Goal: Task Accomplishment & Management: Manage account settings

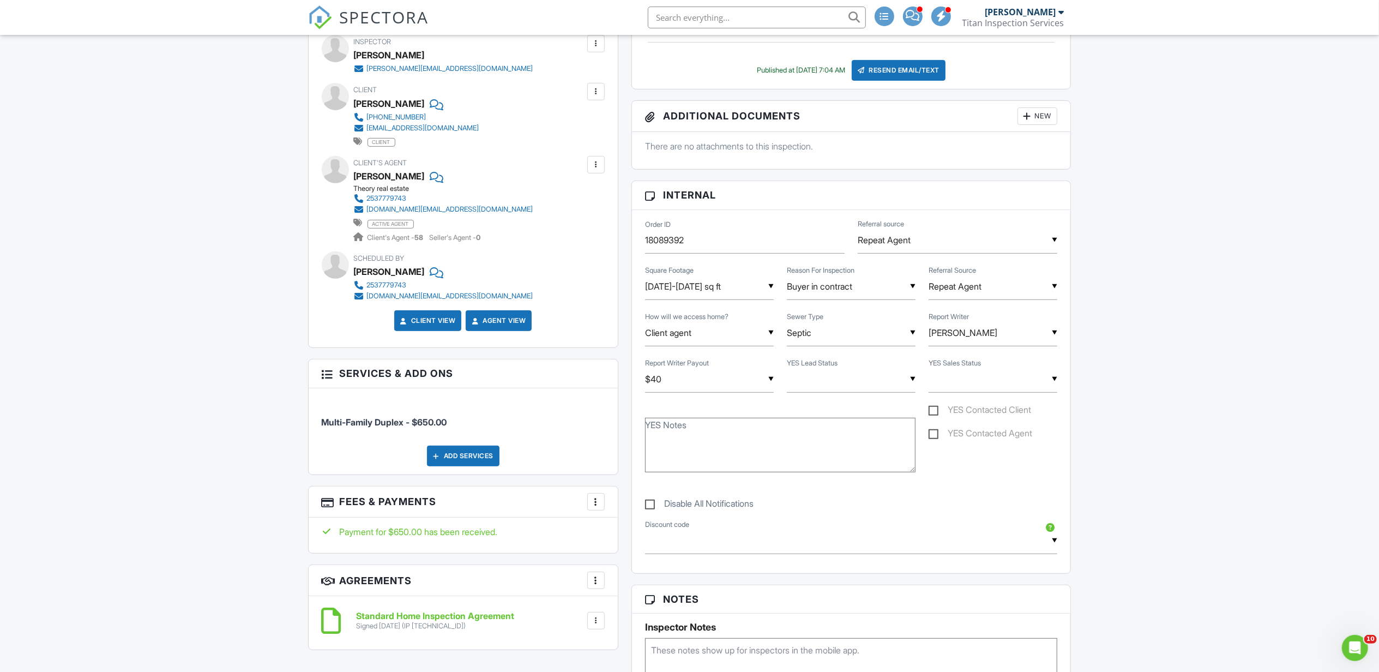
scroll to position [581, 0]
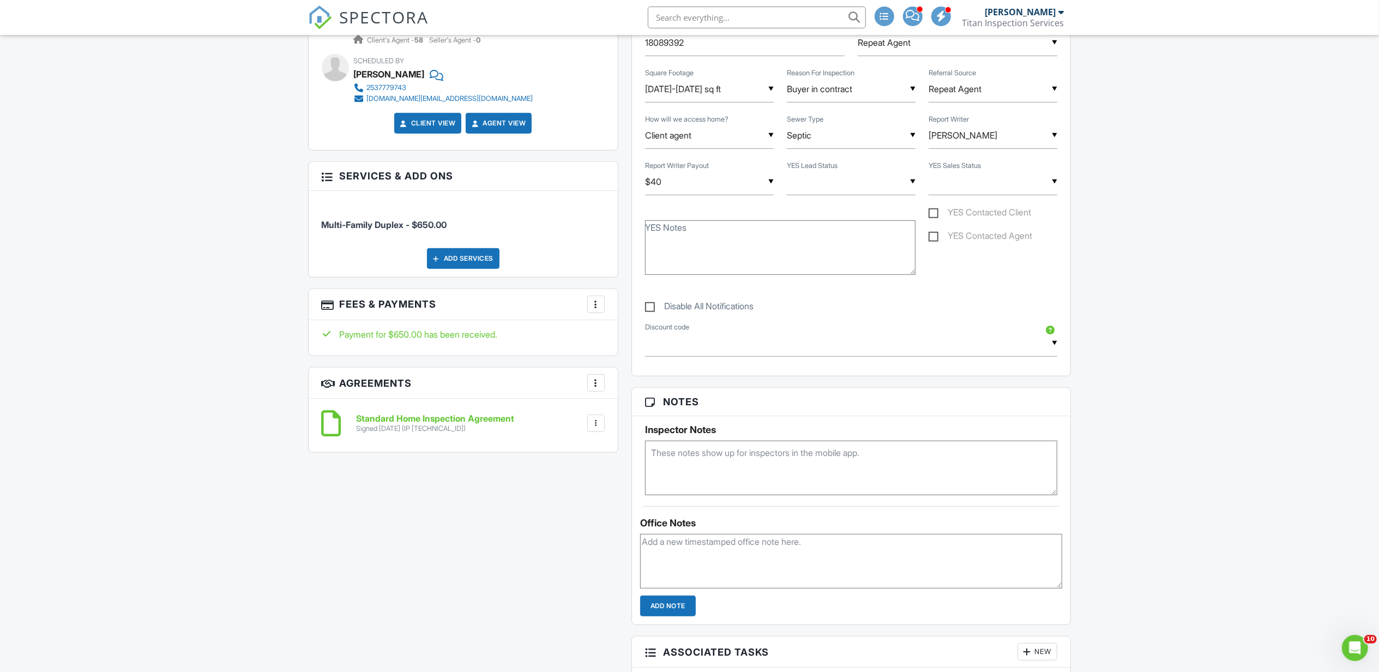
click at [607, 307] on h3 "Fees & Payments More Edit Fees & Payments Add Services View Invoice" at bounding box center [463, 304] width 309 height 31
click at [603, 306] on div "More" at bounding box center [595, 303] width 17 height 17
click at [607, 337] on div at bounding box center [602, 337] width 11 height 11
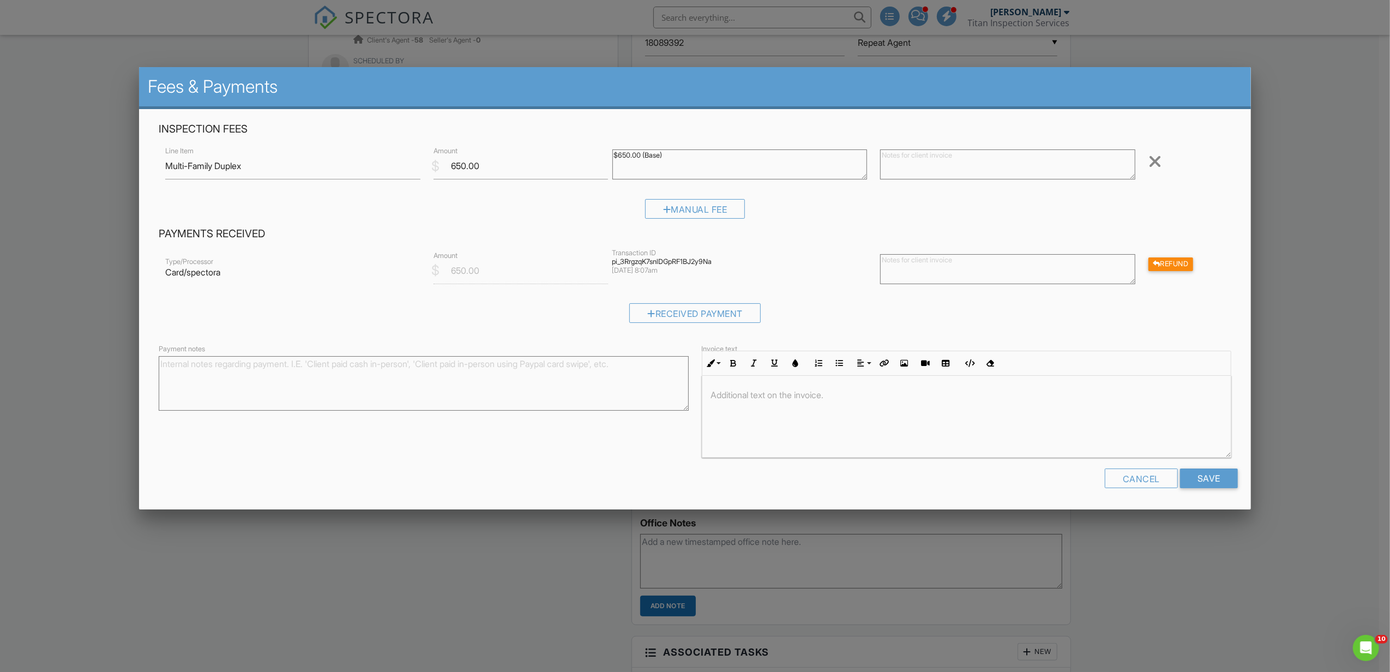
click at [1338, 313] on div at bounding box center [695, 364] width 1390 height 839
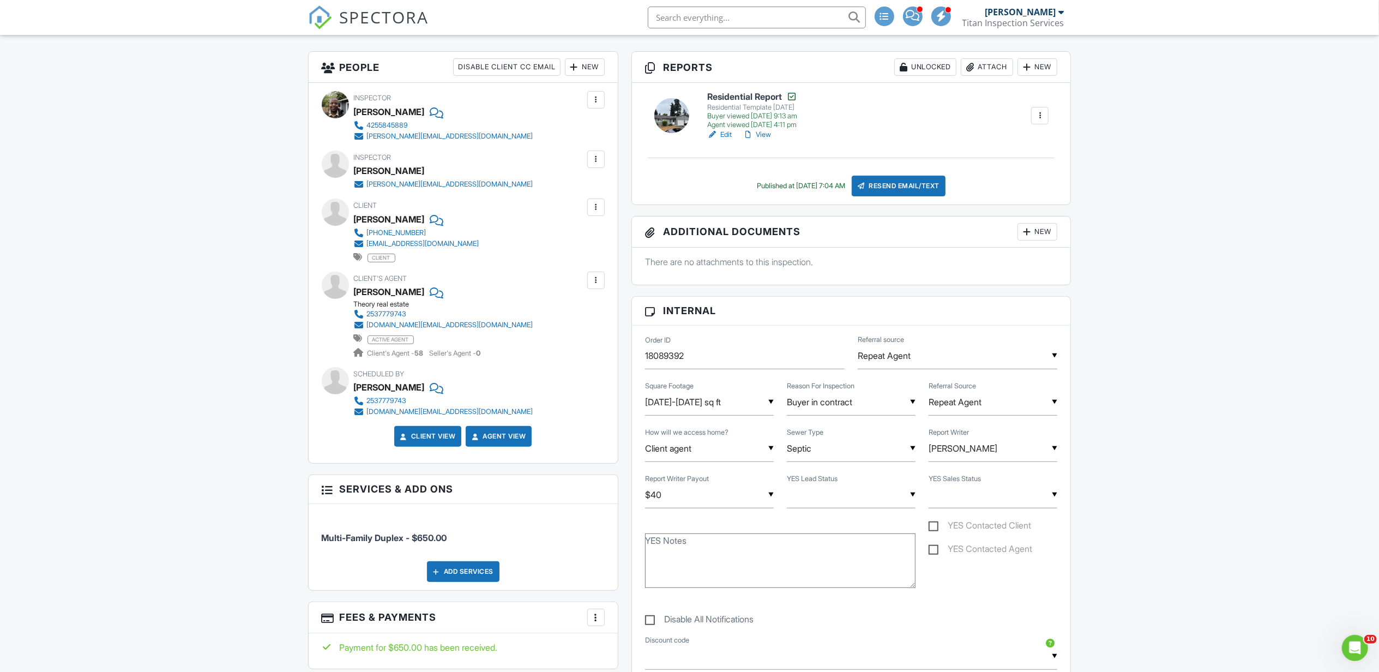
scroll to position [291, 0]
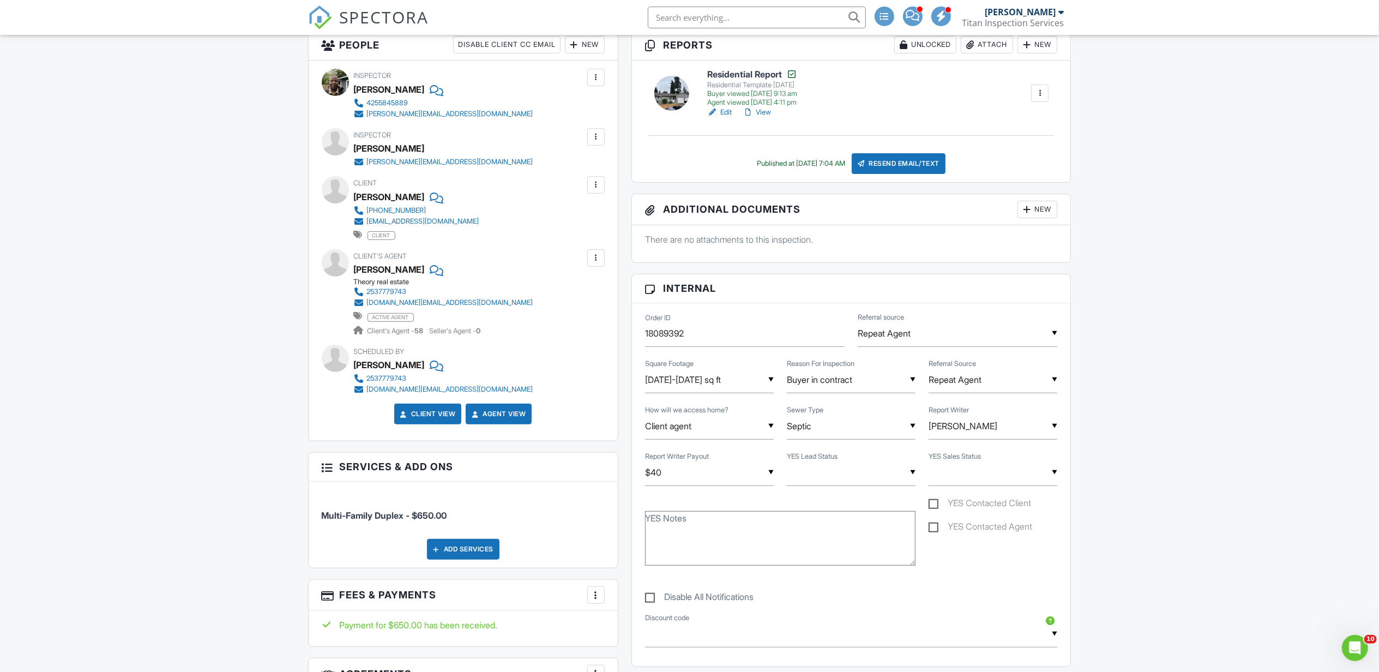
click at [426, 404] on div "Client View" at bounding box center [428, 413] width 68 height 21
click at [426, 414] on link "Client View" at bounding box center [427, 413] width 58 height 11
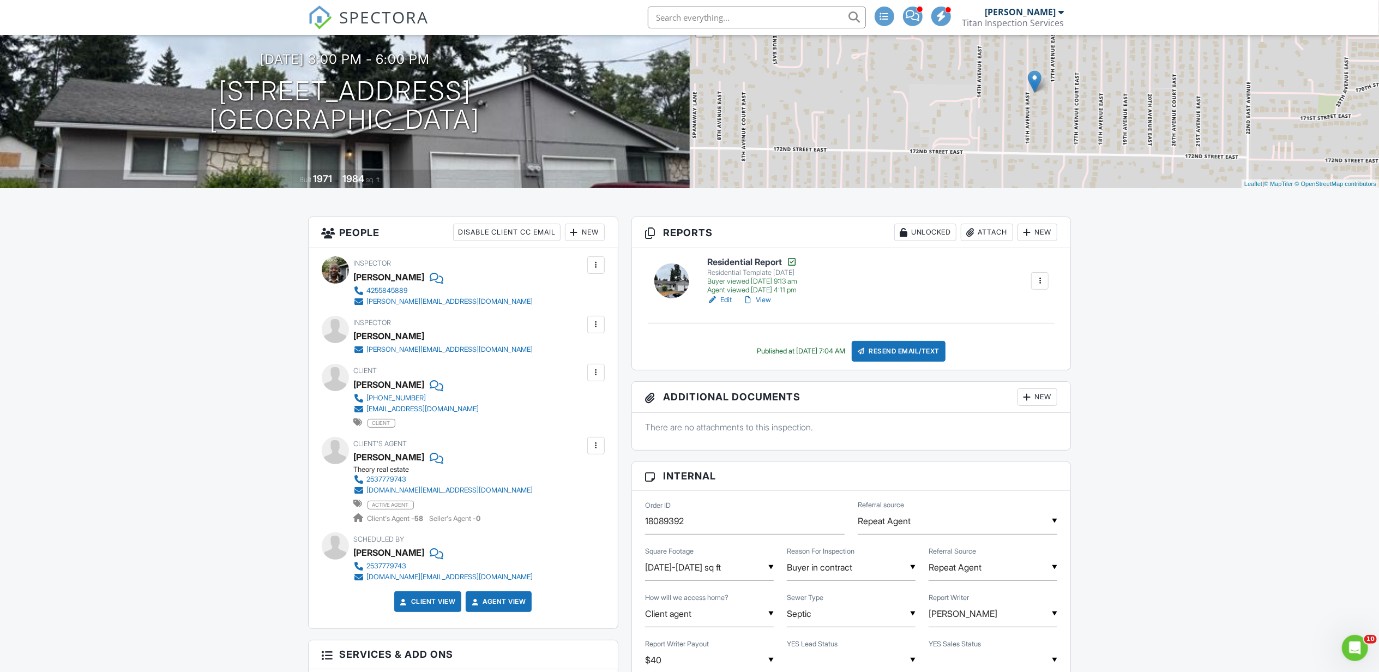
scroll to position [0, 0]
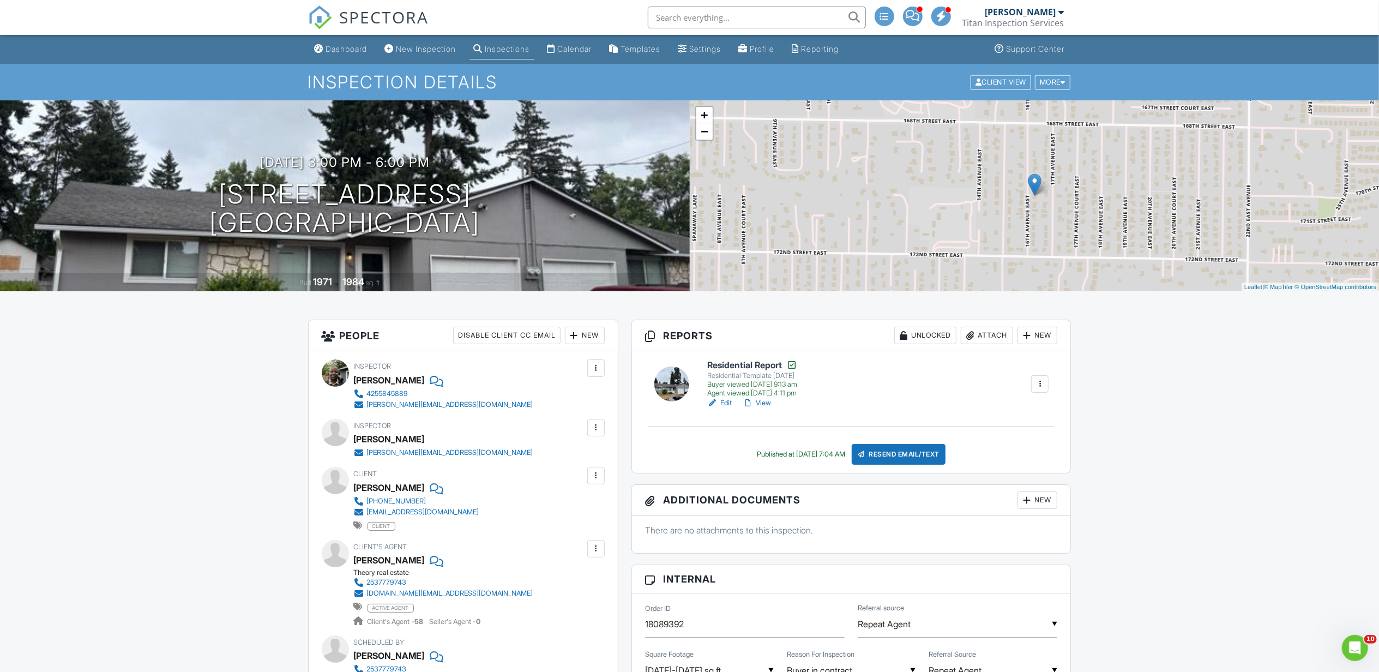
click at [1059, 92] on div "Inspection Details Client View More Property Details Reschedule Reorder / Copy …" at bounding box center [689, 82] width 1379 height 37
click at [1056, 88] on div "More" at bounding box center [1052, 82] width 35 height 15
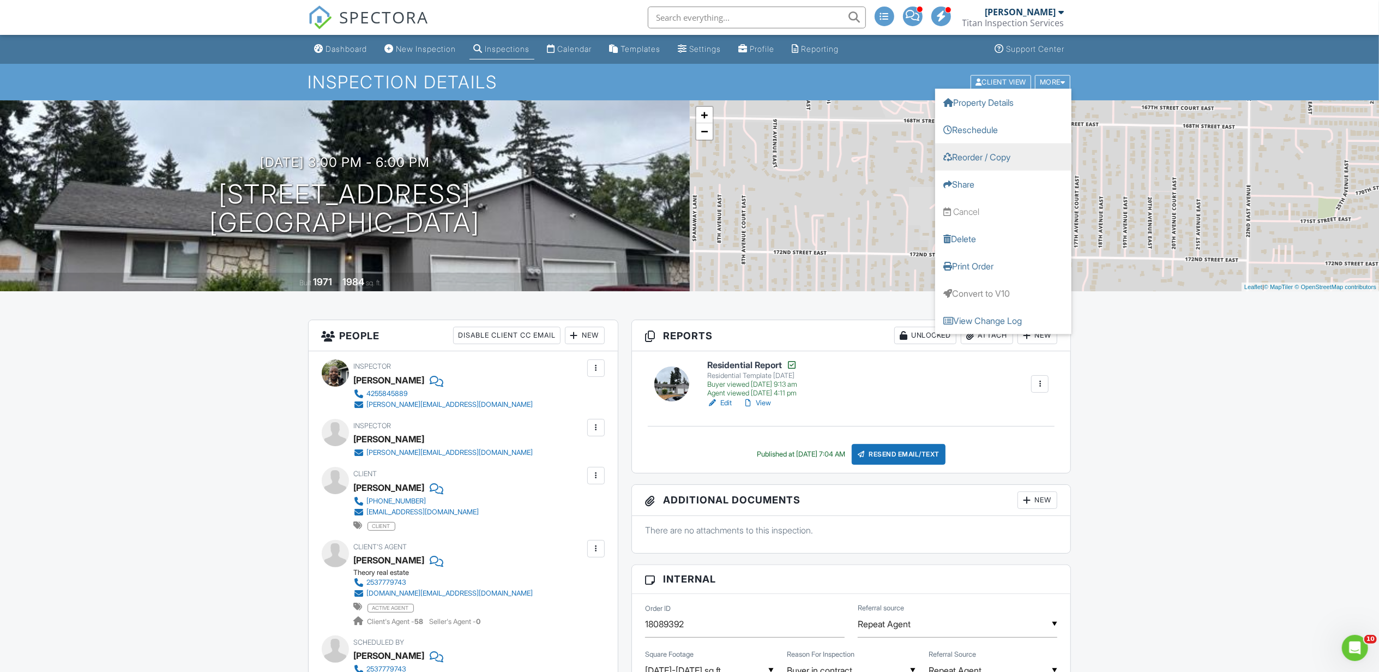
click at [1005, 153] on link "Reorder / Copy" at bounding box center [1003, 156] width 136 height 27
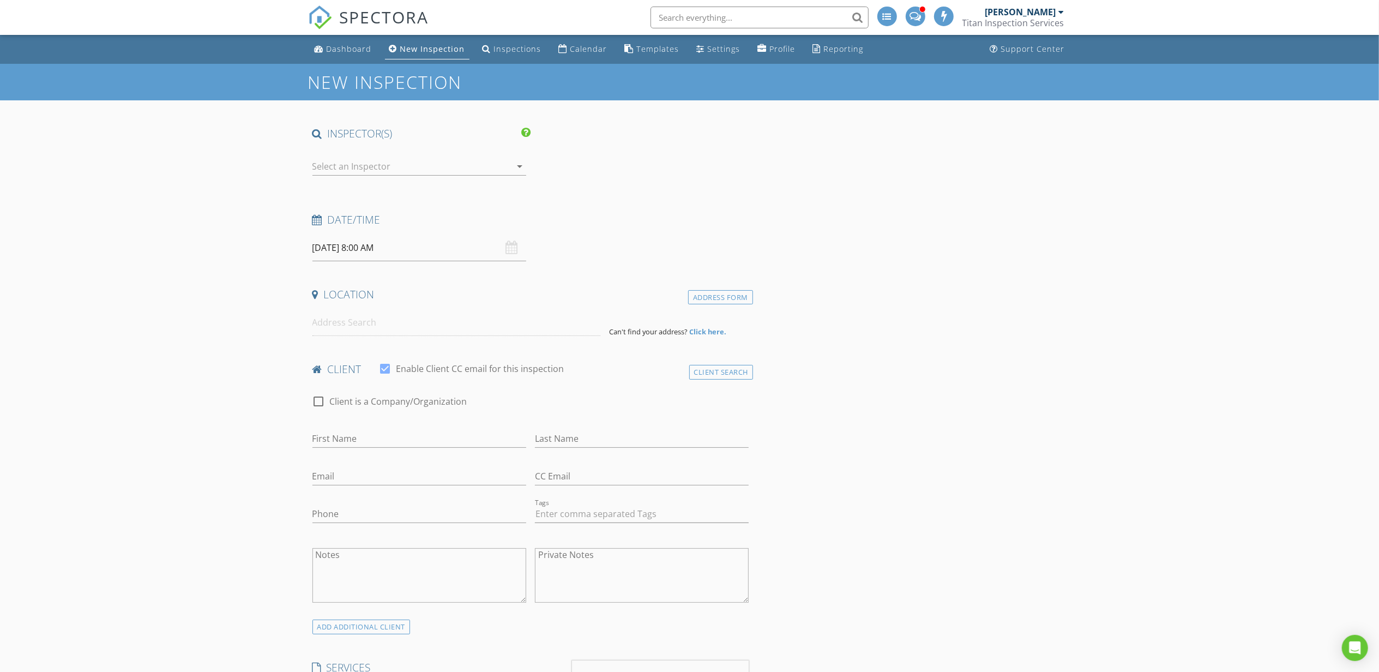
type input "[PERSON_NAME]"
type input "Horn"
type input "[EMAIL_ADDRESS][DOMAIN_NAME]"
type input "[PHONE_NUMBER]"
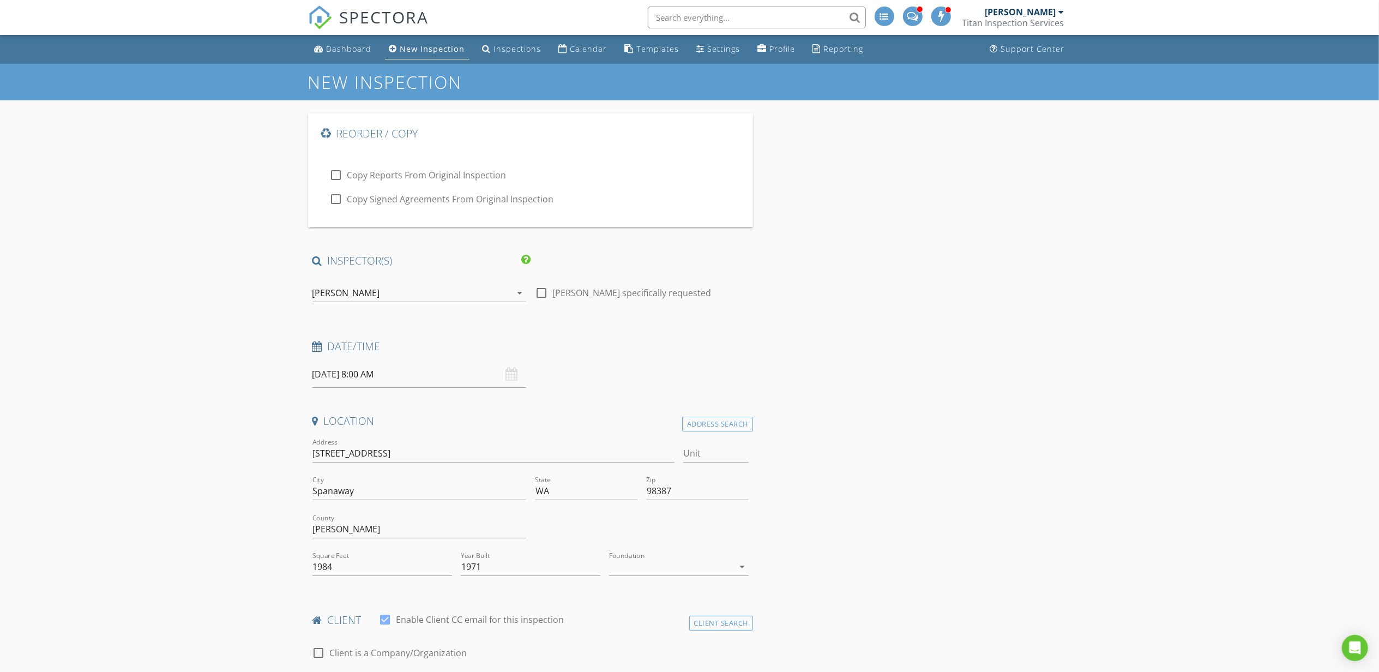
type input "&nbsp;"
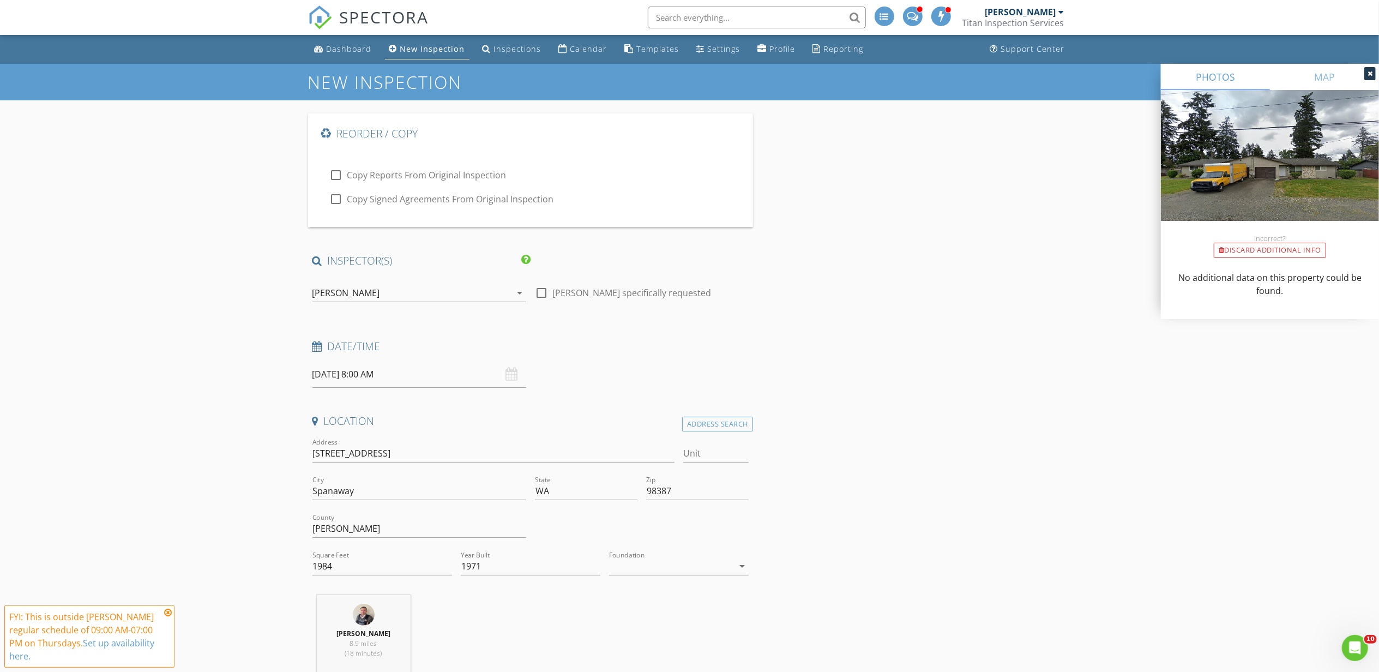
click at [500, 290] on div "[PERSON_NAME]" at bounding box center [411, 292] width 198 height 17
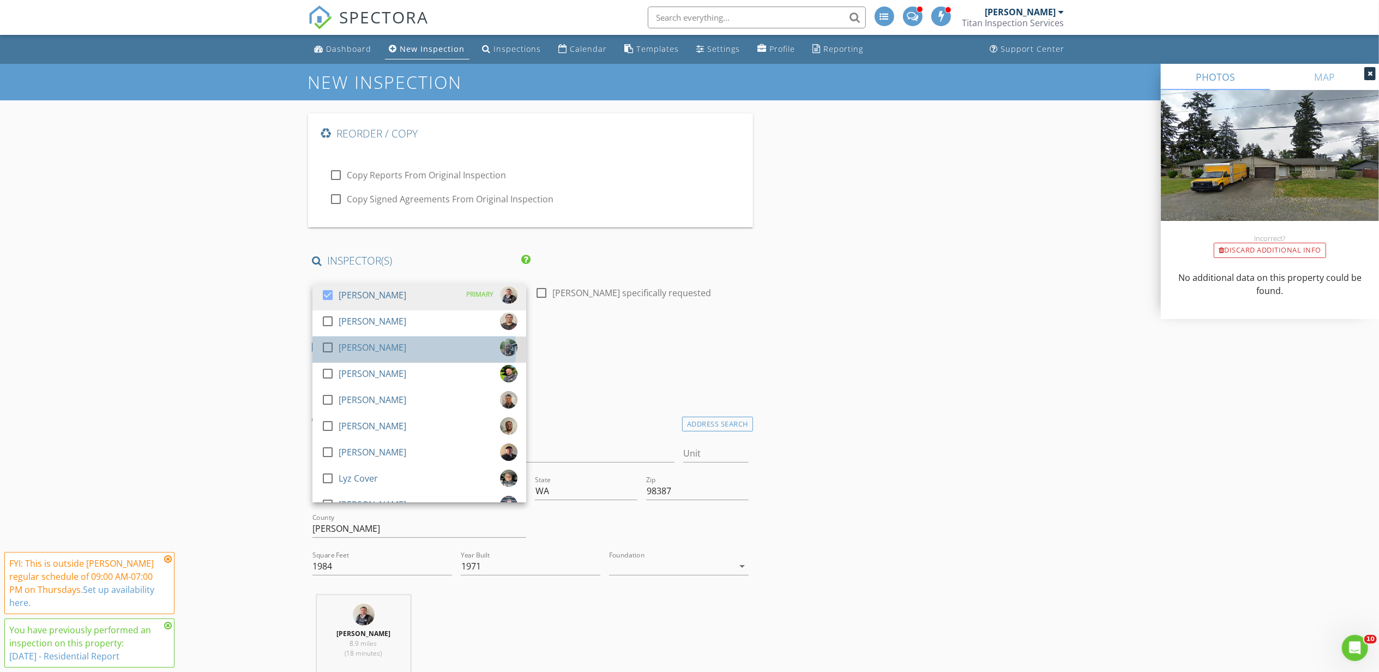
click at [388, 348] on div "[PERSON_NAME]" at bounding box center [373, 347] width 68 height 17
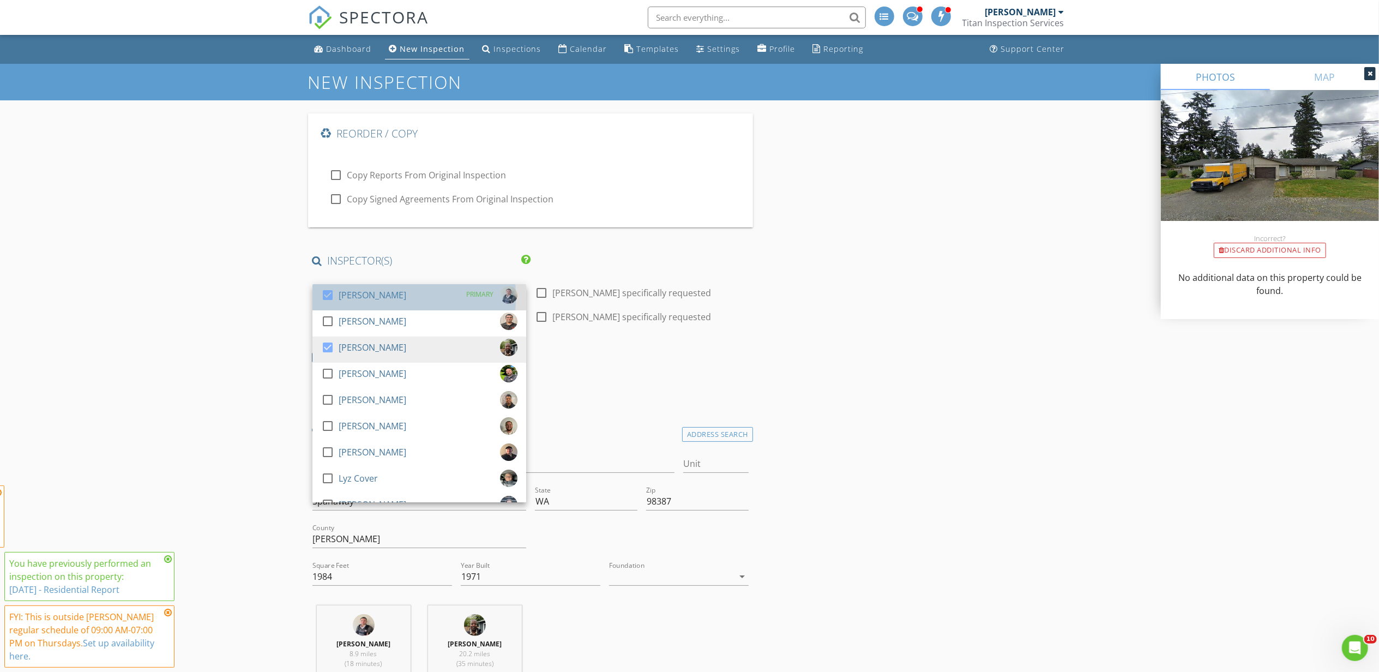
click at [378, 298] on div "[PERSON_NAME]" at bounding box center [373, 294] width 68 height 17
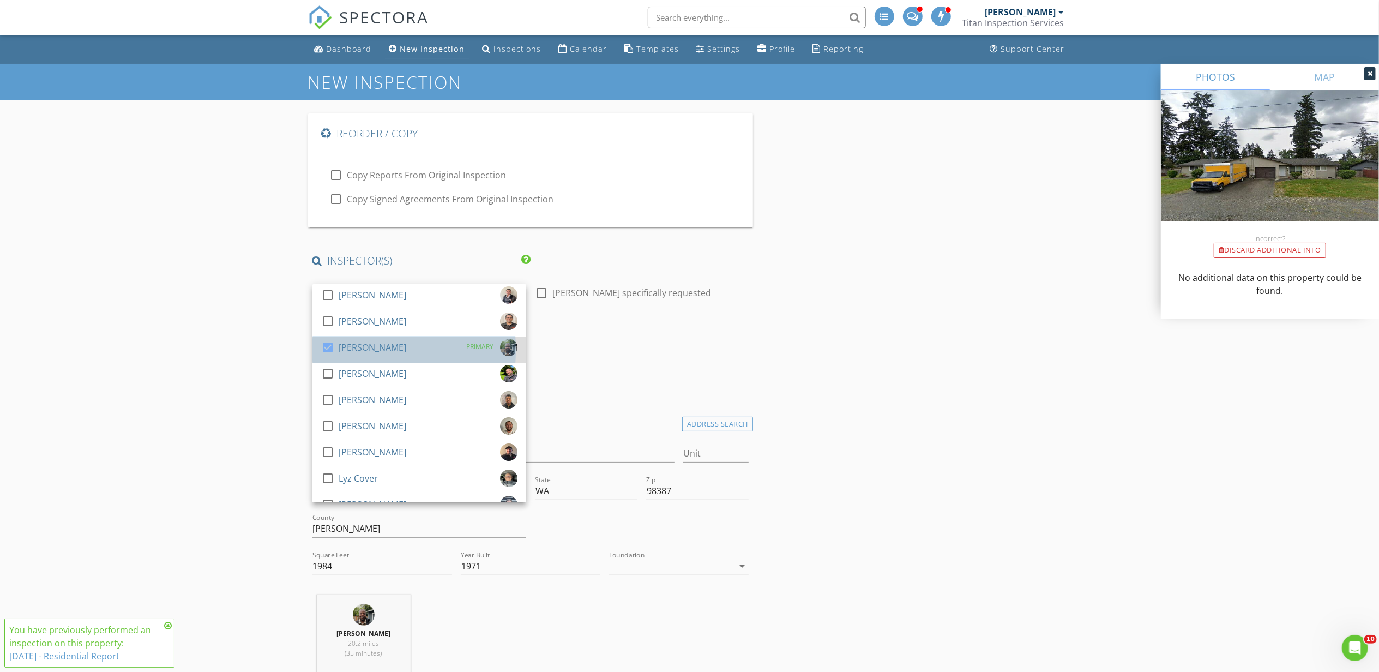
click at [359, 341] on div "[PERSON_NAME]" at bounding box center [373, 347] width 68 height 17
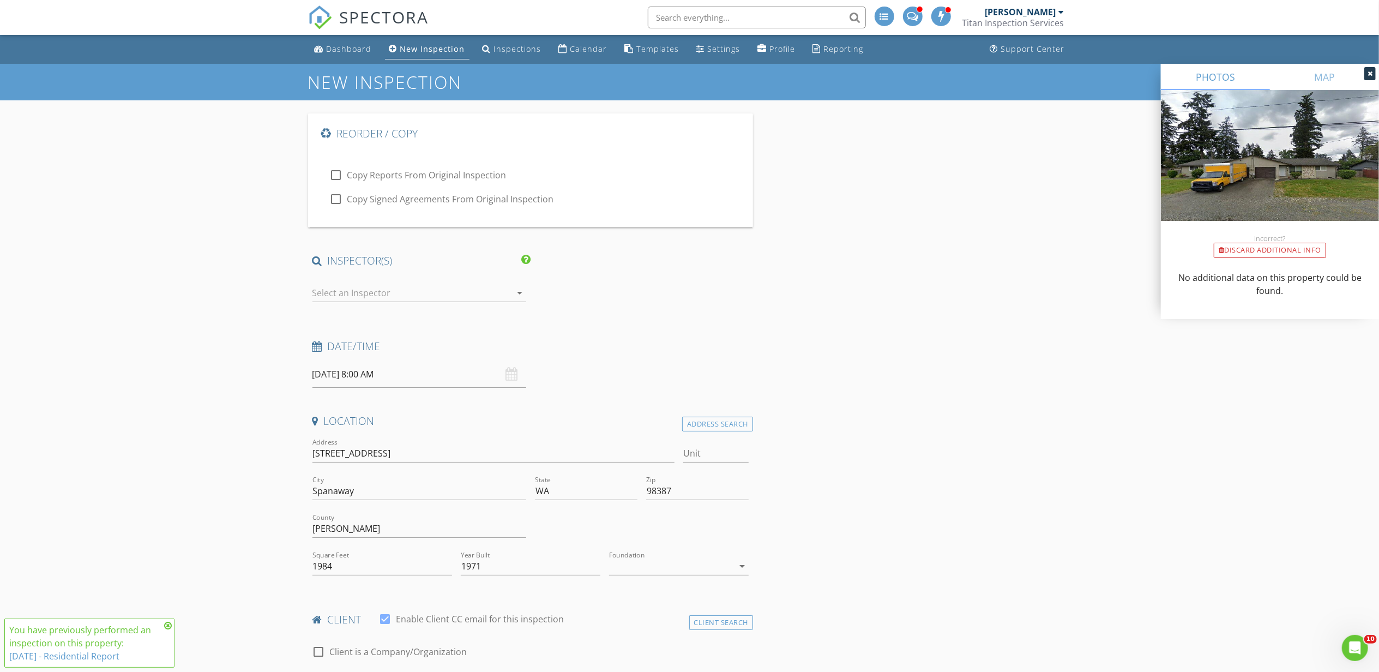
click at [367, 14] on span "SPECTORA" at bounding box center [384, 16] width 89 height 23
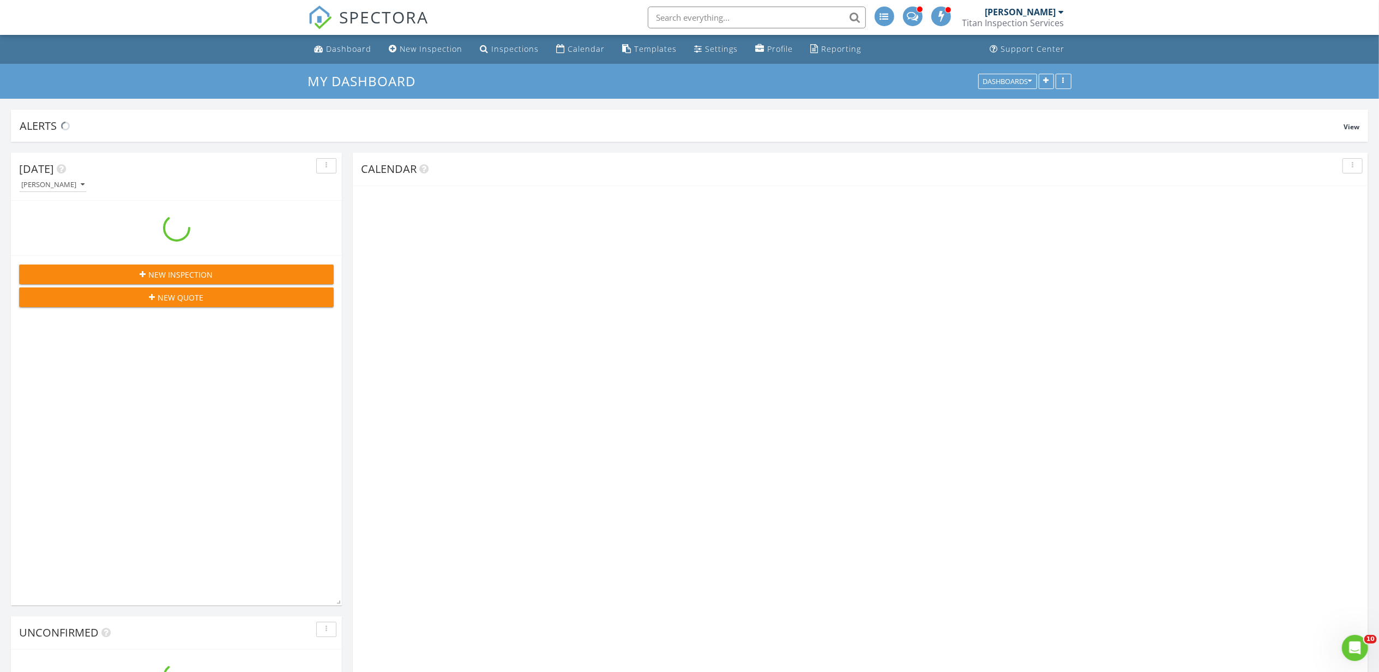
scroll to position [1396, 1401]
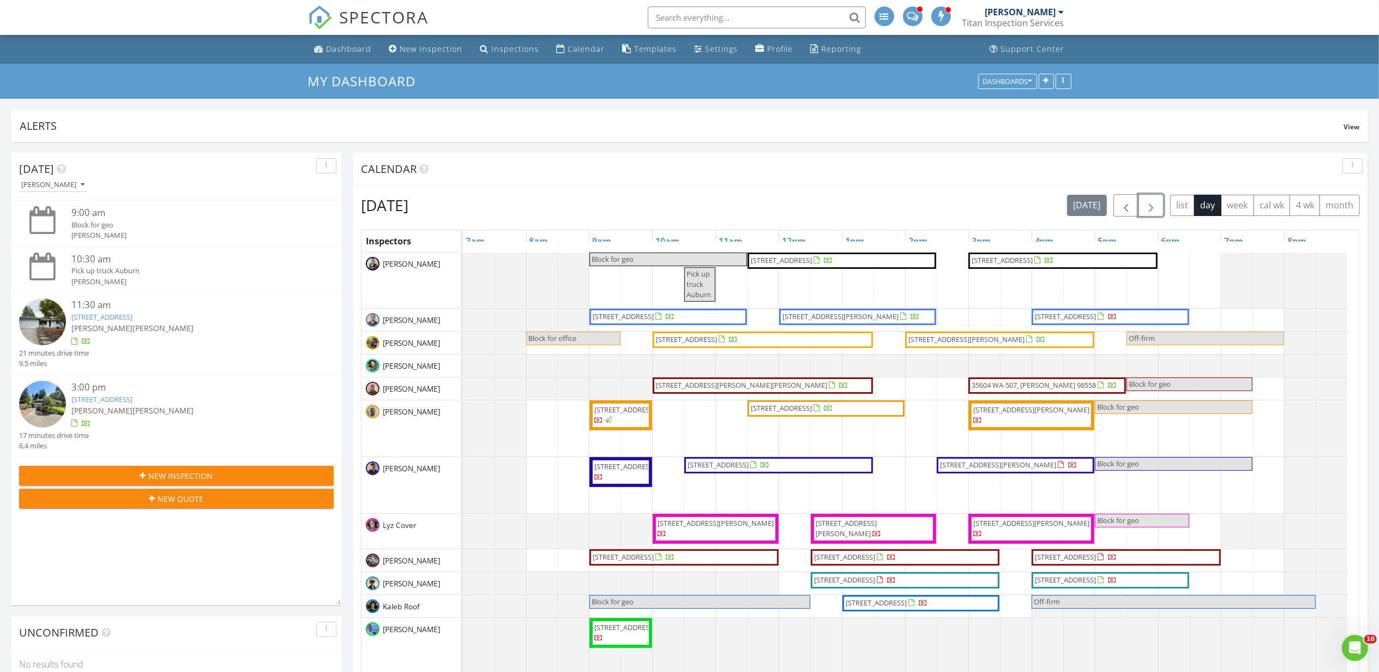
click at [1140, 202] on button "button" at bounding box center [1151, 205] width 26 height 22
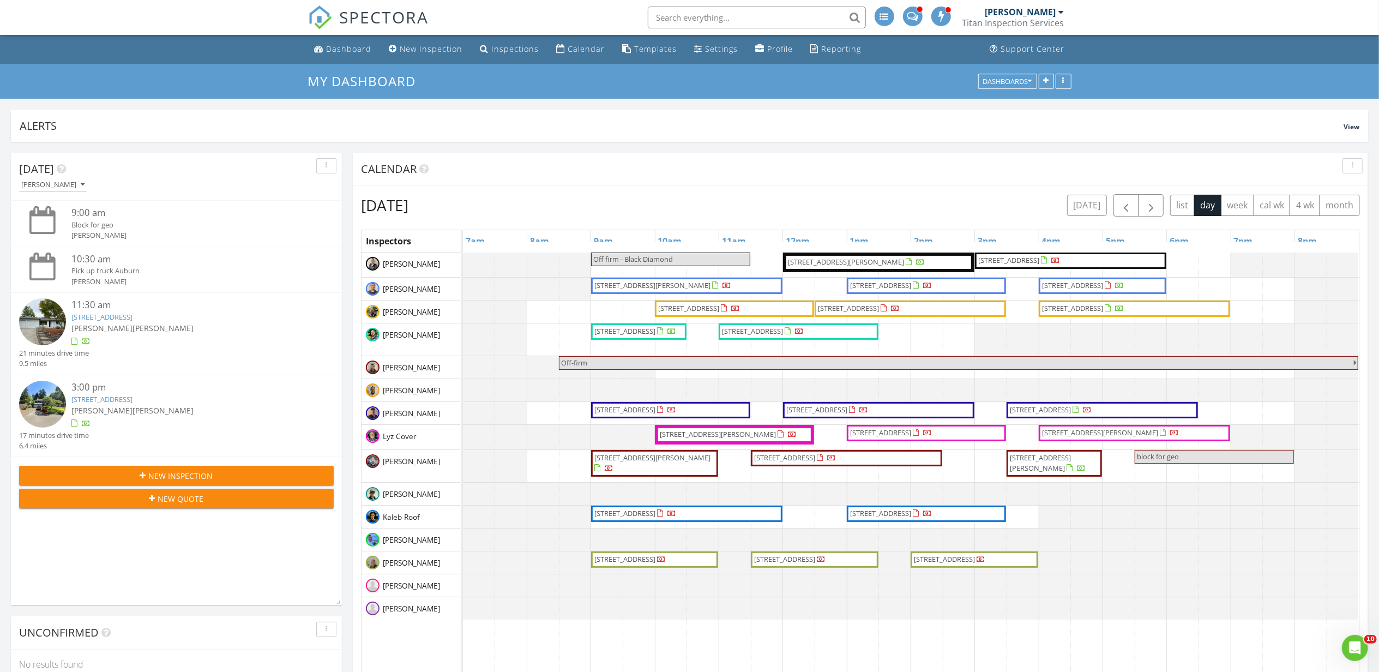
click at [682, 9] on input "text" at bounding box center [757, 18] width 218 height 22
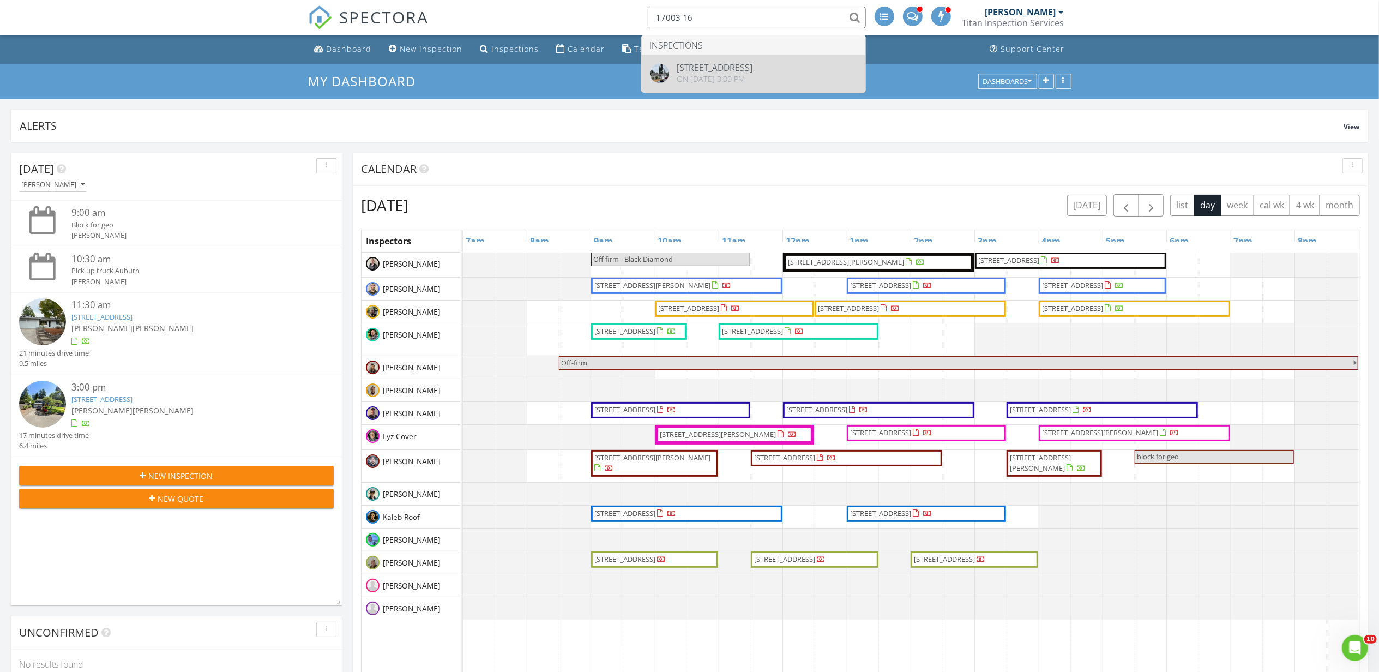
type input "17003 16"
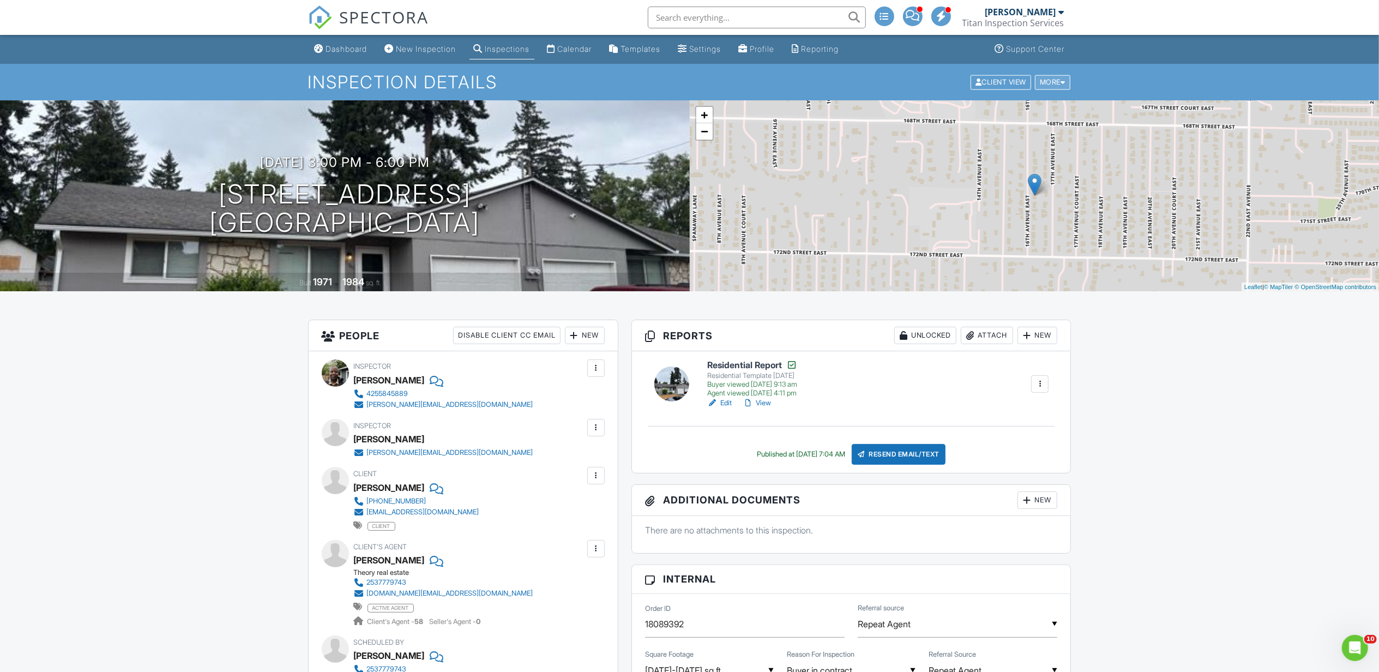
click at [1038, 86] on div "More" at bounding box center [1052, 82] width 35 height 15
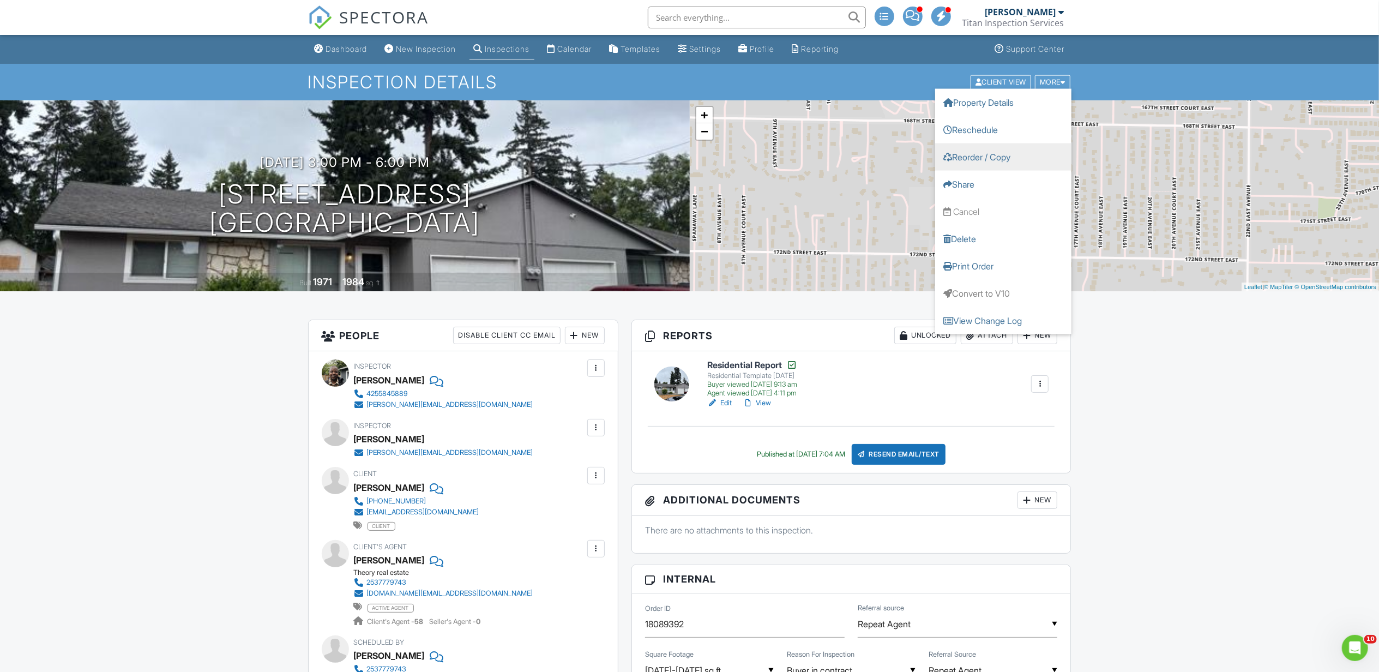
click at [1010, 153] on link "Reorder / Copy" at bounding box center [1003, 156] width 136 height 27
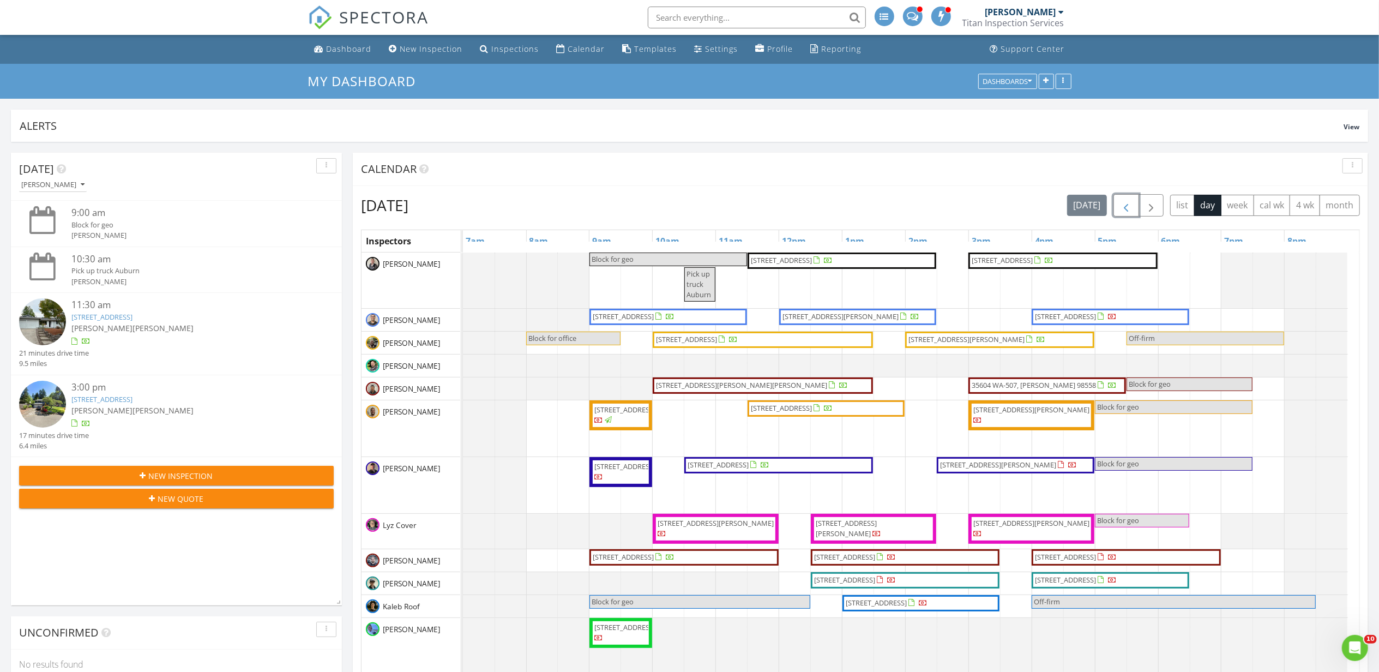
click at [1121, 208] on span "button" at bounding box center [1125, 205] width 13 height 13
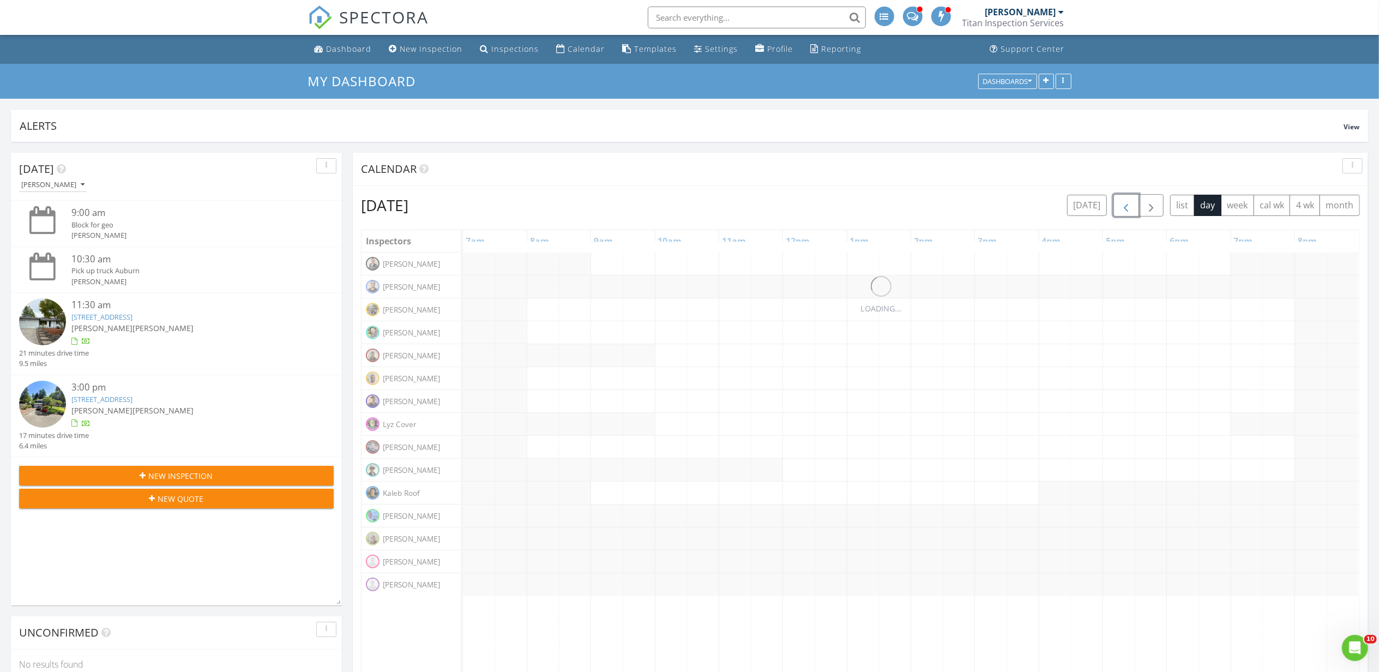
click at [1121, 208] on span "button" at bounding box center [1125, 205] width 13 height 13
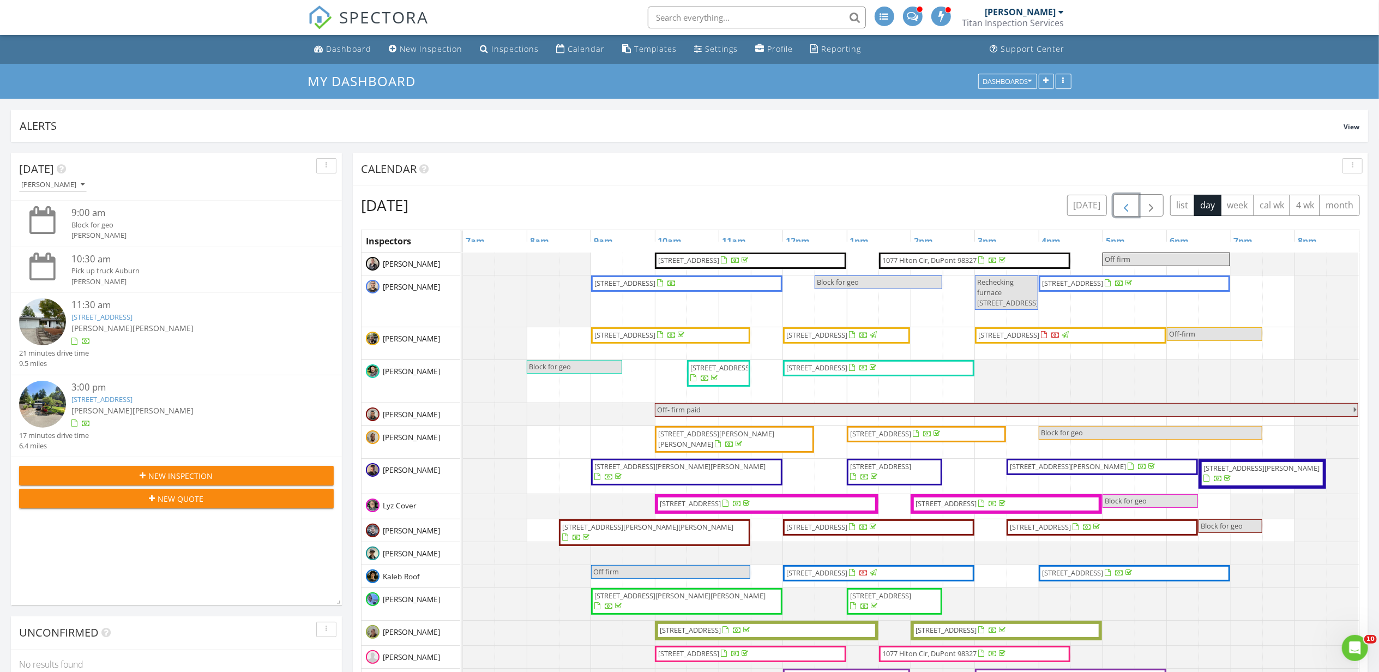
click at [1113, 205] on button "button" at bounding box center [1126, 205] width 26 height 22
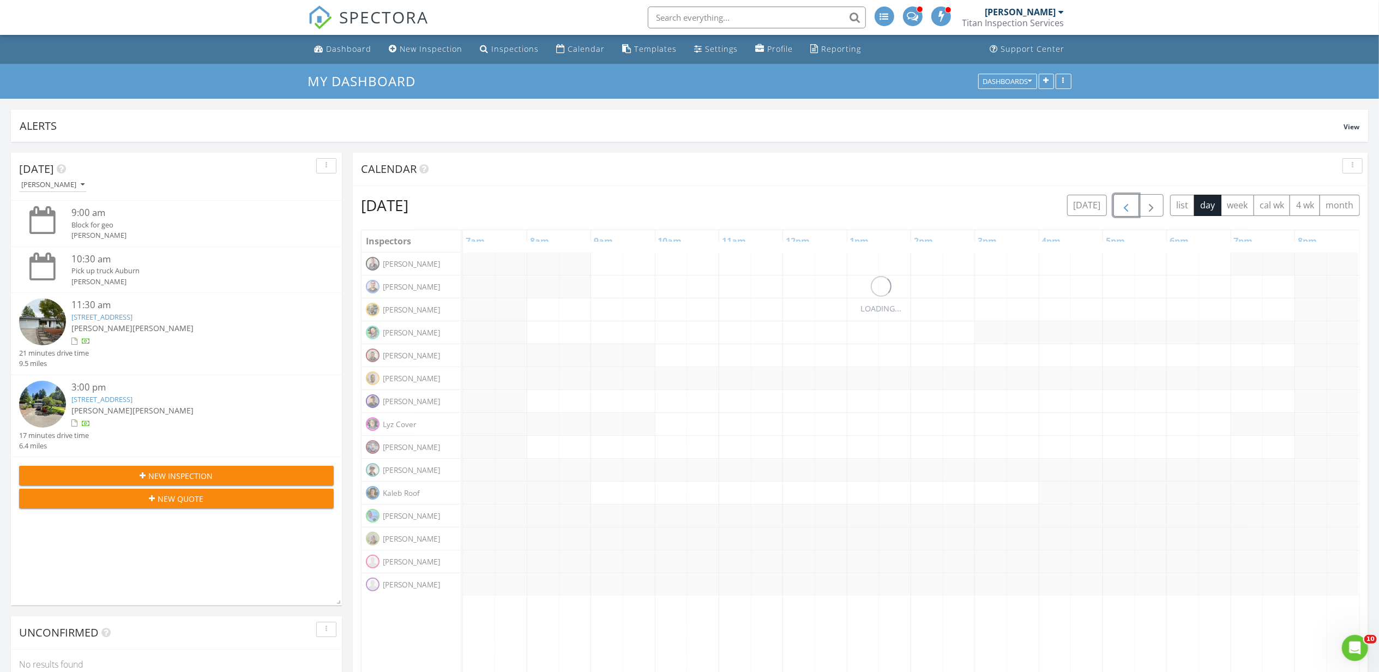
click at [1113, 205] on button "button" at bounding box center [1126, 205] width 26 height 22
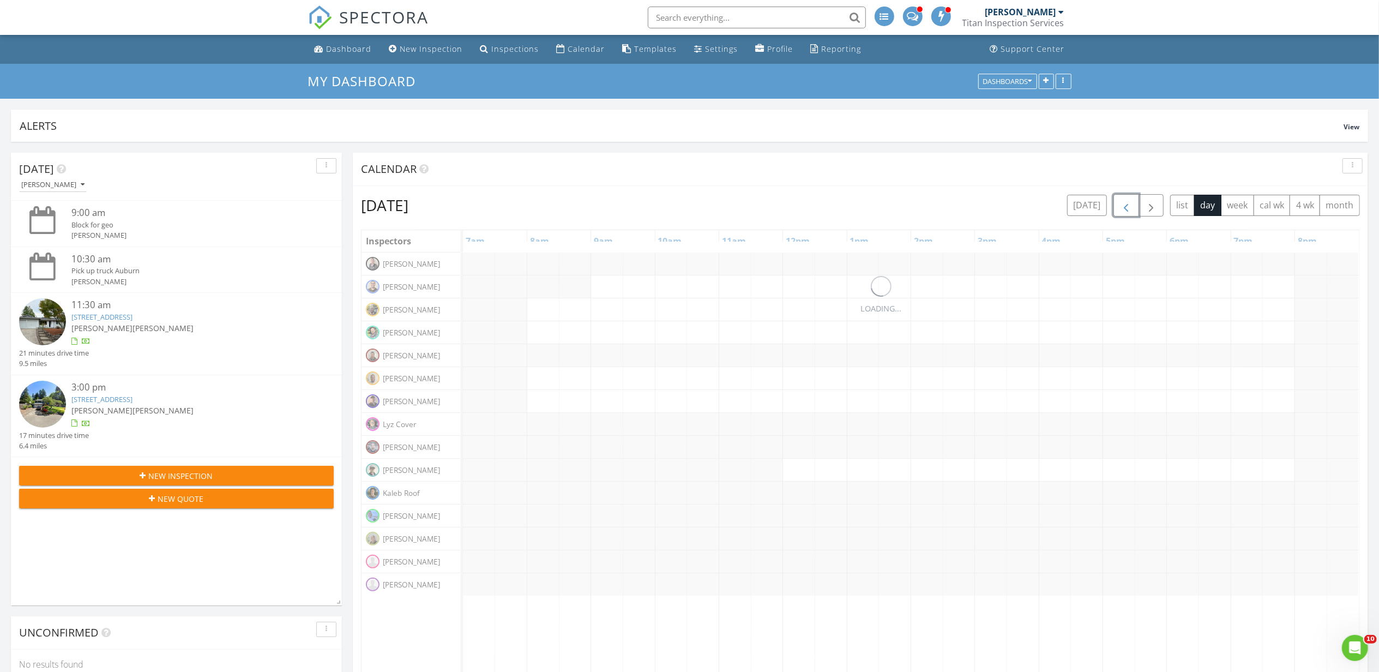
click at [1113, 205] on button "button" at bounding box center [1126, 205] width 26 height 22
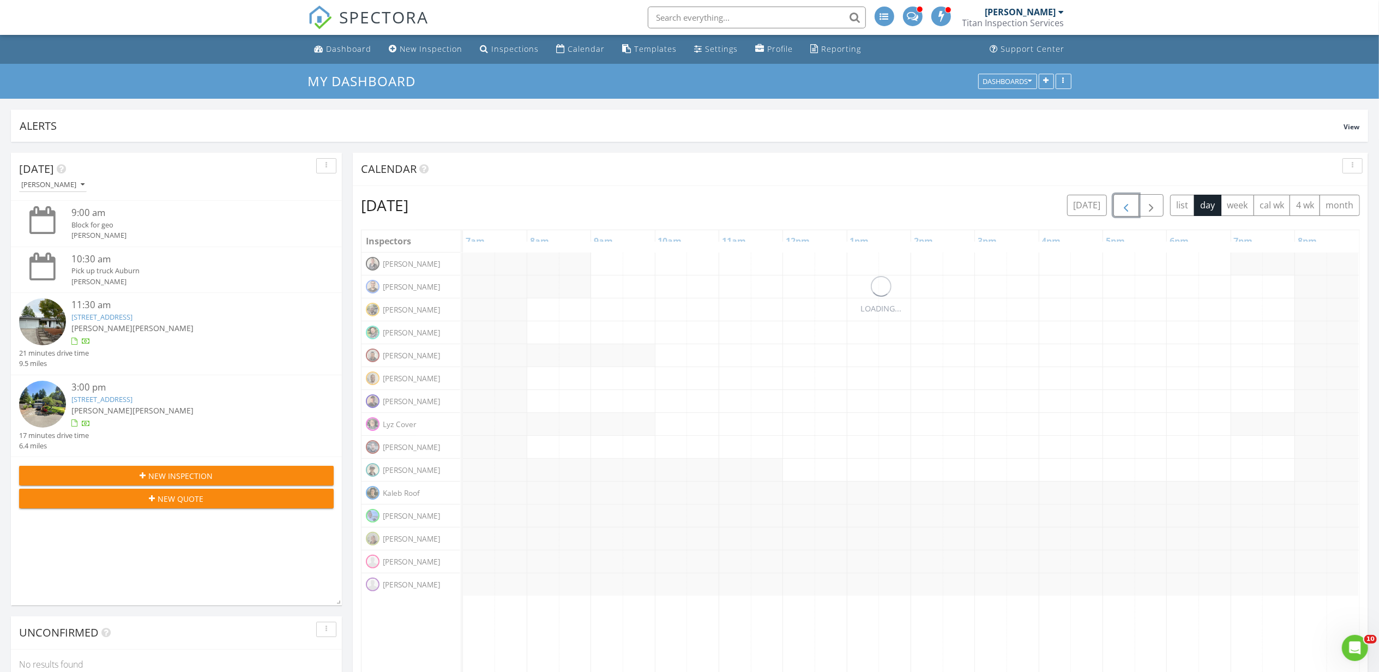
click at [1113, 205] on button "button" at bounding box center [1126, 205] width 26 height 22
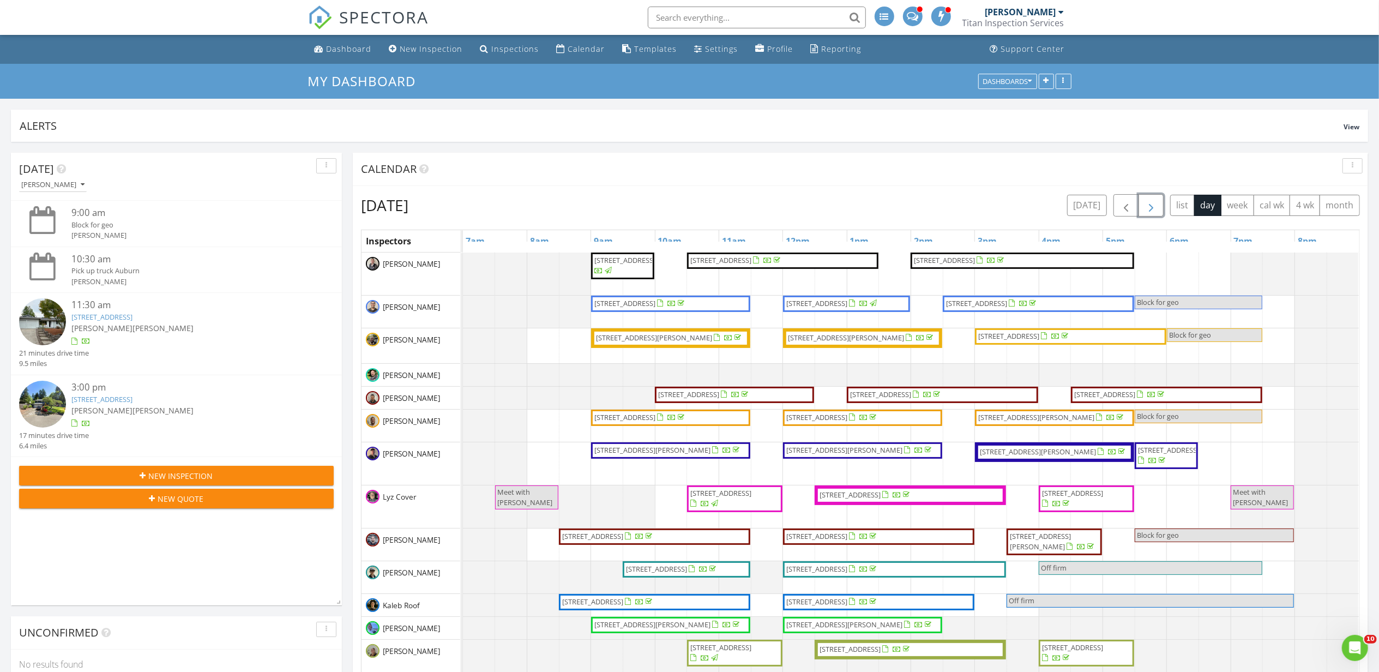
click at [1151, 212] on span "button" at bounding box center [1150, 205] width 13 height 13
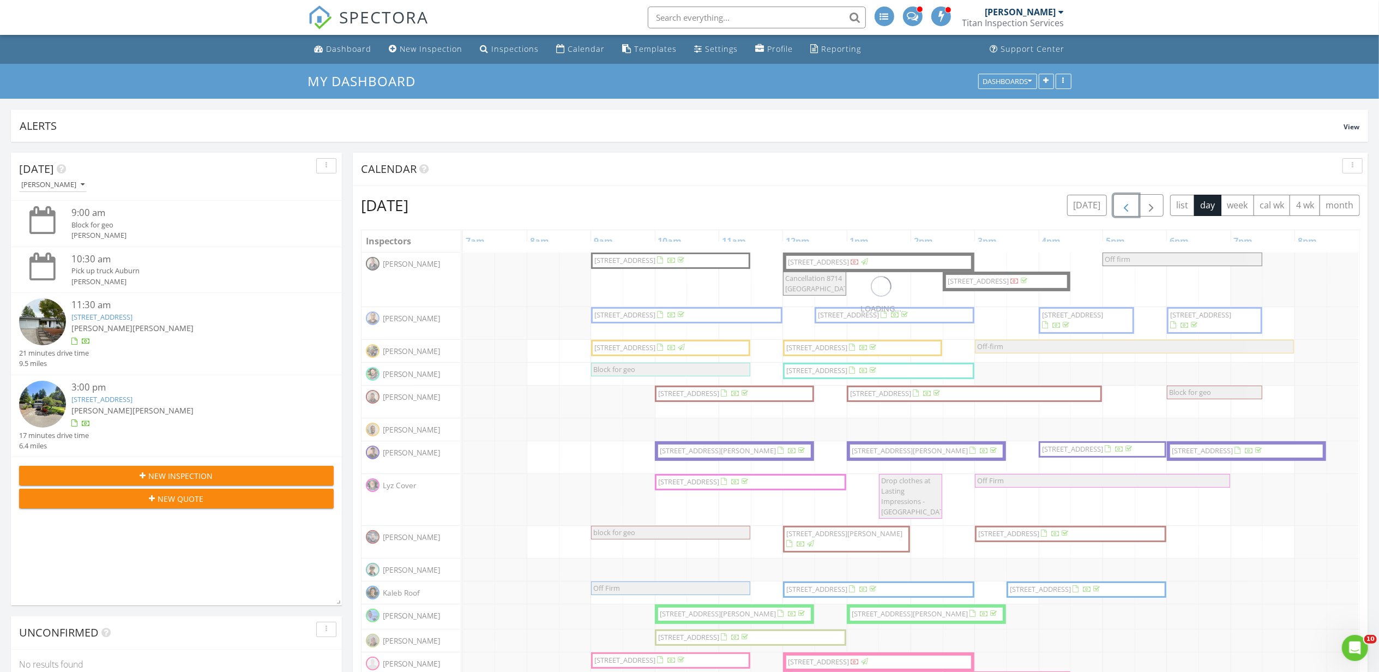
click at [1129, 203] on button "button" at bounding box center [1126, 205] width 26 height 22
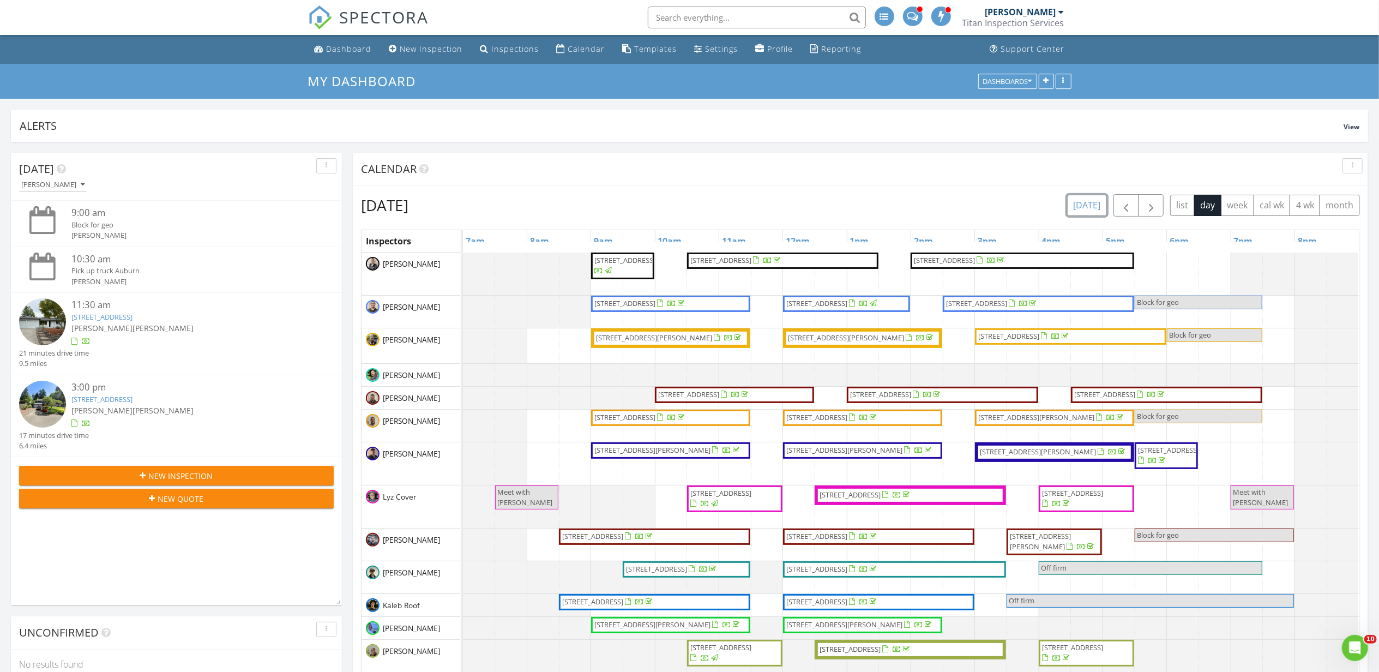
click at [1097, 206] on button "[DATE]" at bounding box center [1087, 205] width 40 height 21
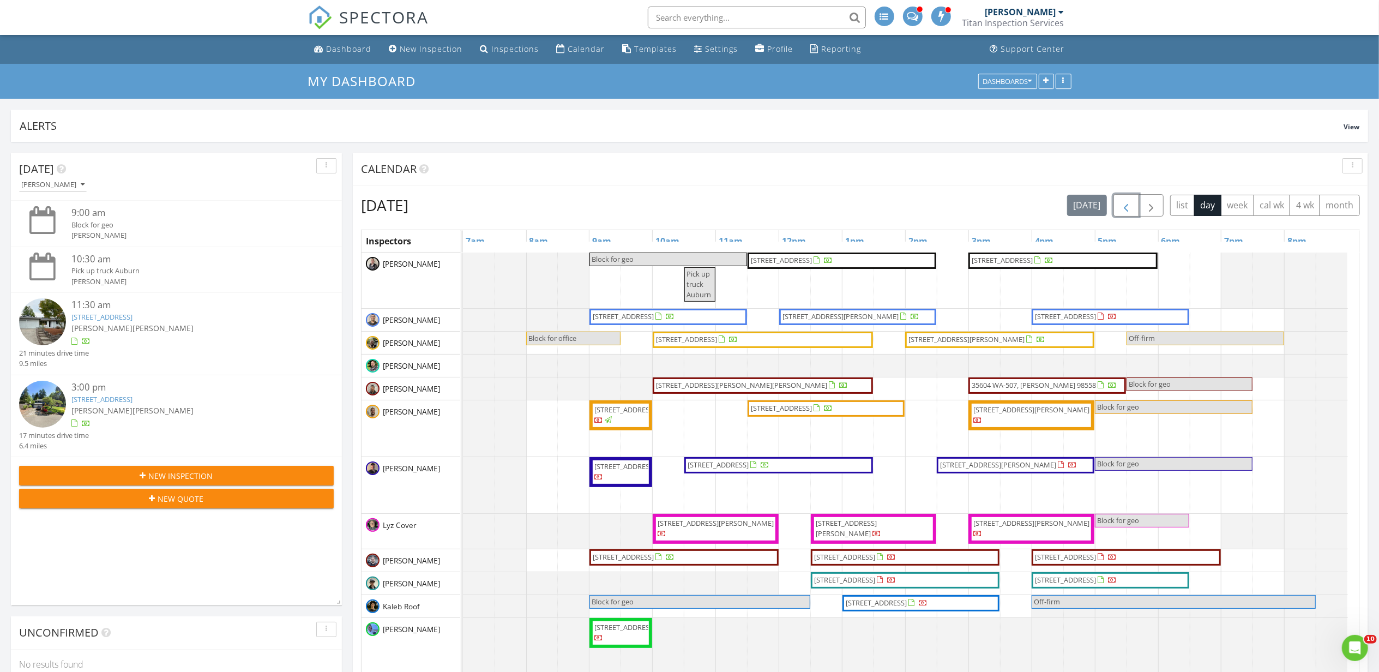
click at [1128, 205] on span "button" at bounding box center [1125, 205] width 13 height 13
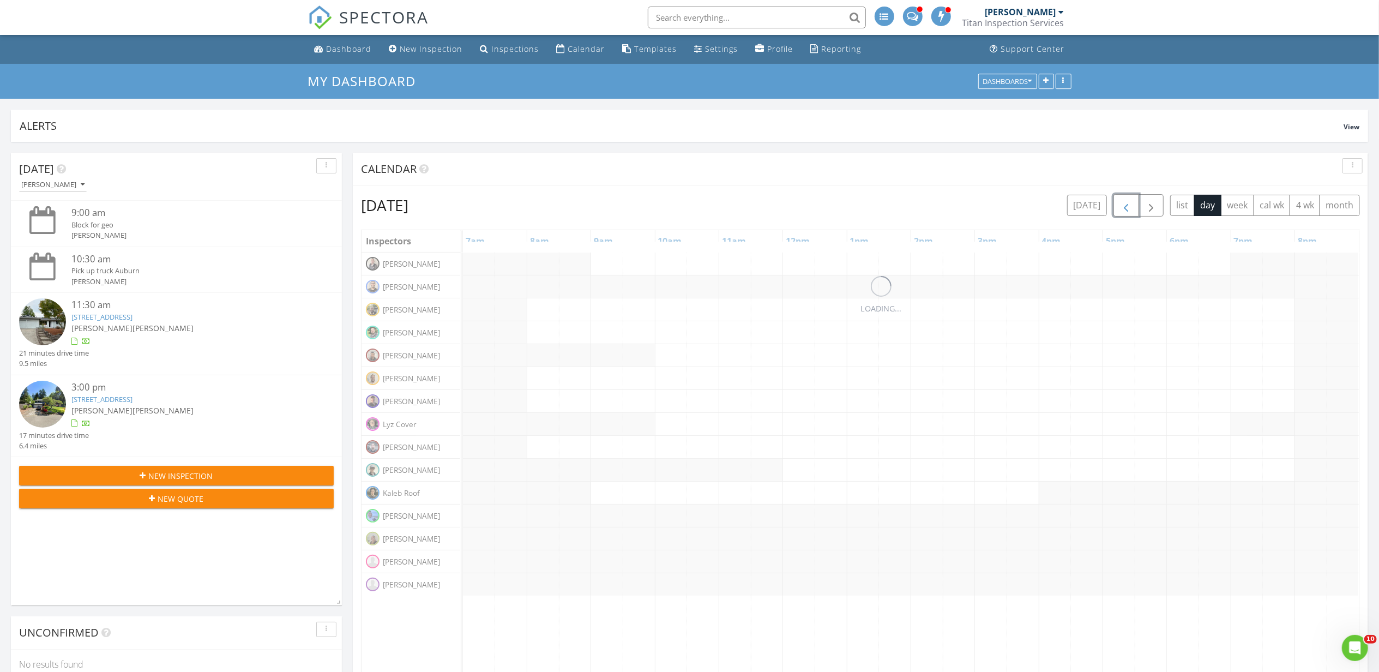
click at [1128, 205] on span "button" at bounding box center [1125, 205] width 13 height 13
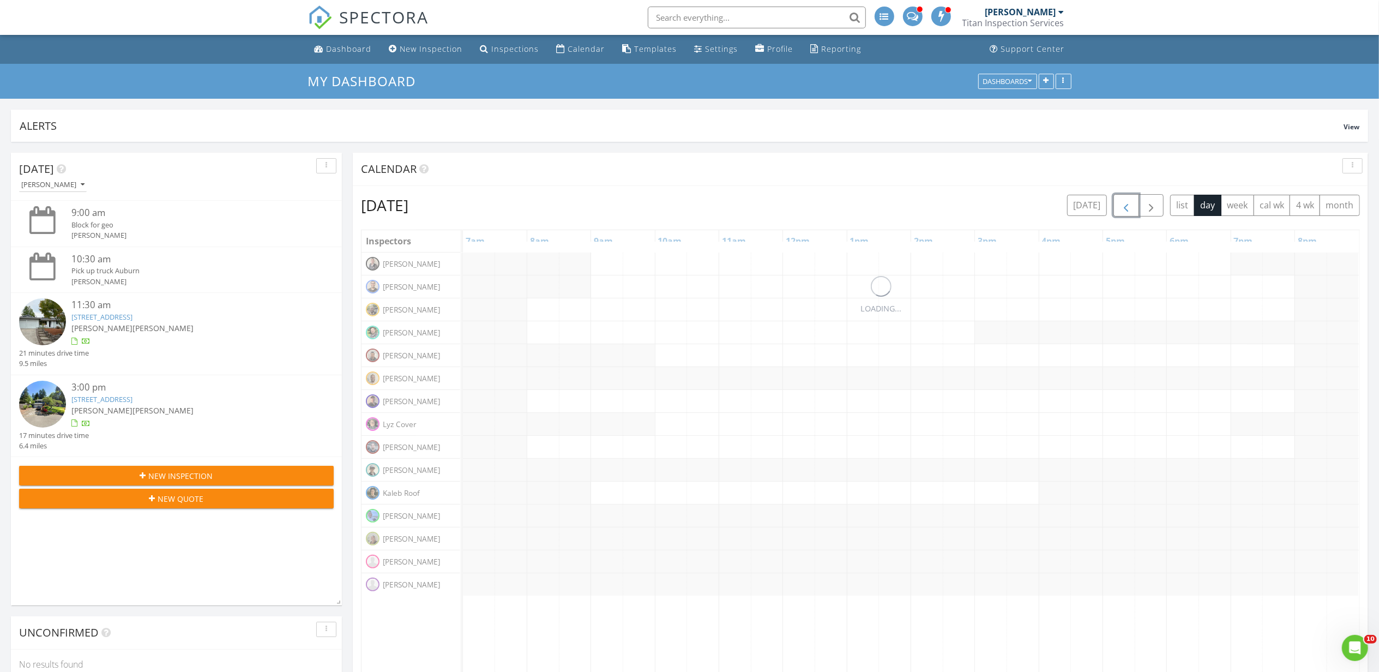
click at [1128, 205] on span "button" at bounding box center [1125, 205] width 13 height 13
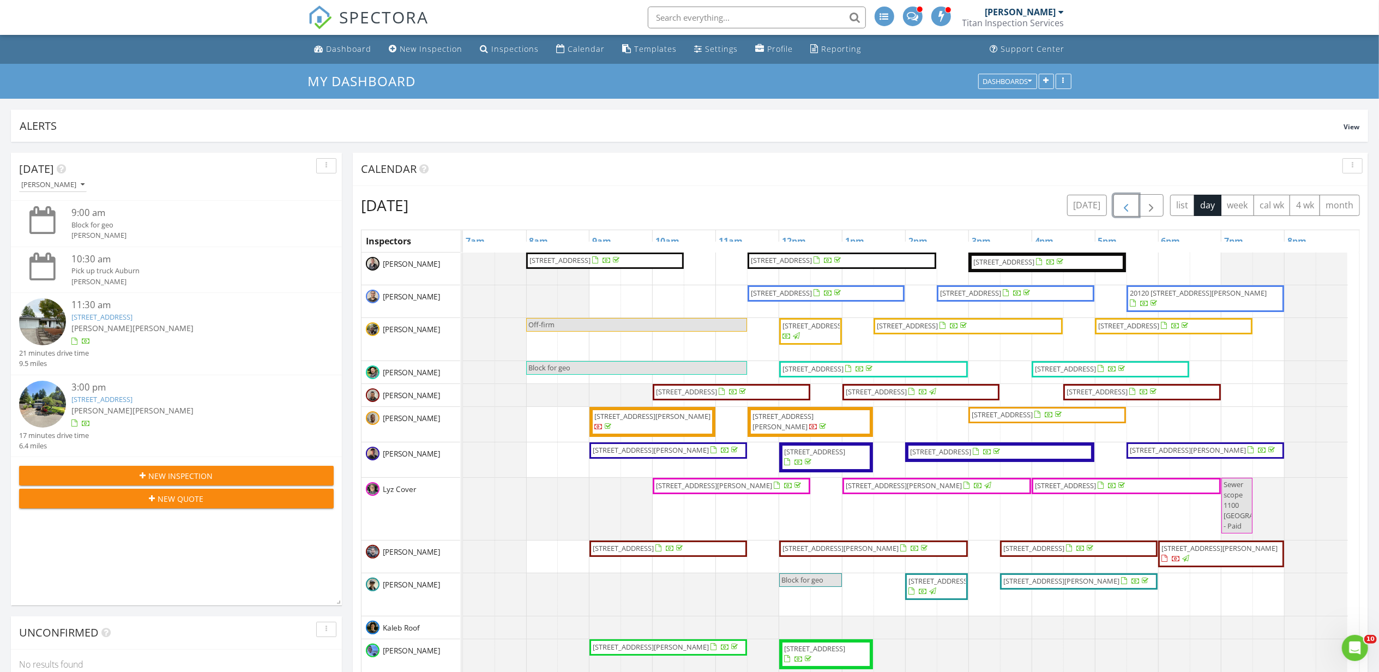
click at [1128, 205] on span "button" at bounding box center [1125, 205] width 13 height 13
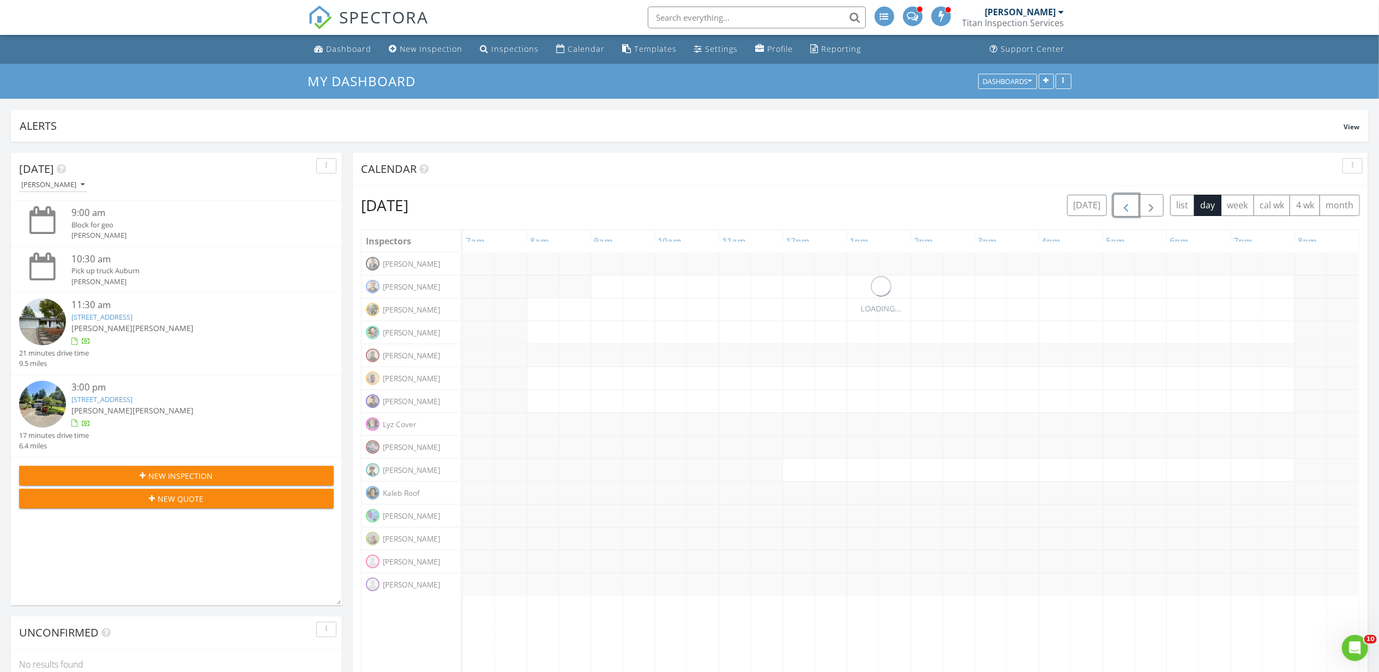
click at [1128, 205] on span "button" at bounding box center [1125, 205] width 13 height 13
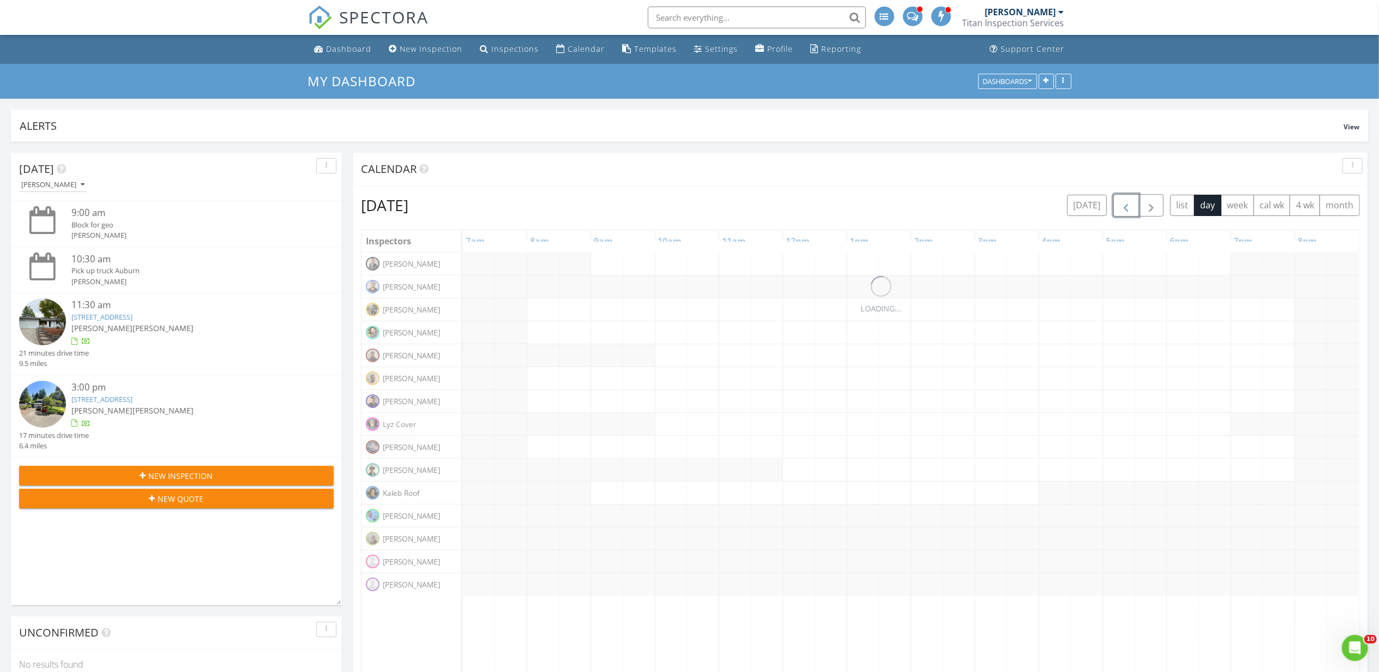
click at [1128, 205] on span "button" at bounding box center [1125, 205] width 13 height 13
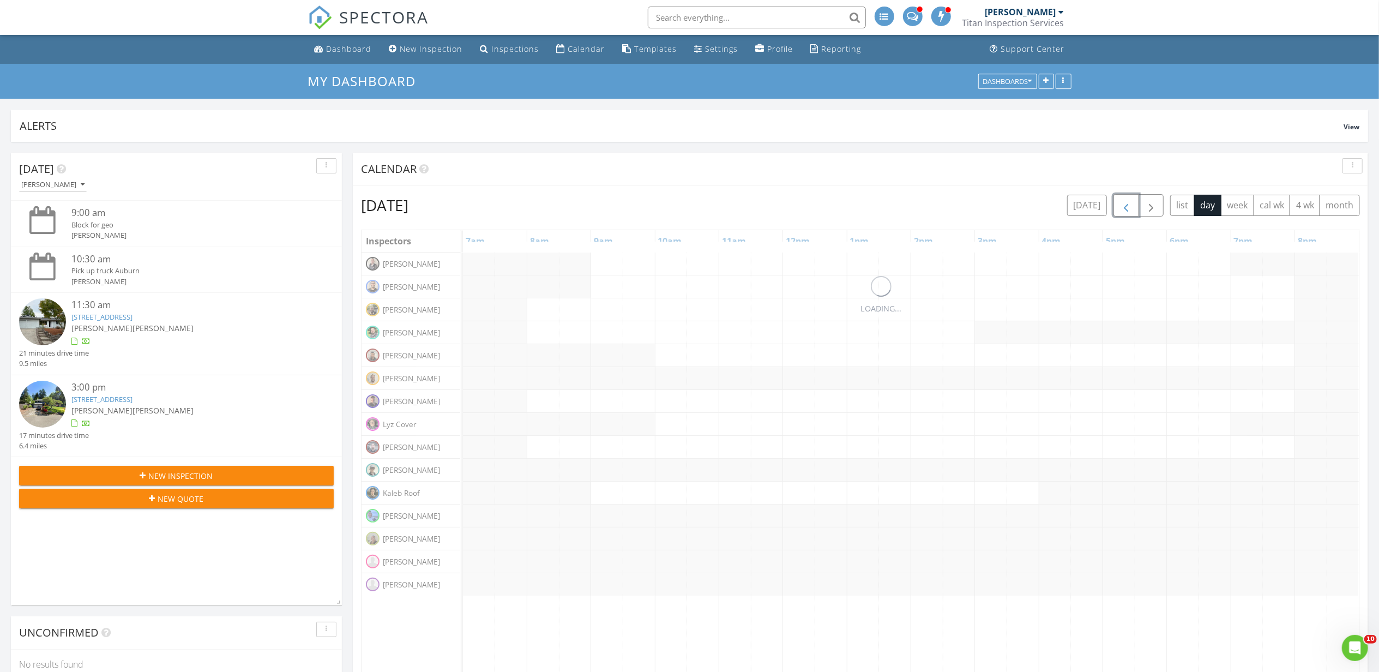
click at [1128, 205] on span "button" at bounding box center [1125, 205] width 13 height 13
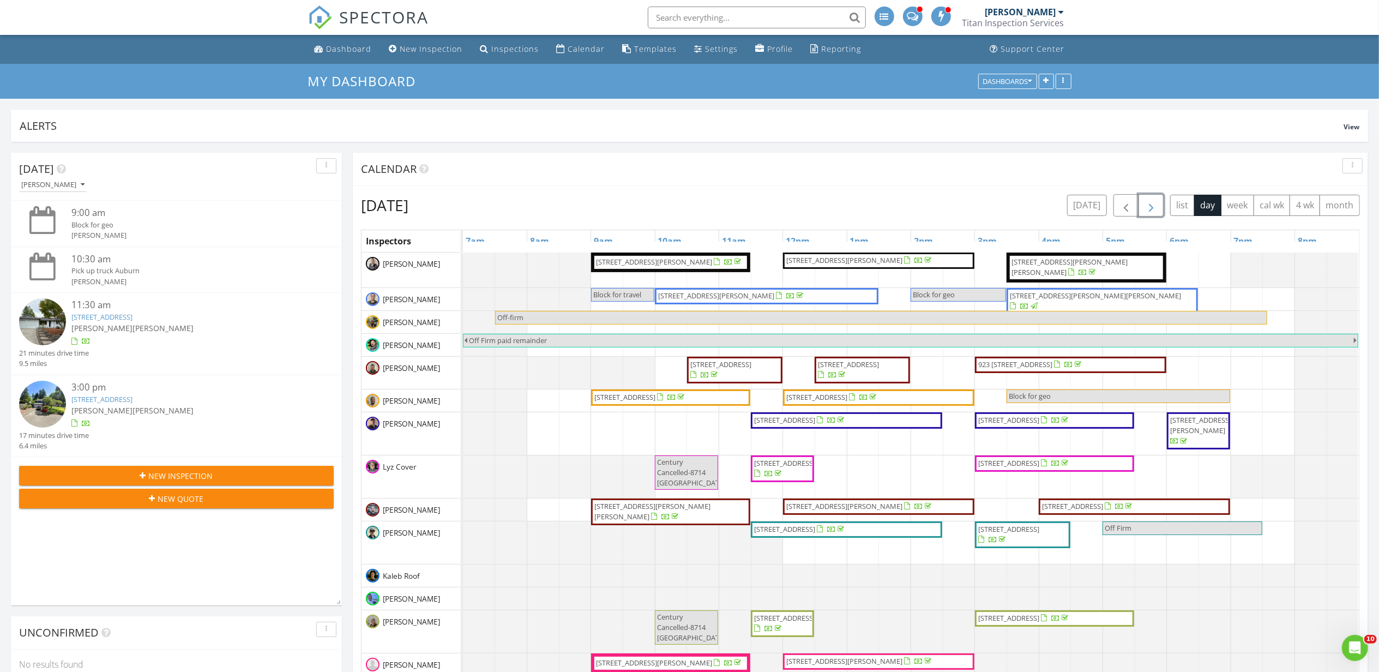
click at [1139, 208] on button "button" at bounding box center [1151, 205] width 26 height 22
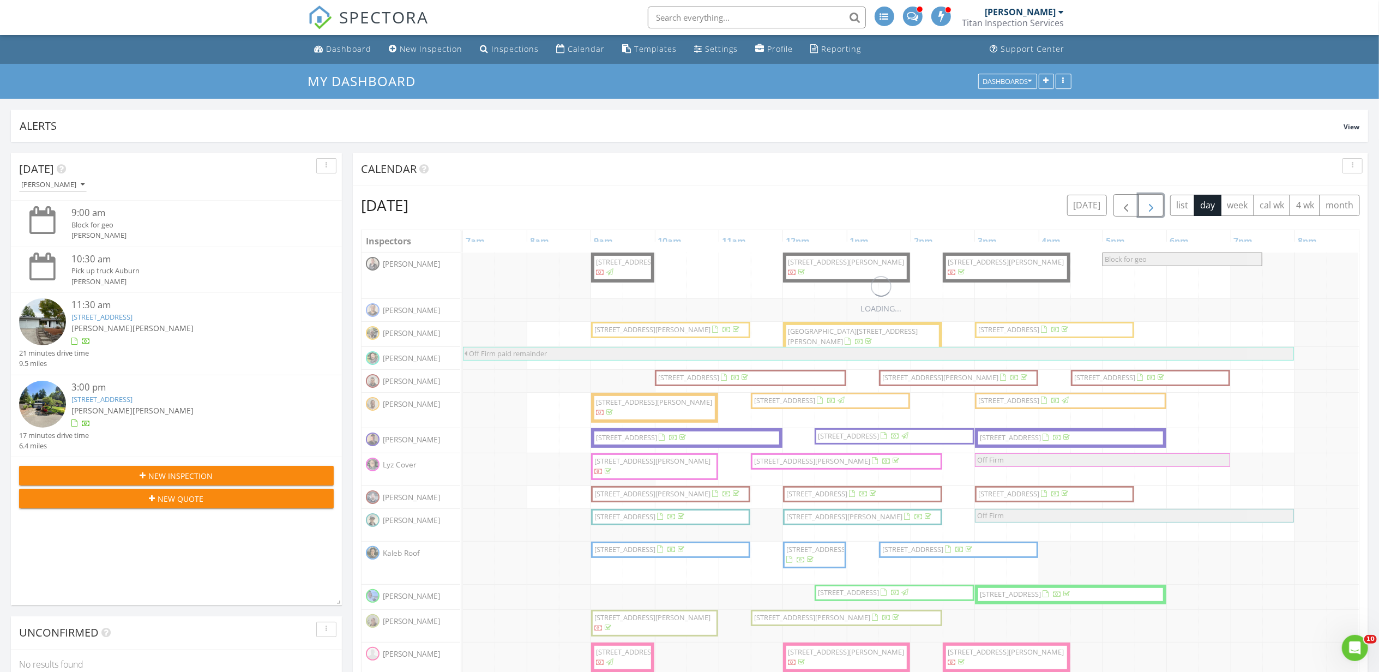
click at [1139, 208] on button "button" at bounding box center [1151, 205] width 26 height 22
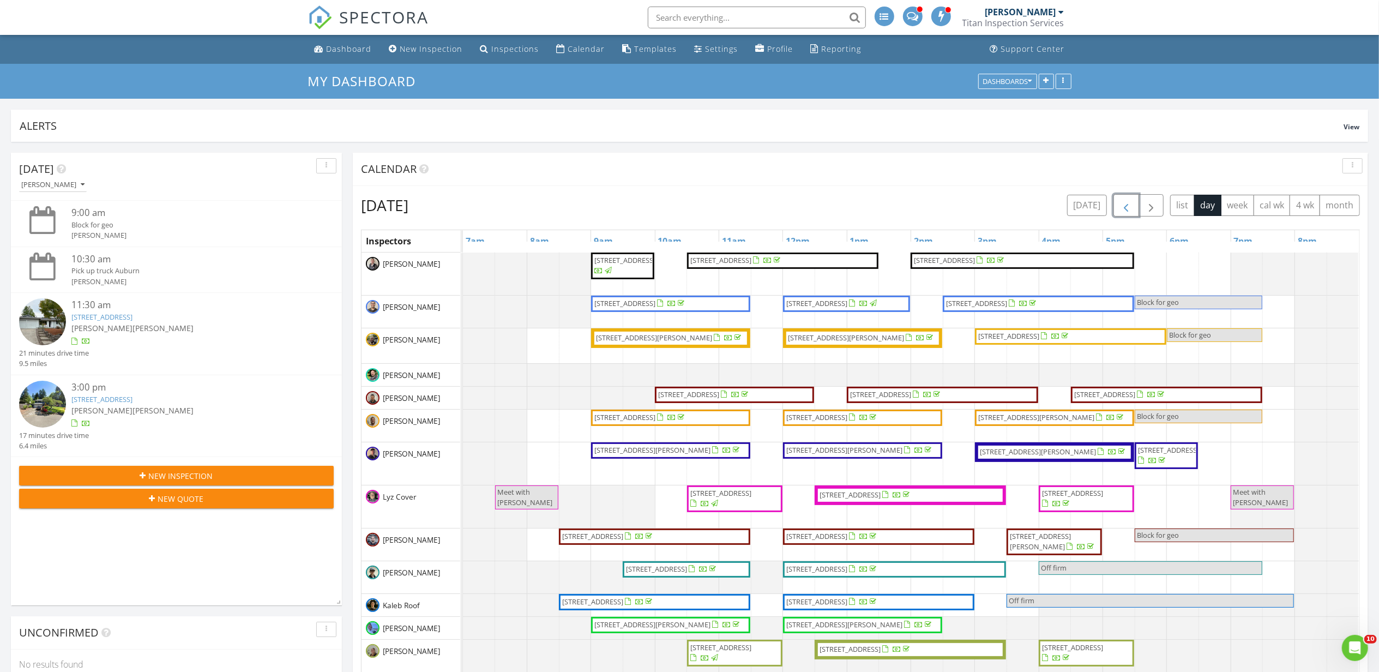
click at [1127, 199] on span "button" at bounding box center [1125, 205] width 13 height 13
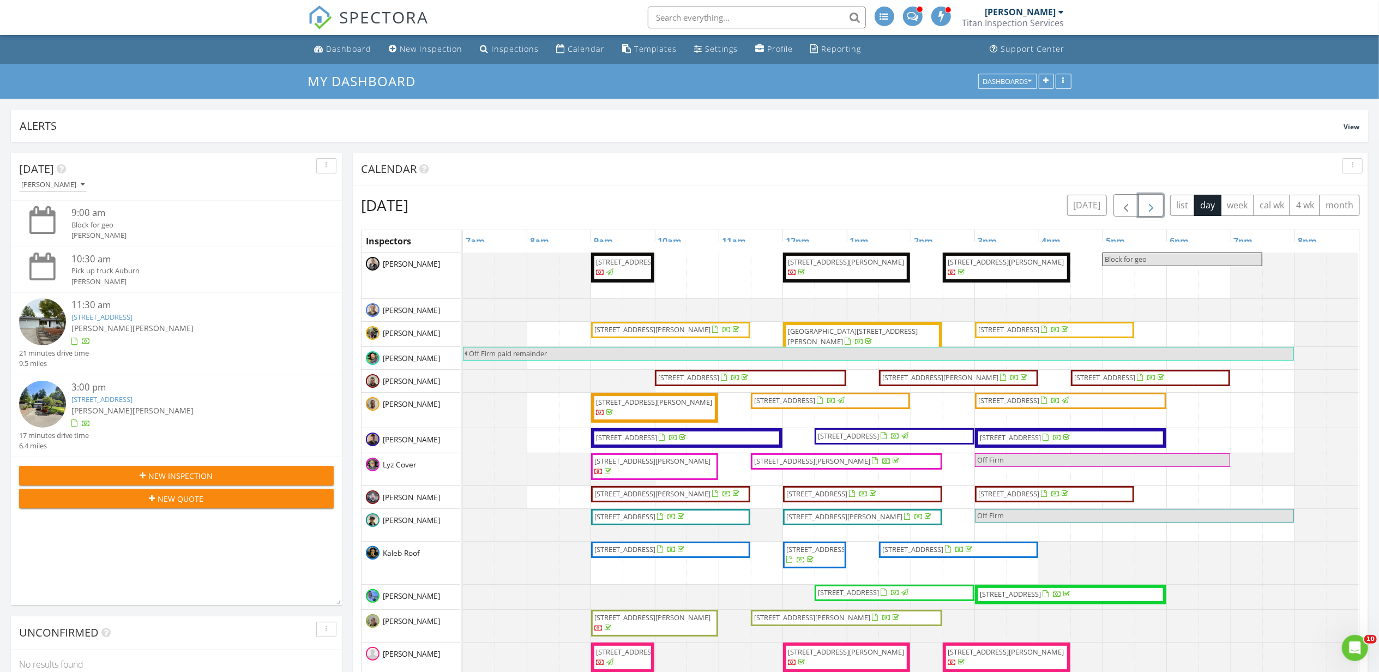
click at [1148, 197] on button "button" at bounding box center [1151, 205] width 26 height 22
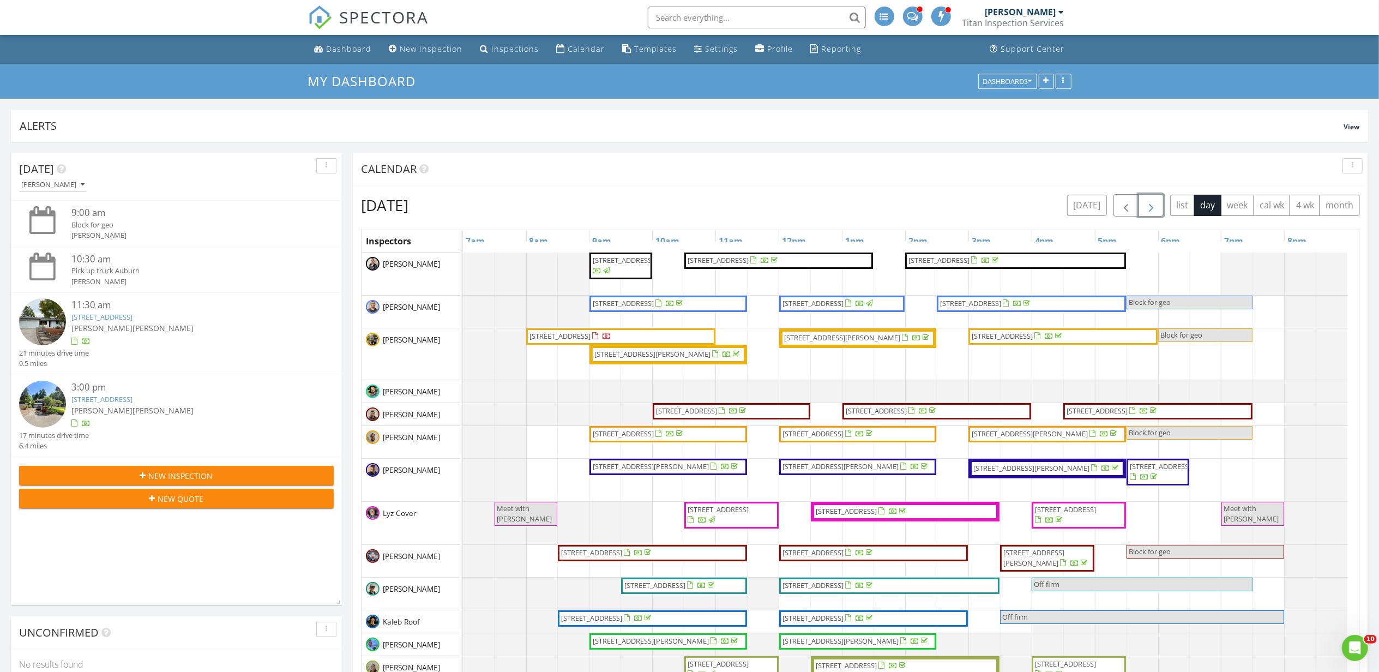
click at [1156, 201] on button "button" at bounding box center [1151, 205] width 26 height 22
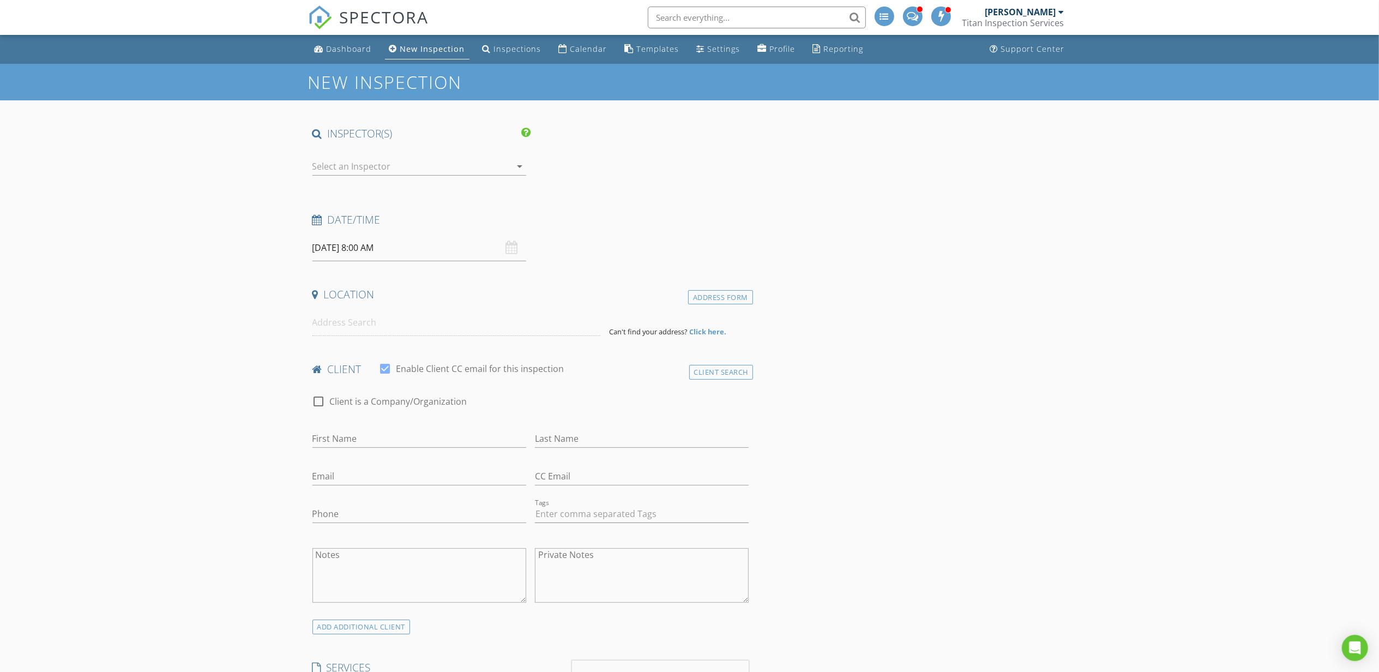
type input "[PERSON_NAME]"
type input "Horn"
type input "[EMAIL_ADDRESS][DOMAIN_NAME]"
type input "[PHONE_NUMBER]"
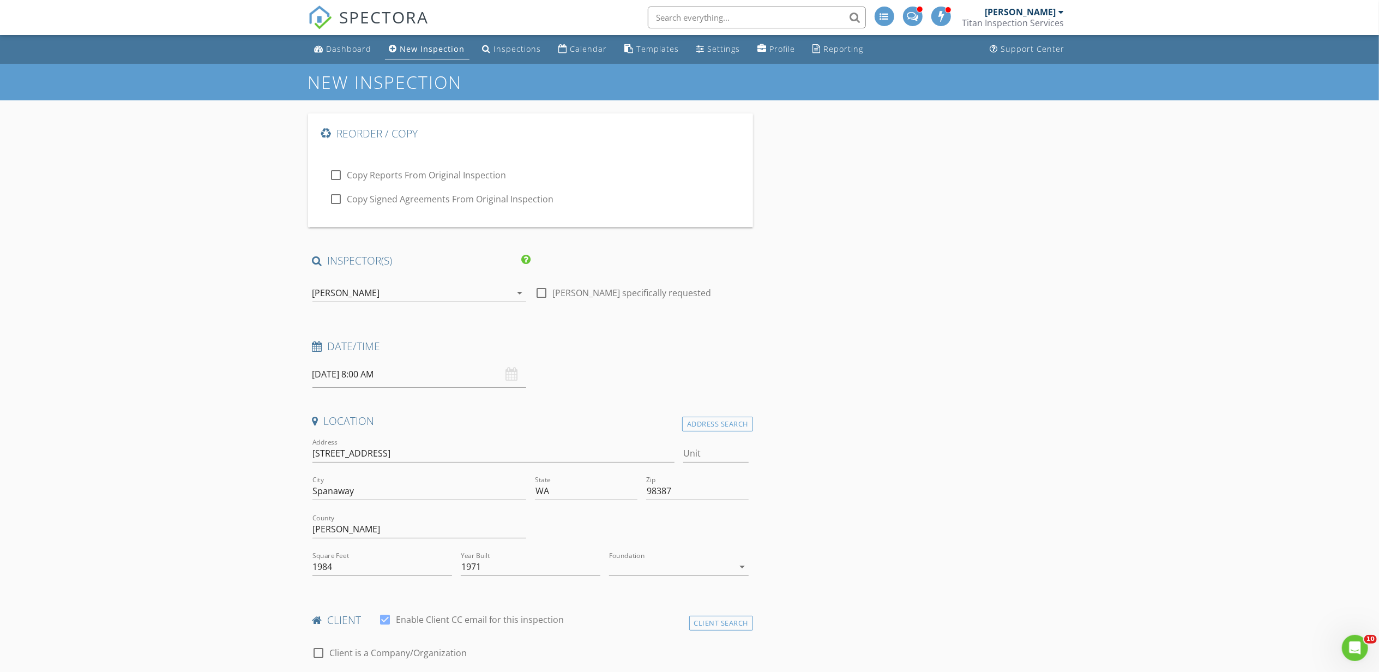
type input "&nbsp;"
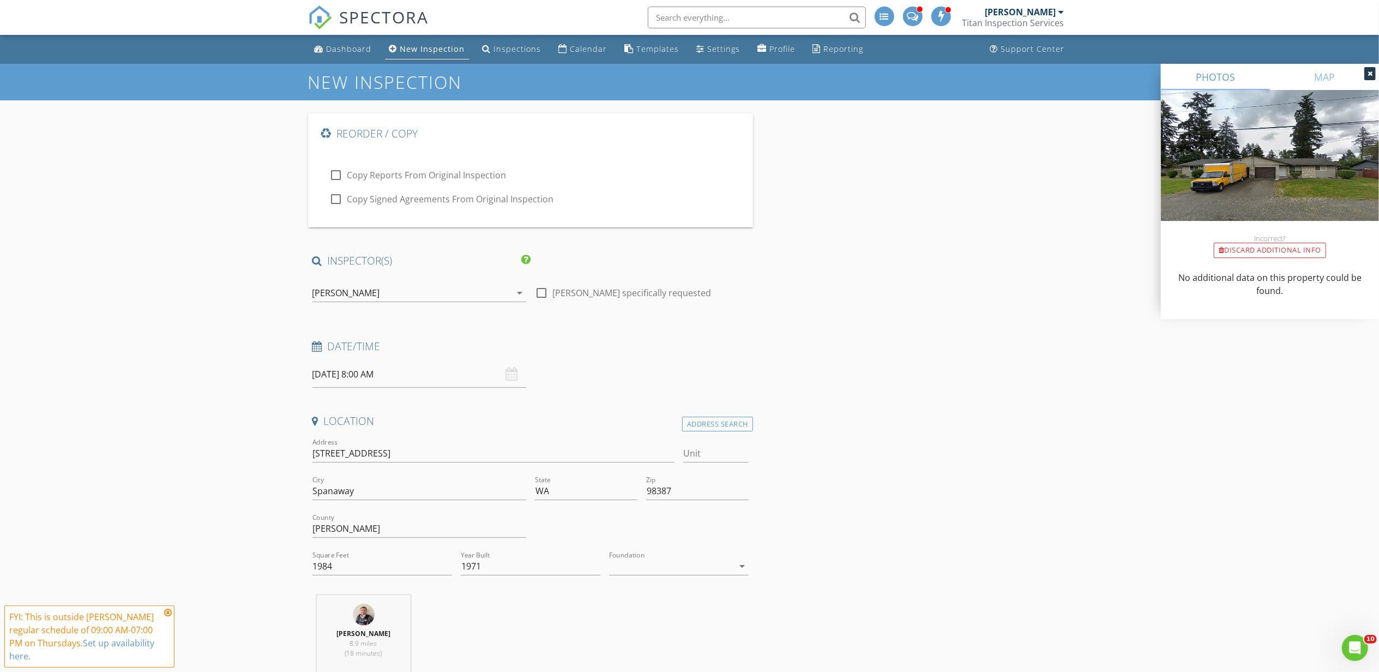
click at [419, 287] on div "[PERSON_NAME]" at bounding box center [411, 292] width 198 height 17
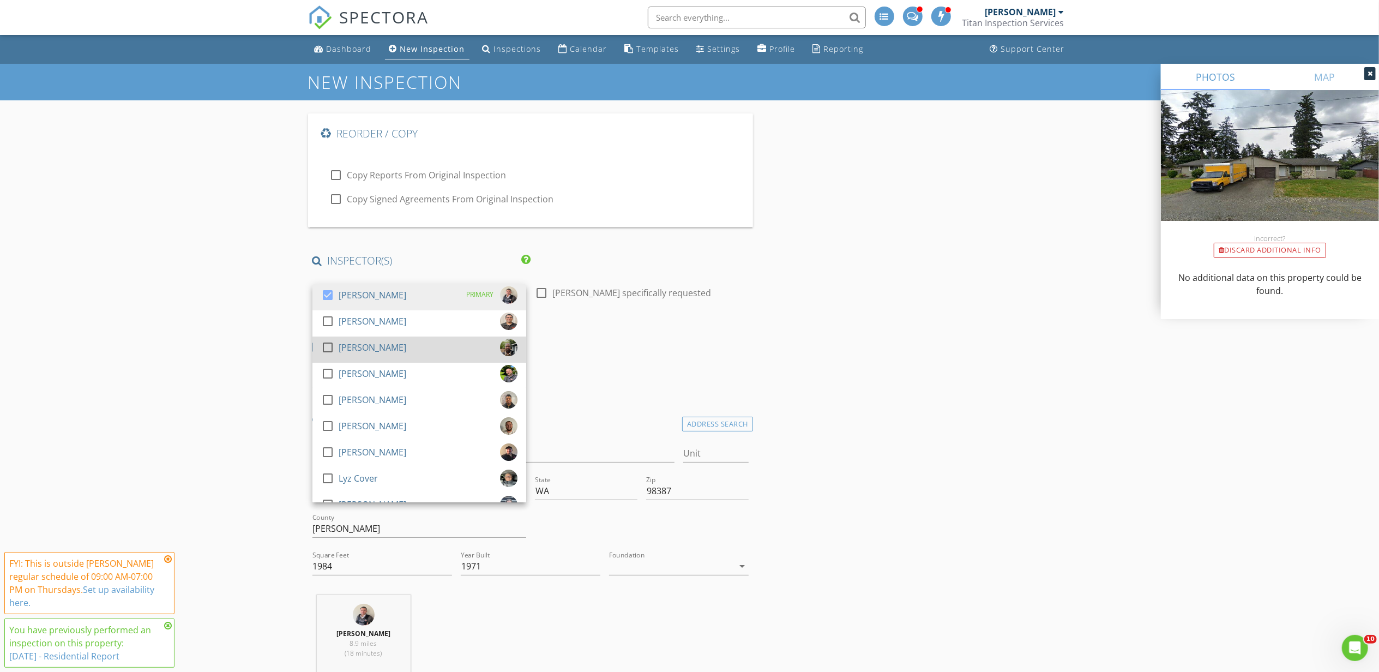
click at [371, 342] on div "[PERSON_NAME]" at bounding box center [373, 347] width 68 height 17
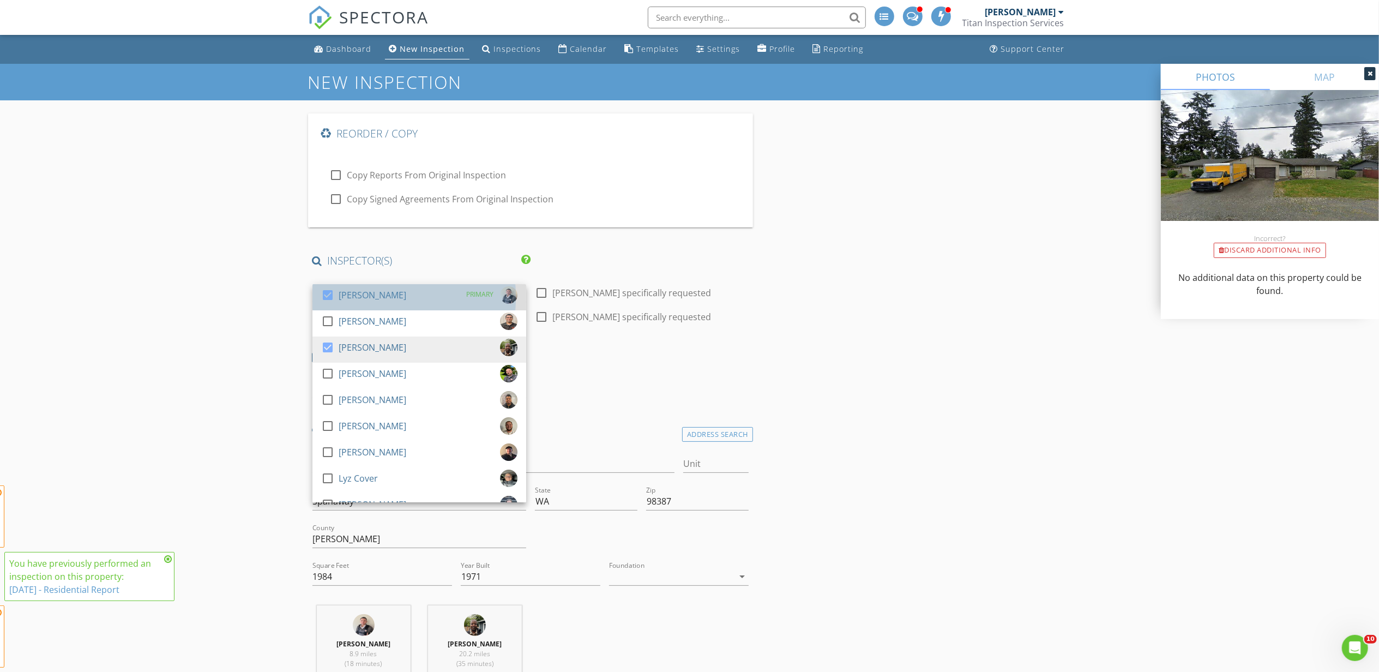
click at [370, 288] on div "[PERSON_NAME]" at bounding box center [373, 294] width 68 height 17
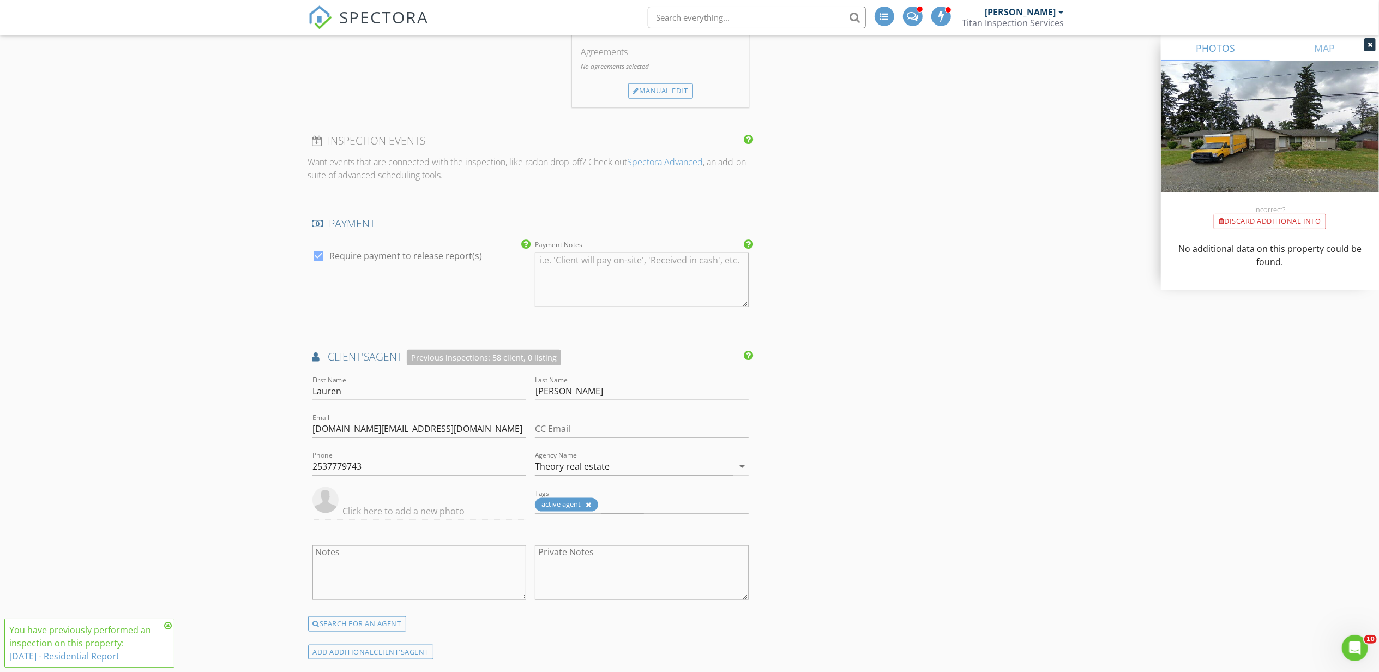
scroll to position [799, 0]
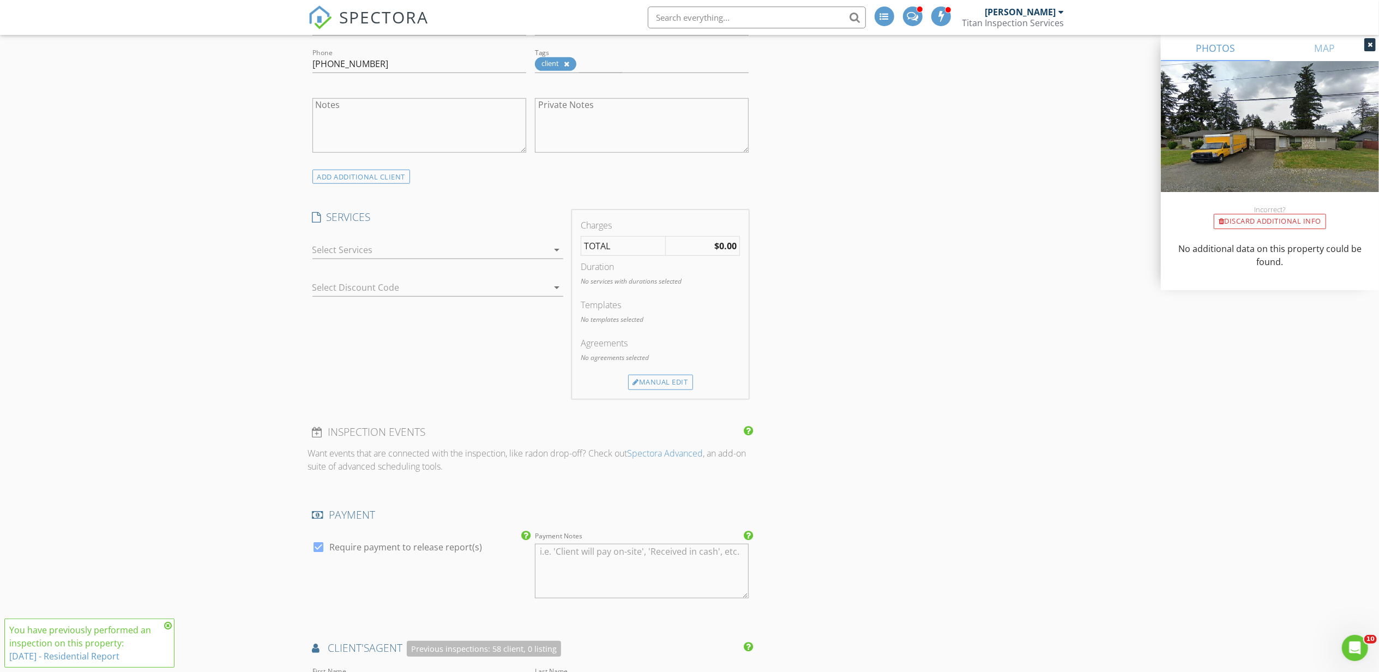
click at [492, 258] on div at bounding box center [429, 249] width 235 height 17
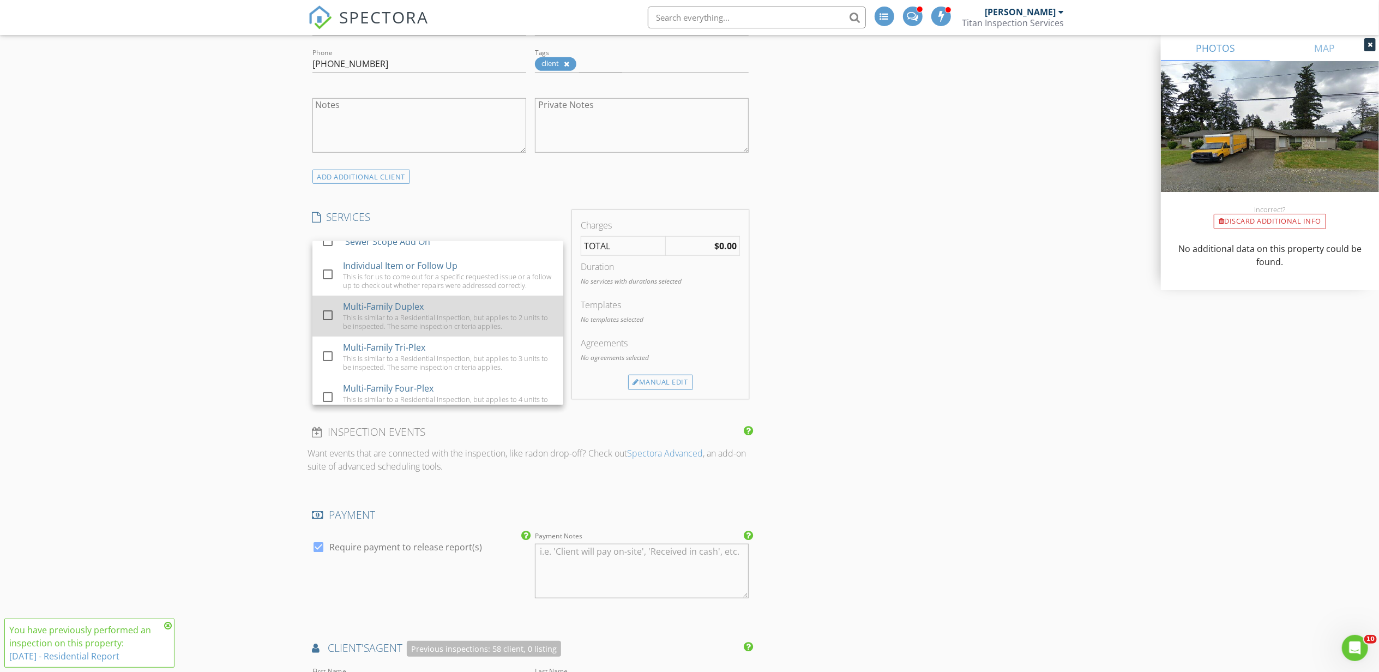
click at [428, 321] on div "Multi-Family Duplex This is similar to a Residential Inspection, but applies to…" at bounding box center [449, 315] width 212 height 41
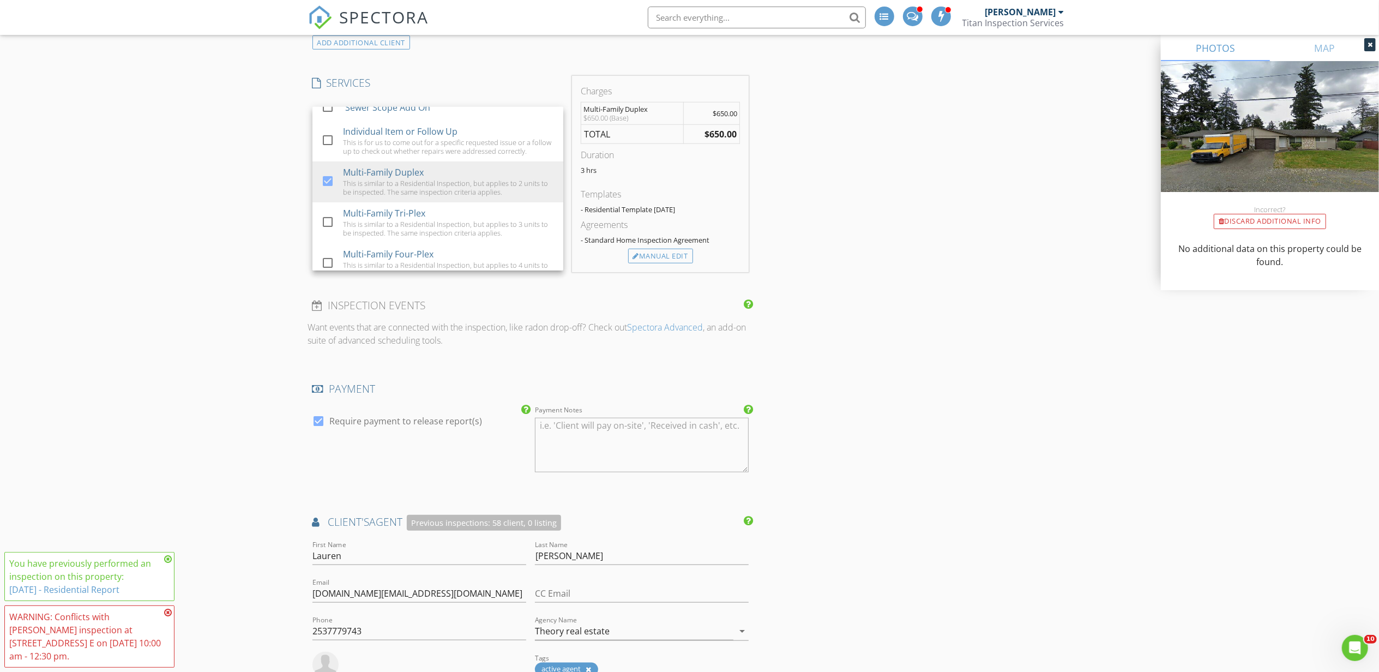
click at [890, 362] on div "Reorder / Copy check_box_outline_blank Copy Reports From Original Inspection ch…" at bounding box center [689, 437] width 763 height 2515
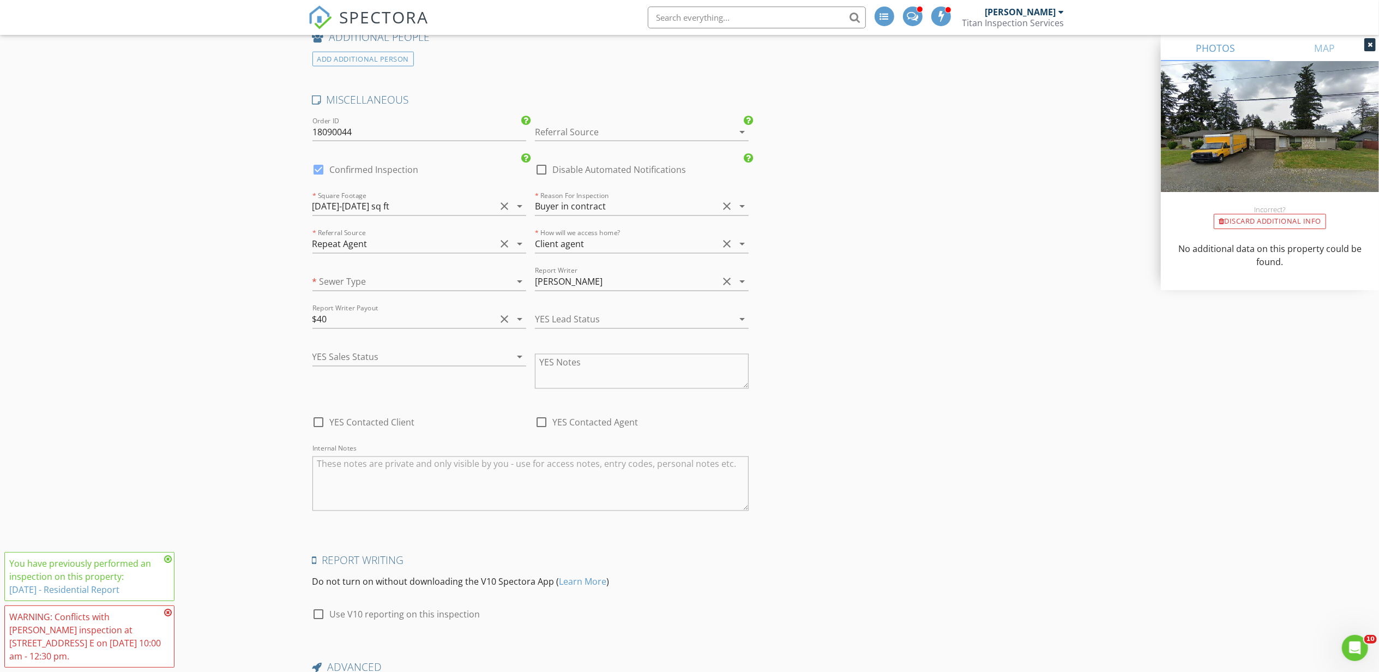
scroll to position [1843, 0]
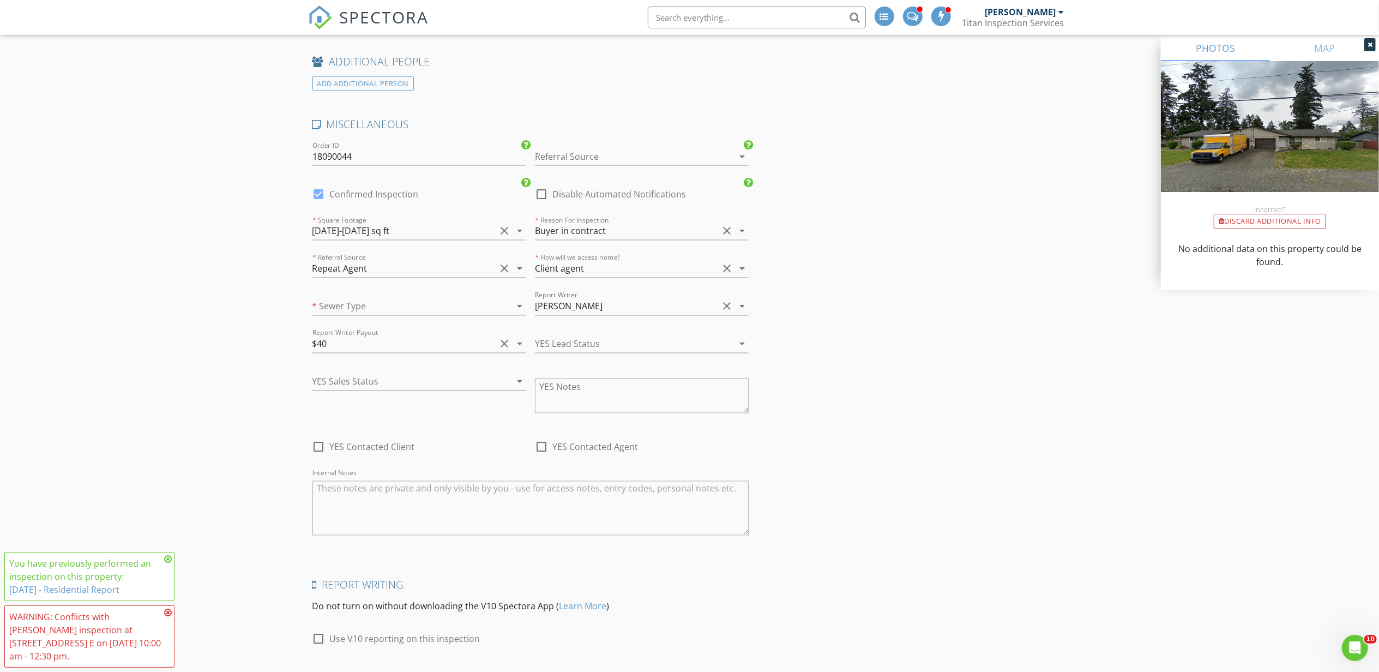
click at [339, 200] on label "Confirmed Inspection" at bounding box center [374, 194] width 89 height 11
checkbox input "false"
checkbox input "true"
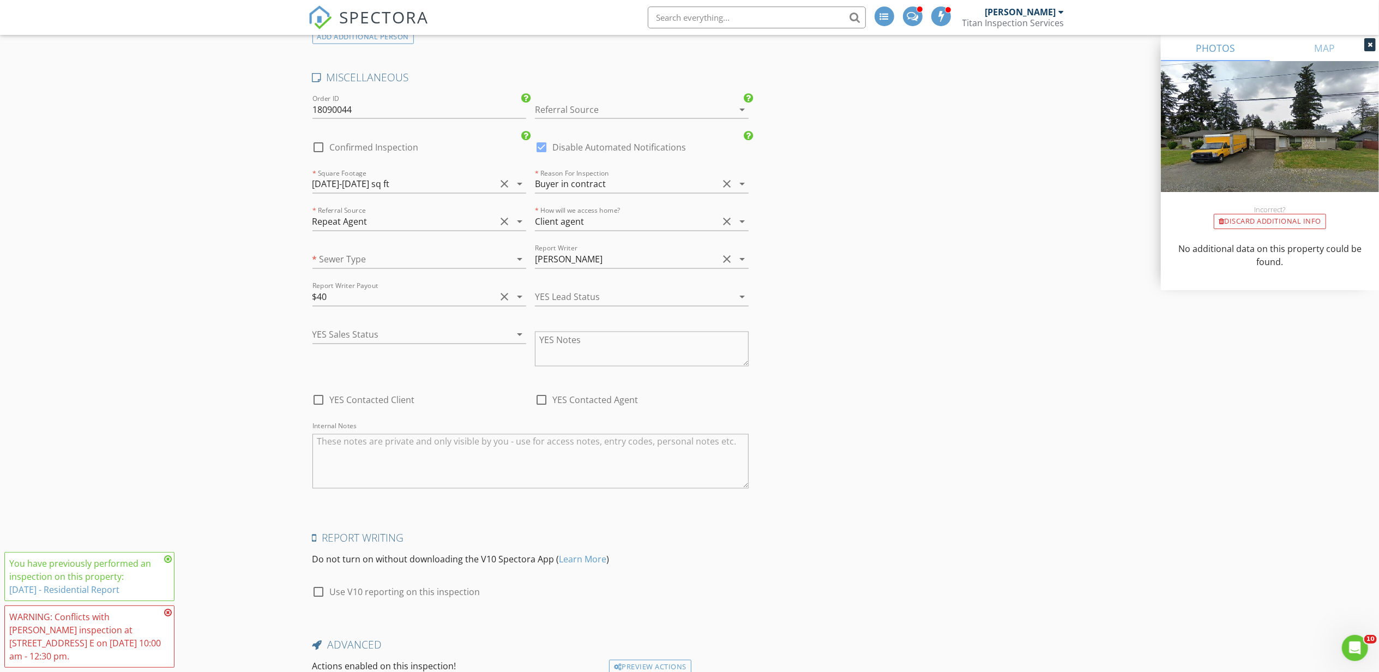
scroll to position [1915, 0]
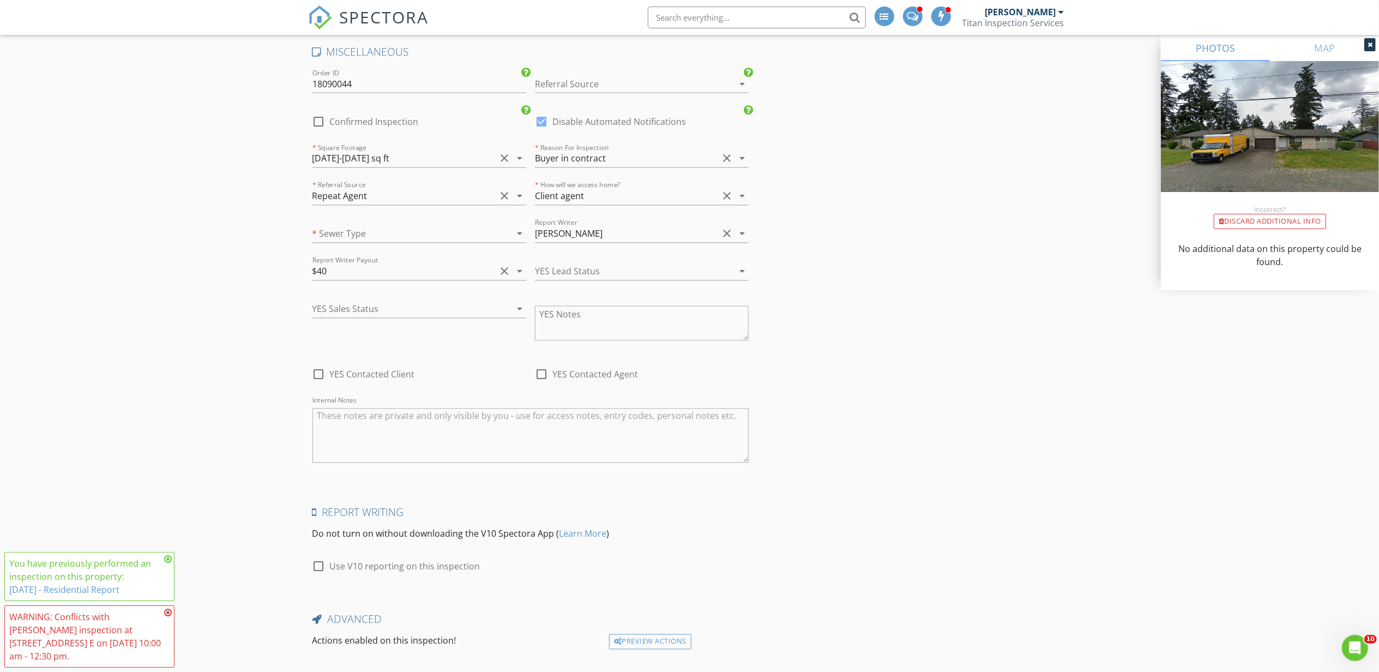
click at [347, 123] on label "Confirmed Inspection" at bounding box center [374, 121] width 89 height 11
checkbox input "true"
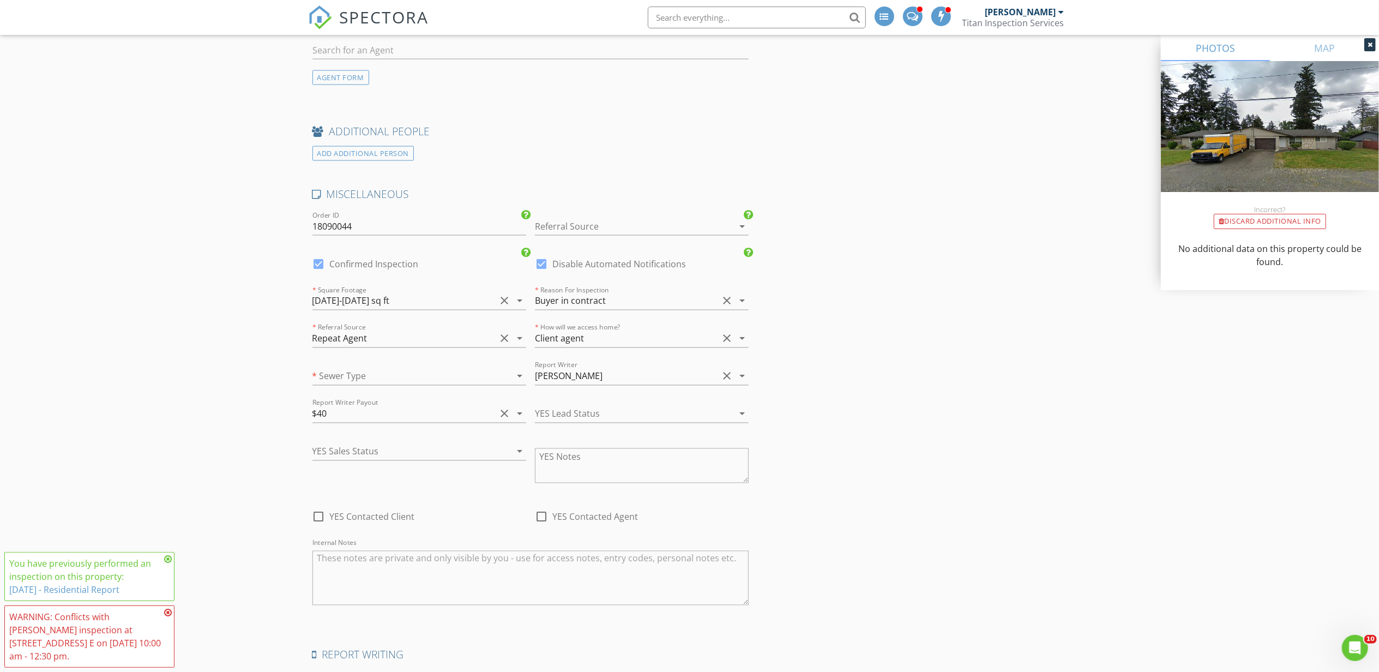
scroll to position [1769, 0]
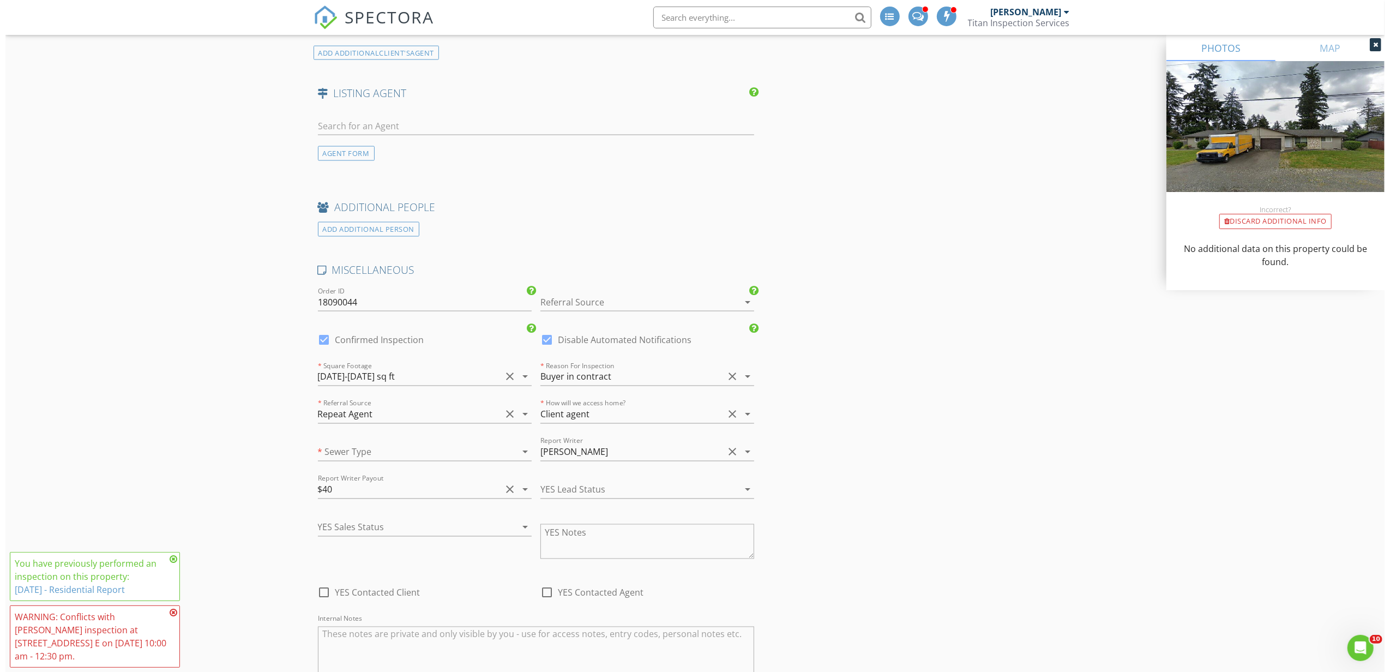
scroll to position [1988, 0]
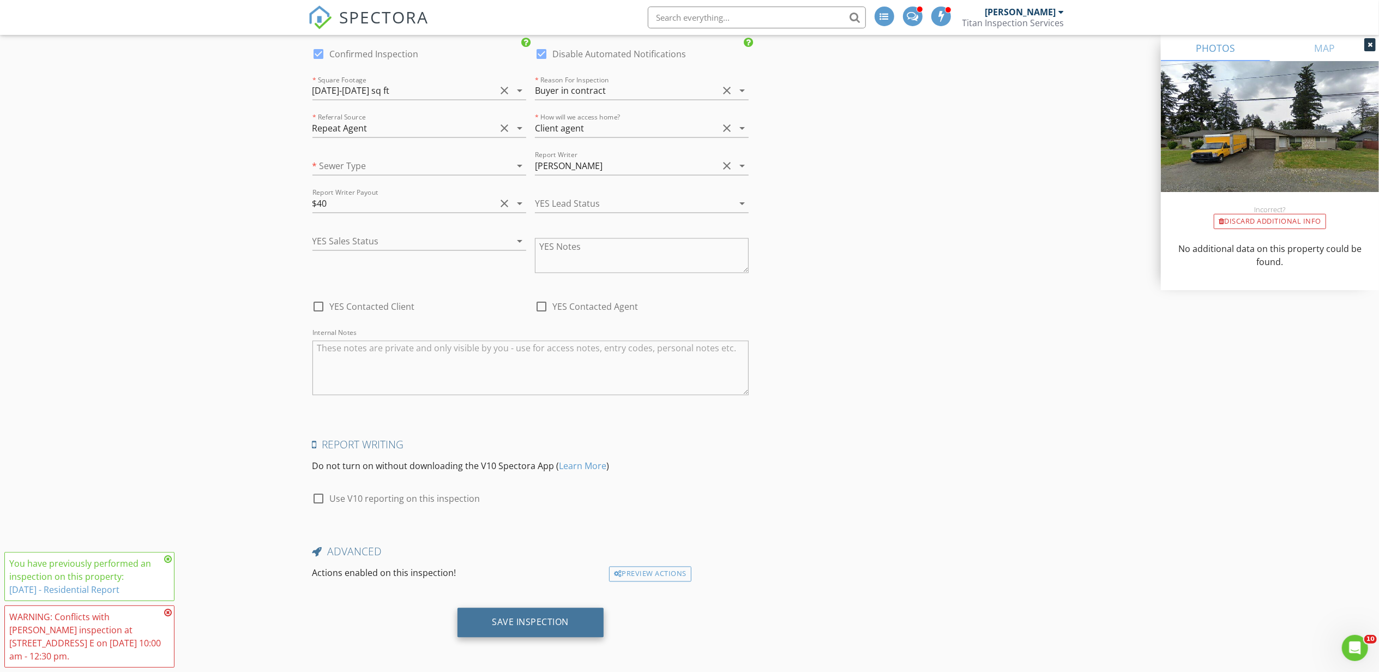
click at [507, 615] on div "Save Inspection" at bounding box center [530, 622] width 147 height 29
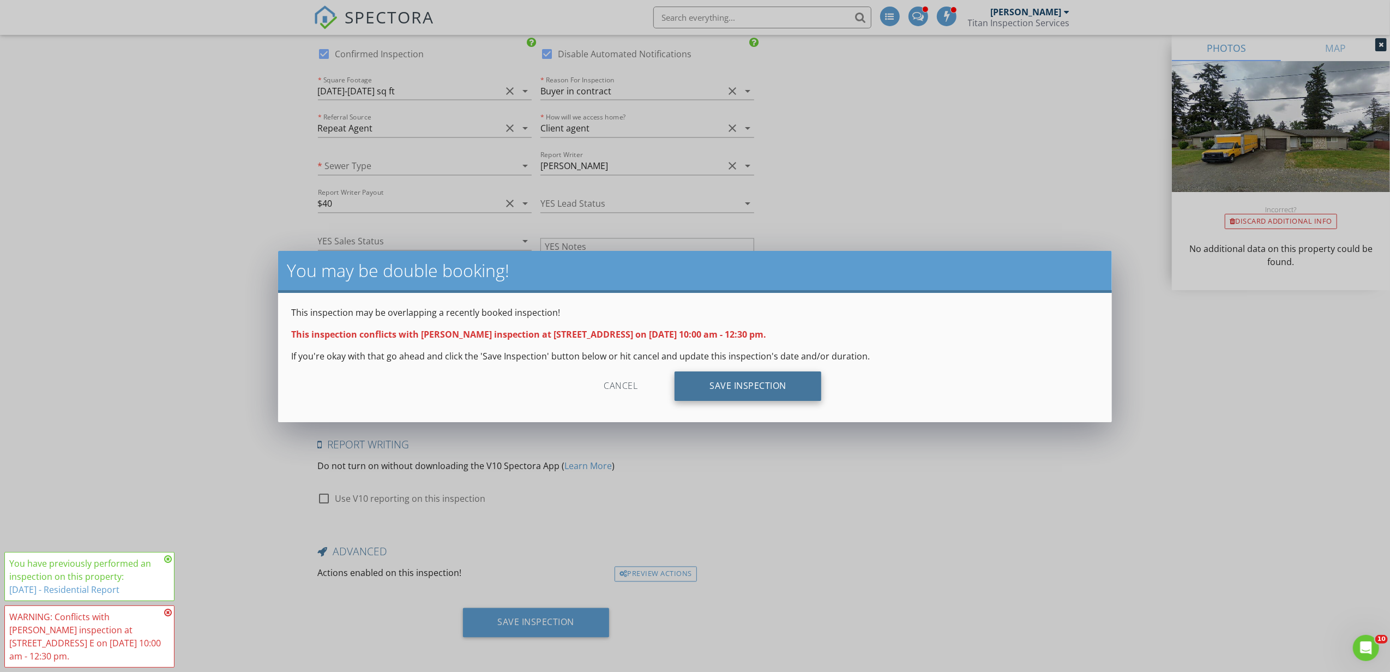
click at [723, 386] on div "Save Inspection" at bounding box center [747, 385] width 147 height 29
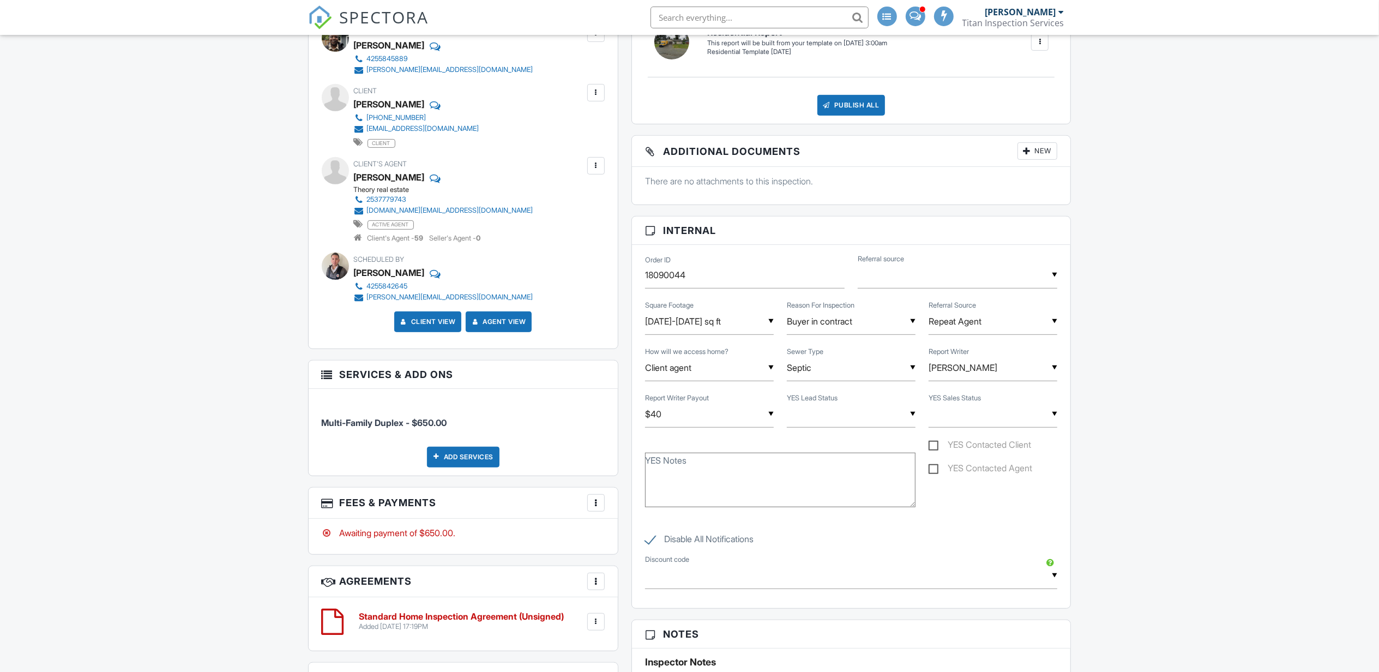
scroll to position [509, 0]
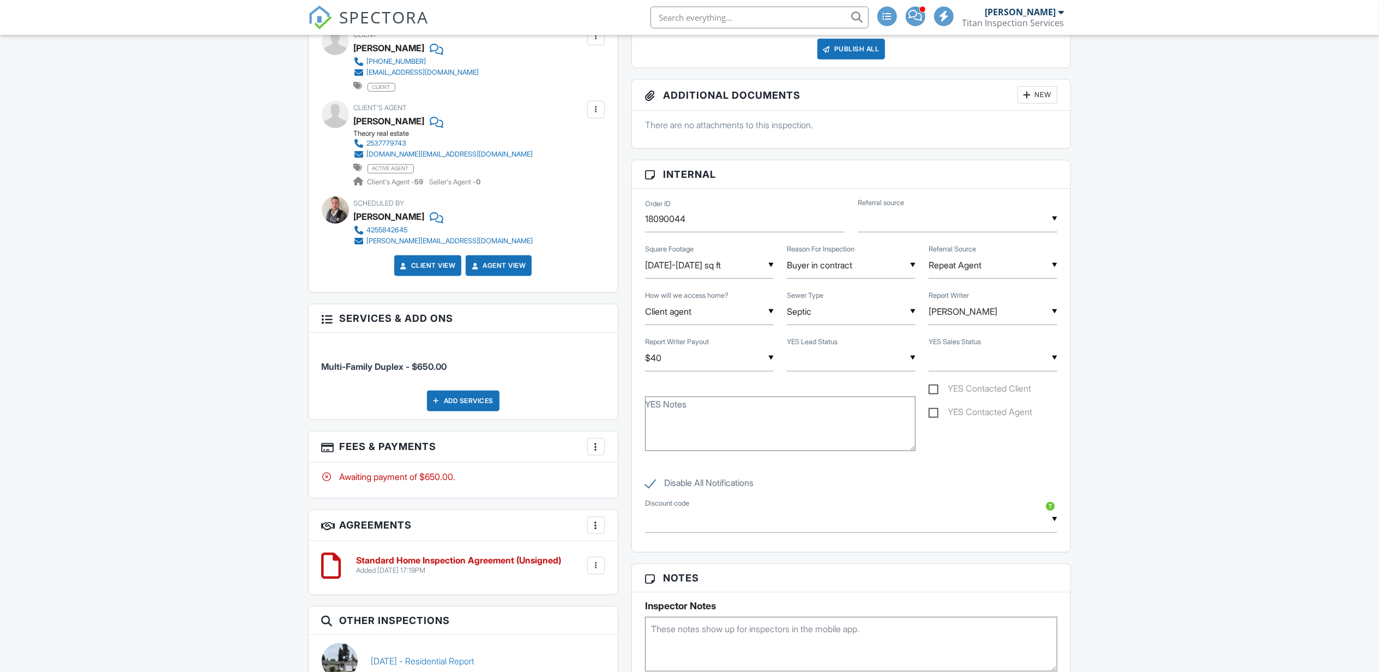
click at [599, 451] on div at bounding box center [595, 446] width 11 height 11
click at [659, 537] on li "View Invoice" at bounding box center [650, 534] width 114 height 27
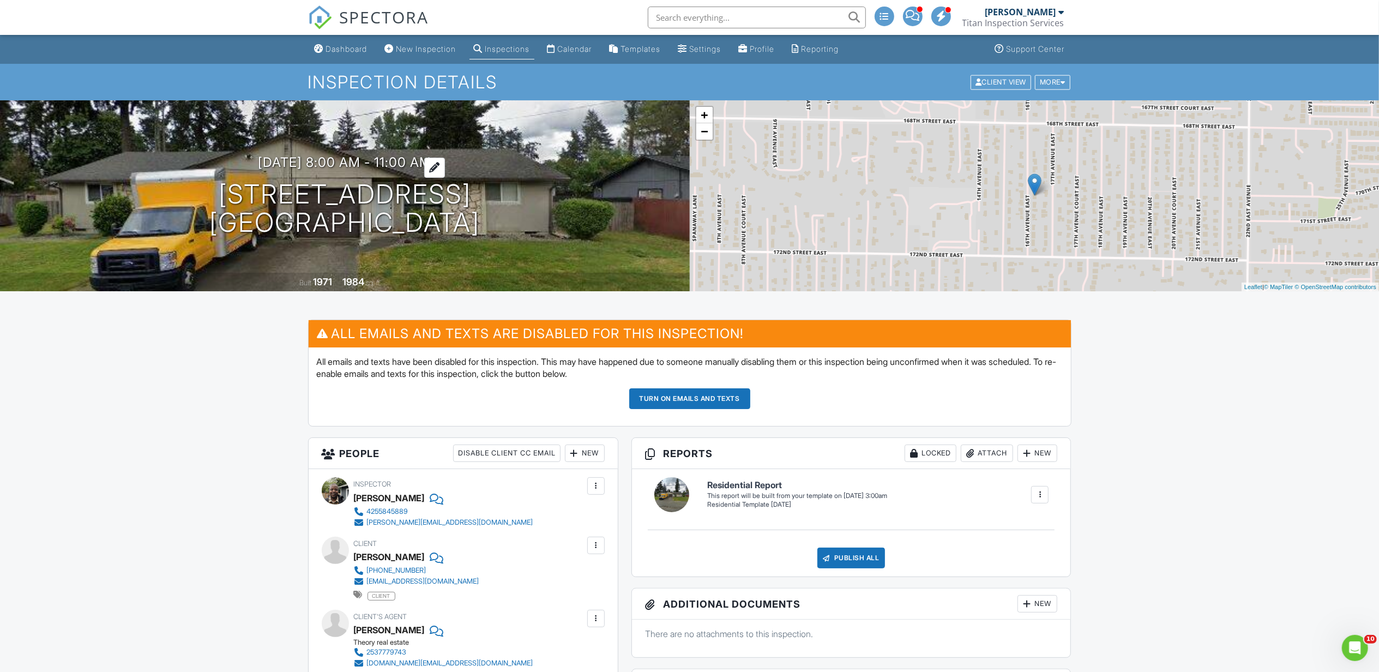
click at [336, 162] on h3 "08/28/2025 8:00 am - 11:00 am" at bounding box center [344, 162] width 173 height 15
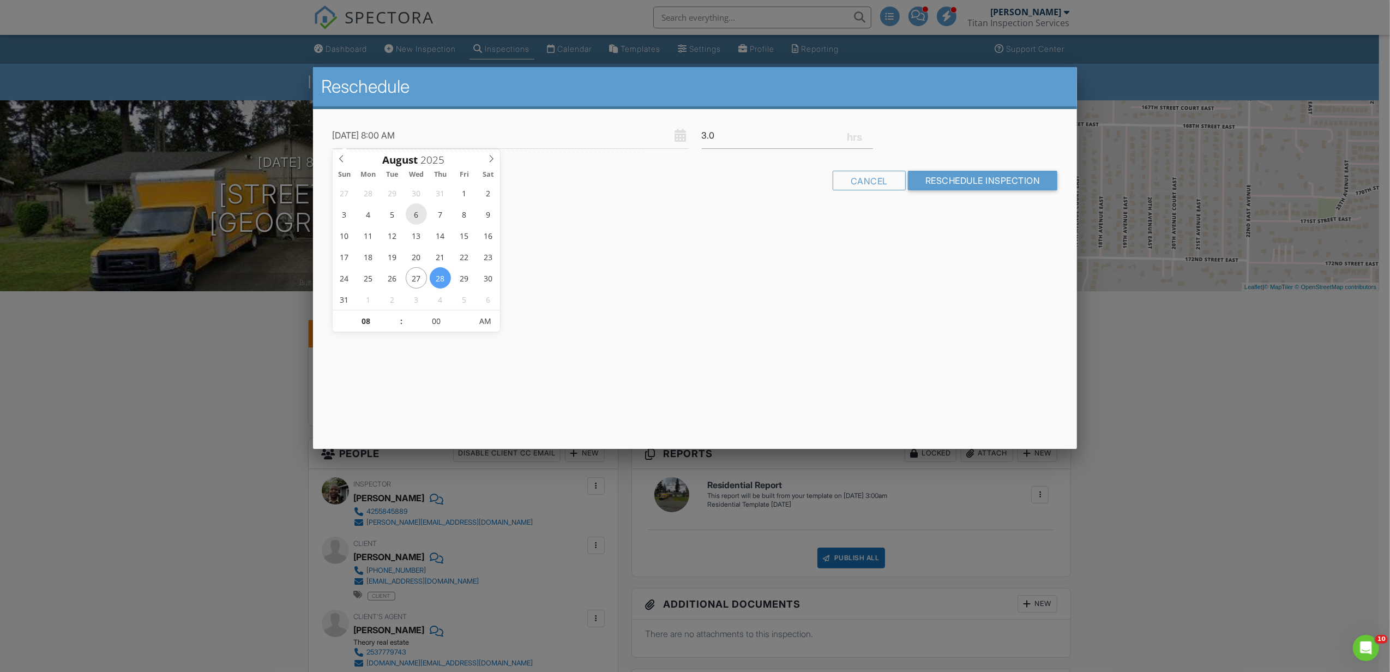
type input "08/06/2025 8:00 AM"
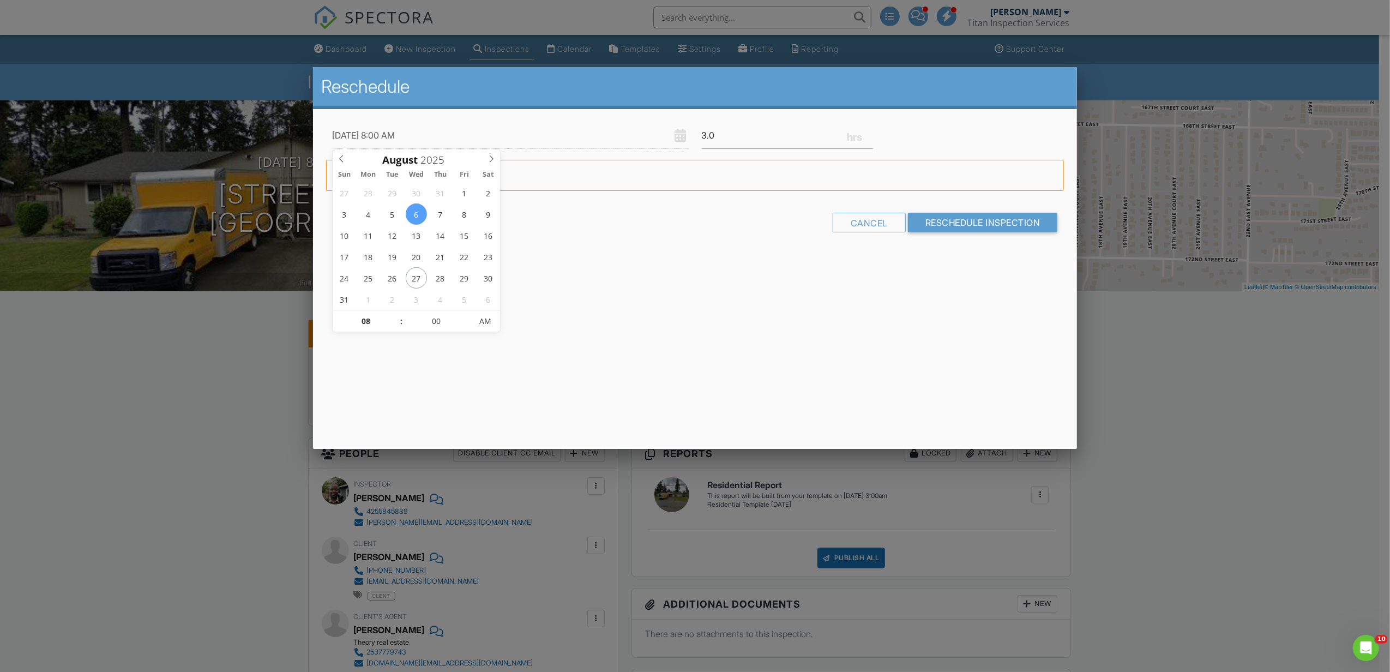
click at [667, 282] on div "Reschedule 08/06/2025 8:00 AM 3.0 Warning: this date/time is in the past. Cance…" at bounding box center [695, 258] width 764 height 382
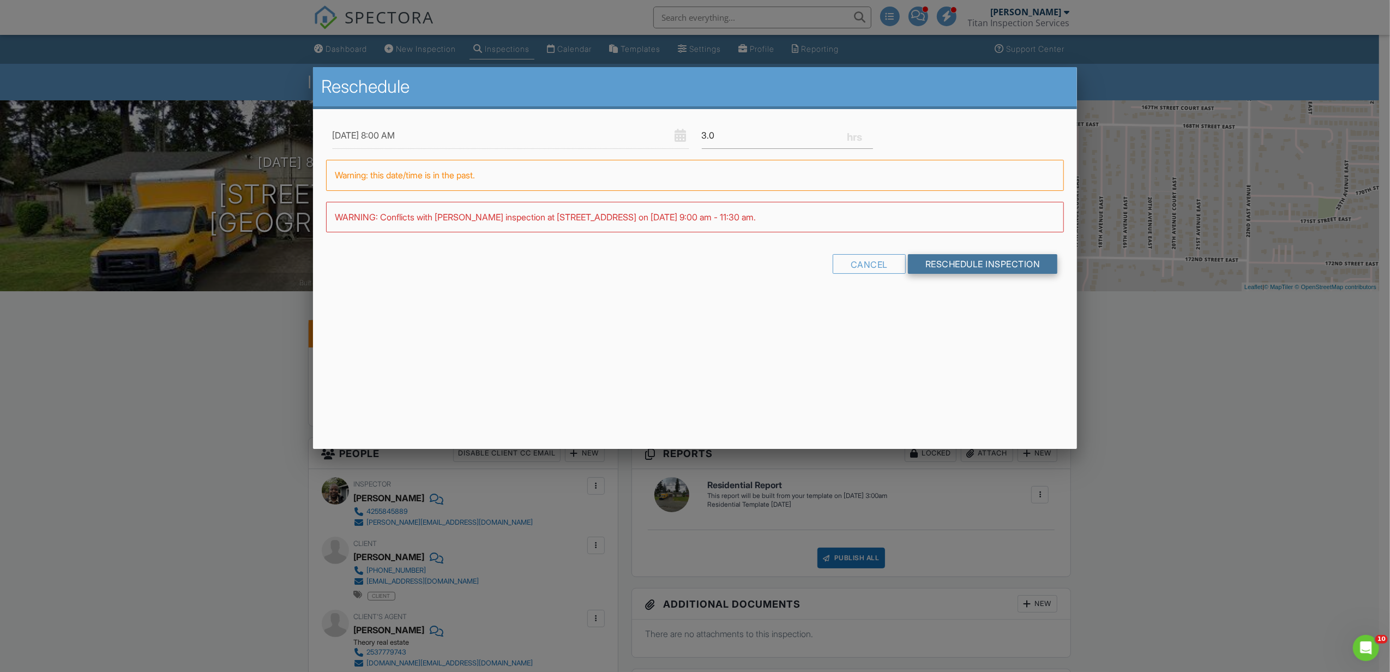
click at [1044, 258] on input "Reschedule Inspection" at bounding box center [983, 264] width 150 height 20
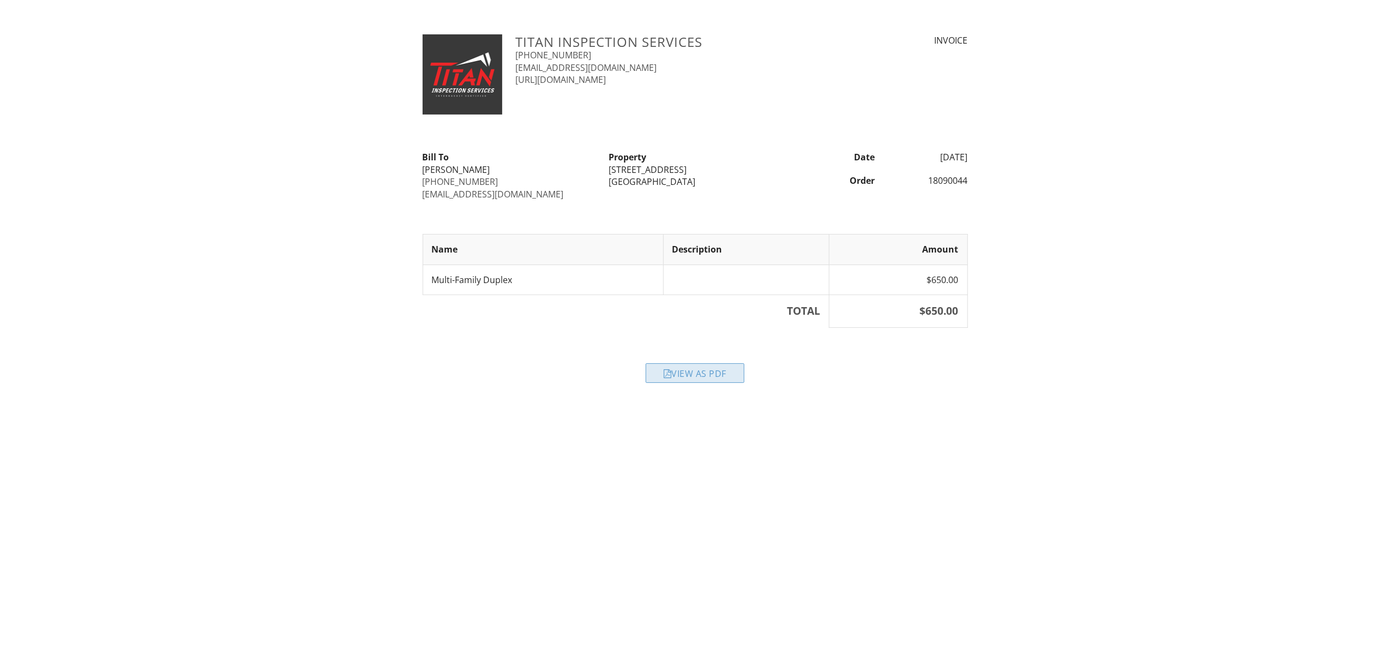
click at [700, 378] on div "View as PDF" at bounding box center [694, 373] width 99 height 20
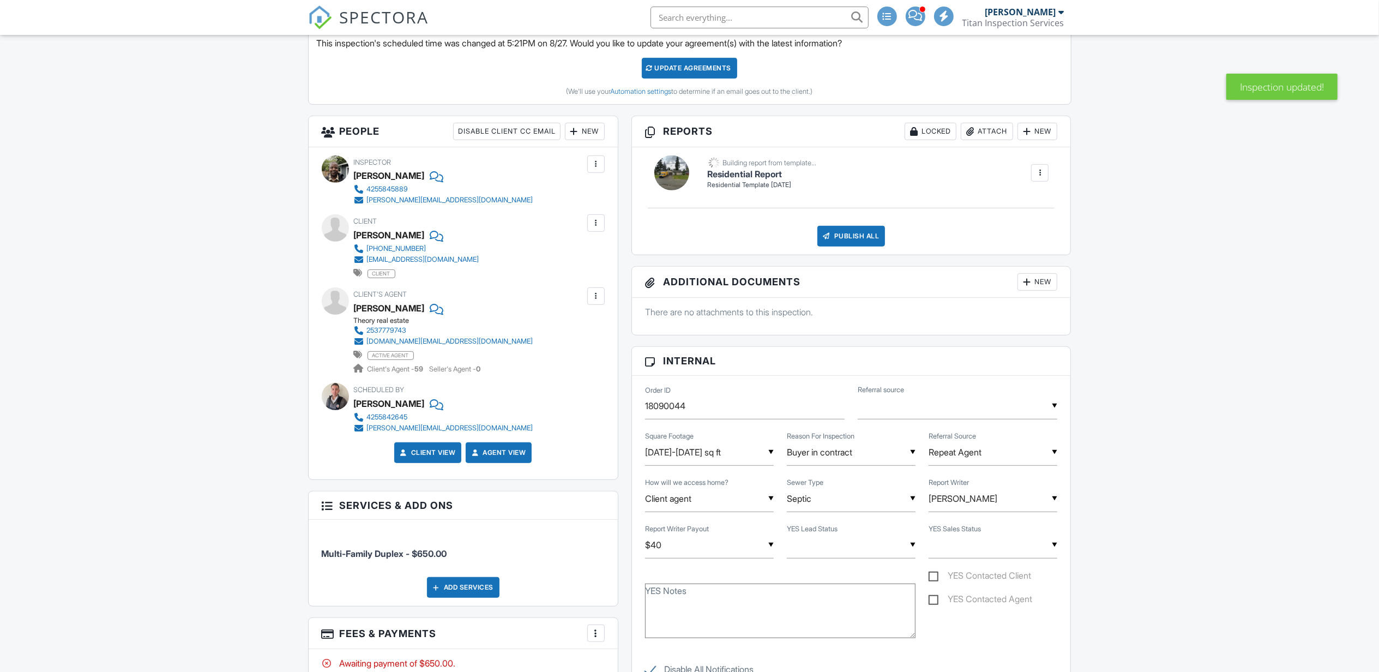
scroll to position [727, 0]
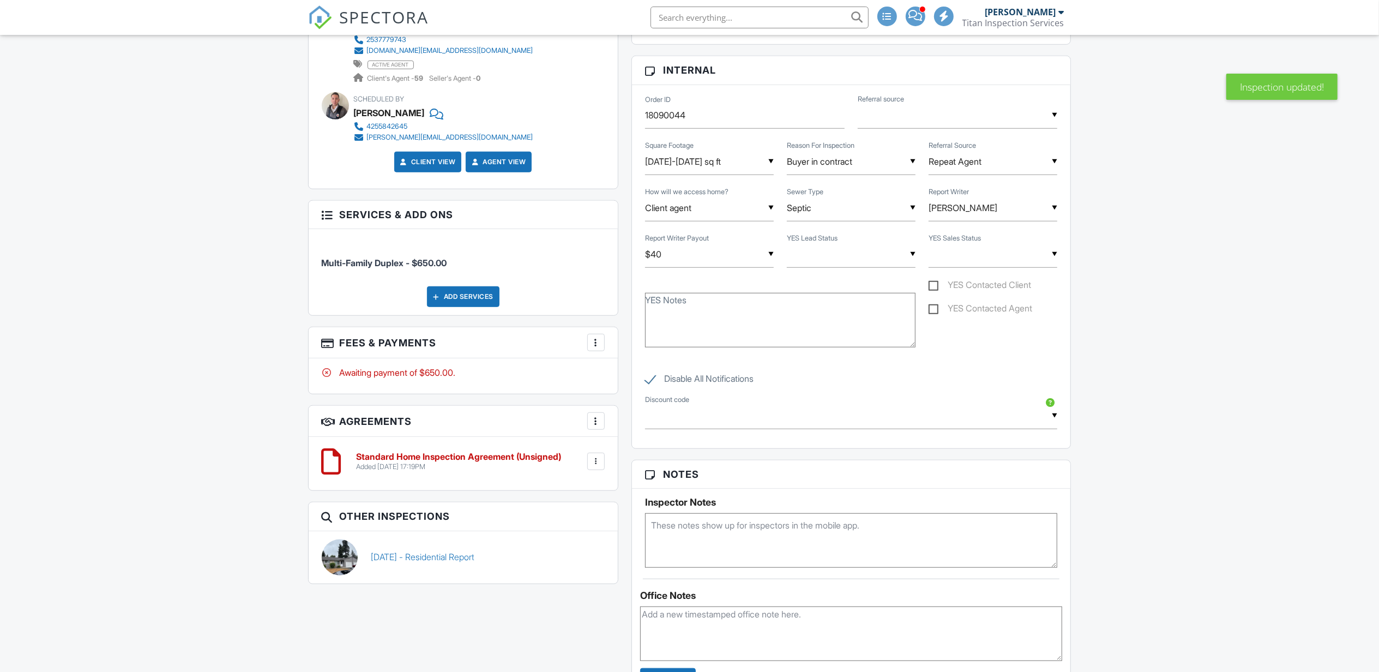
click at [602, 349] on div "More" at bounding box center [595, 342] width 17 height 17
click at [595, 351] on div "More Edit Fees & Payments Add Services View Invoice Paid In Full" at bounding box center [595, 342] width 17 height 17
click at [593, 336] on h3 "Fees & Payments More Edit Fees & Payments Add Services View Invoice Paid In Full" at bounding box center [463, 342] width 309 height 31
click at [593, 343] on div at bounding box center [595, 342] width 11 height 11
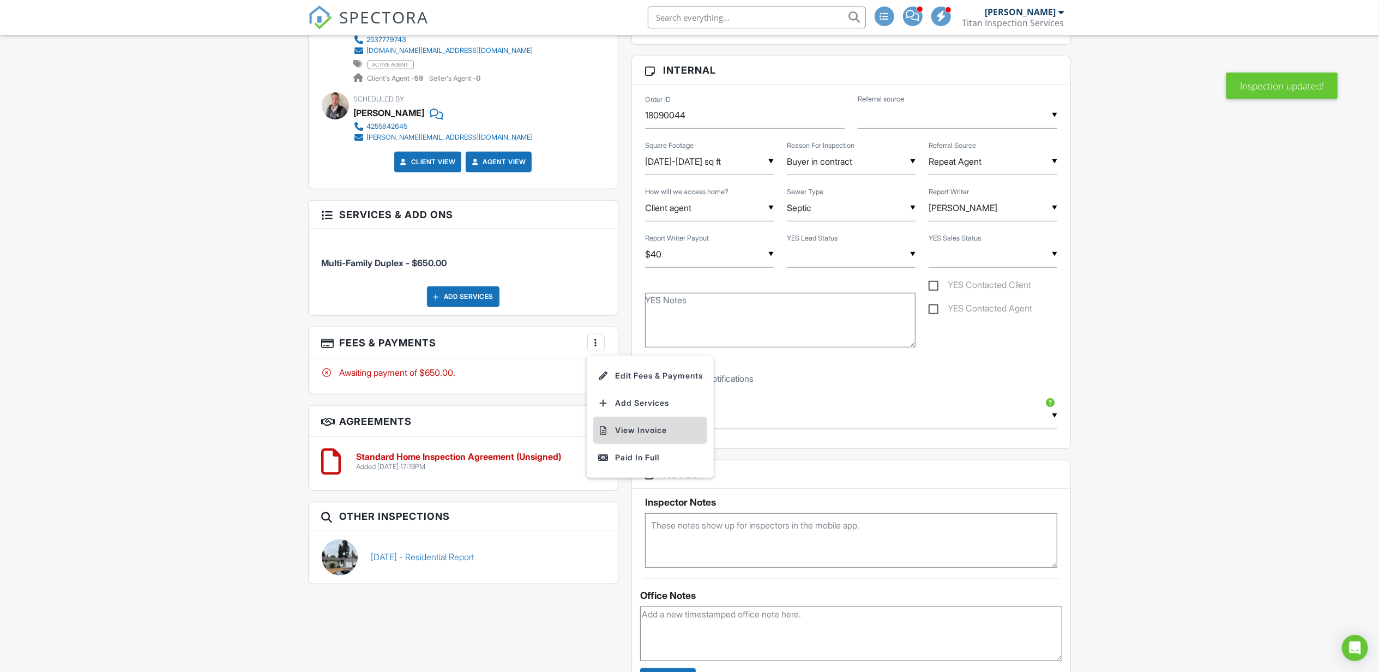
click at [620, 424] on li "View Invoice" at bounding box center [650, 429] width 114 height 27
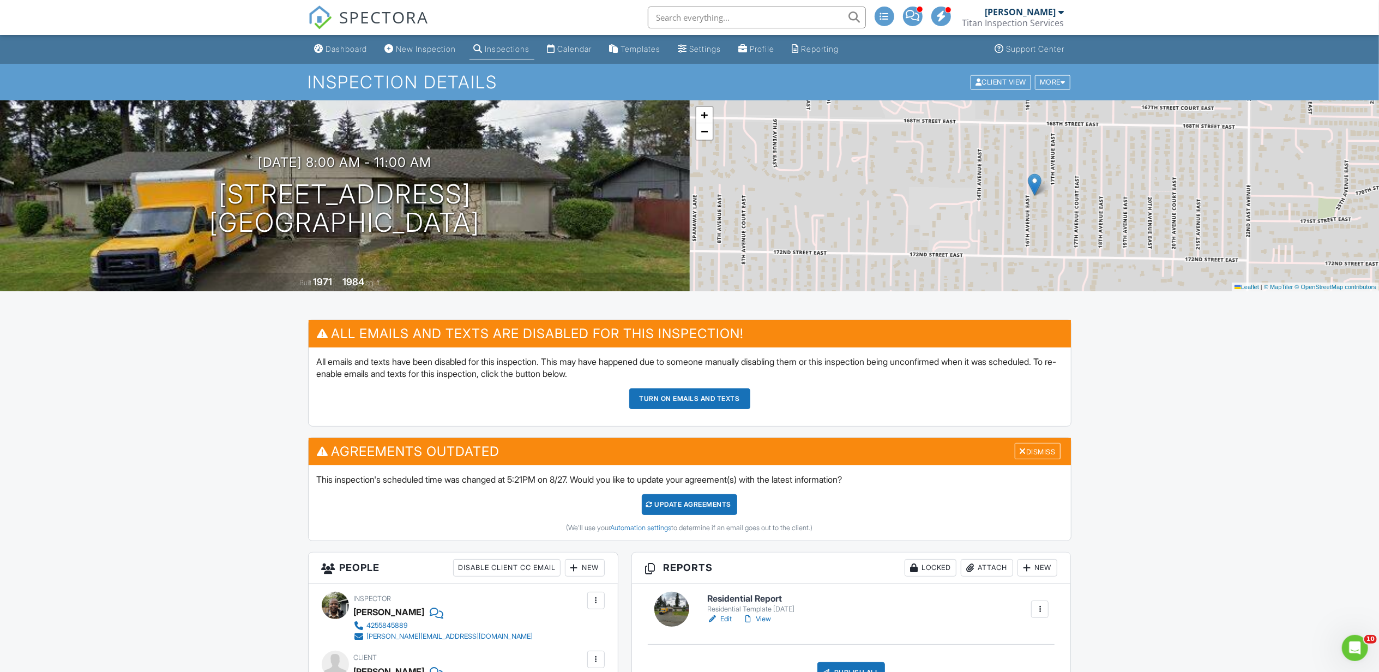
click at [1063, 81] on div at bounding box center [1062, 81] width 5 height 7
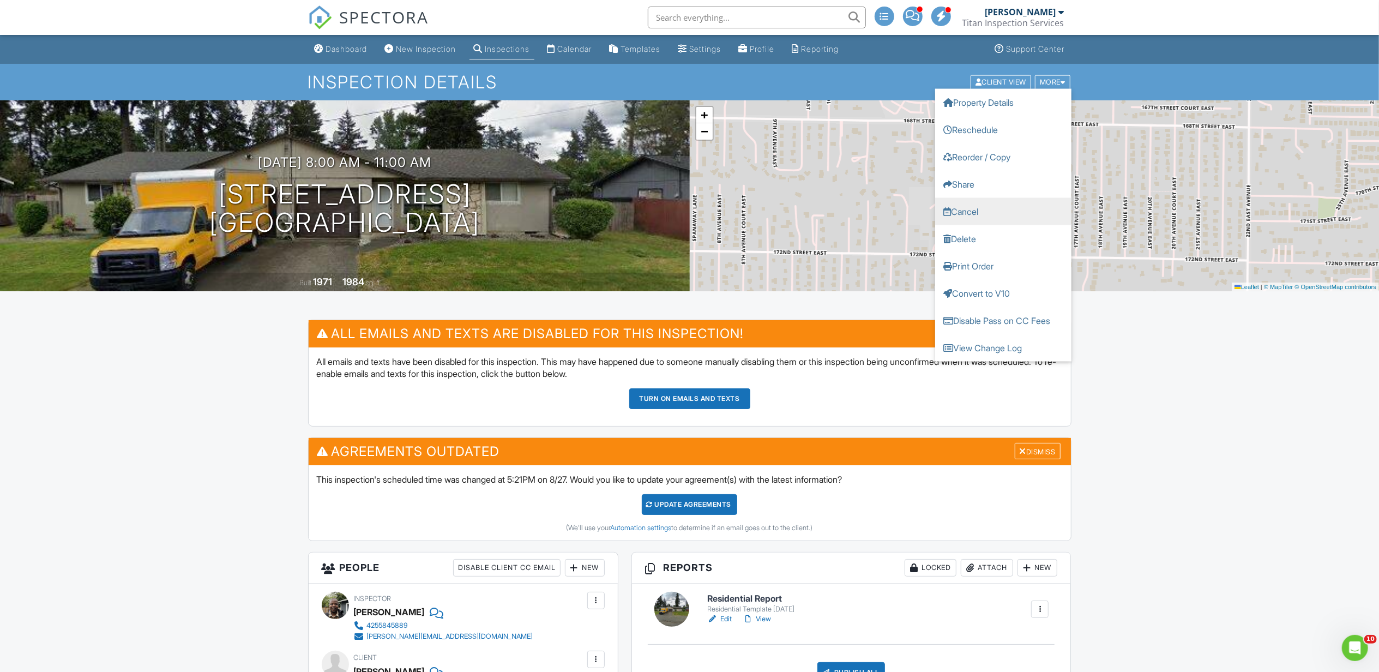
click at [975, 212] on link "Cancel" at bounding box center [1003, 210] width 136 height 27
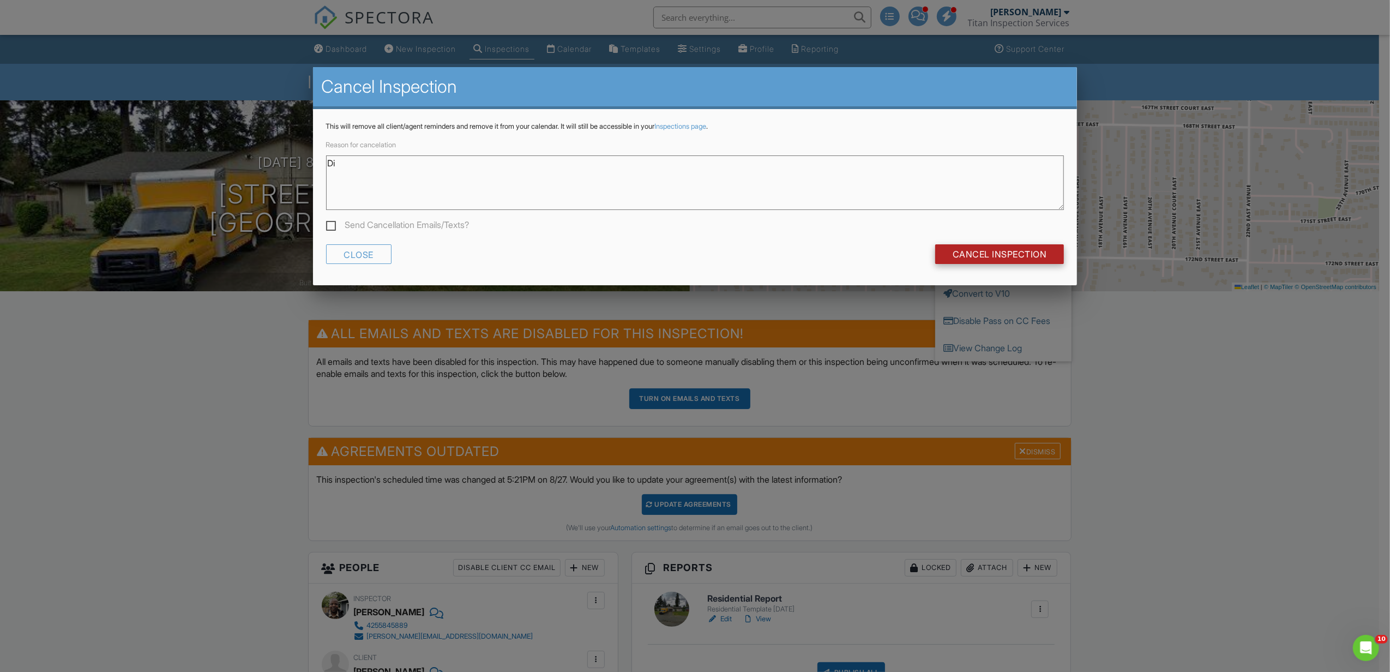
type textarea "D"
type textarea "Only copied to get blank invoice"
click at [1016, 249] on input "Cancel Inspection" at bounding box center [999, 254] width 129 height 20
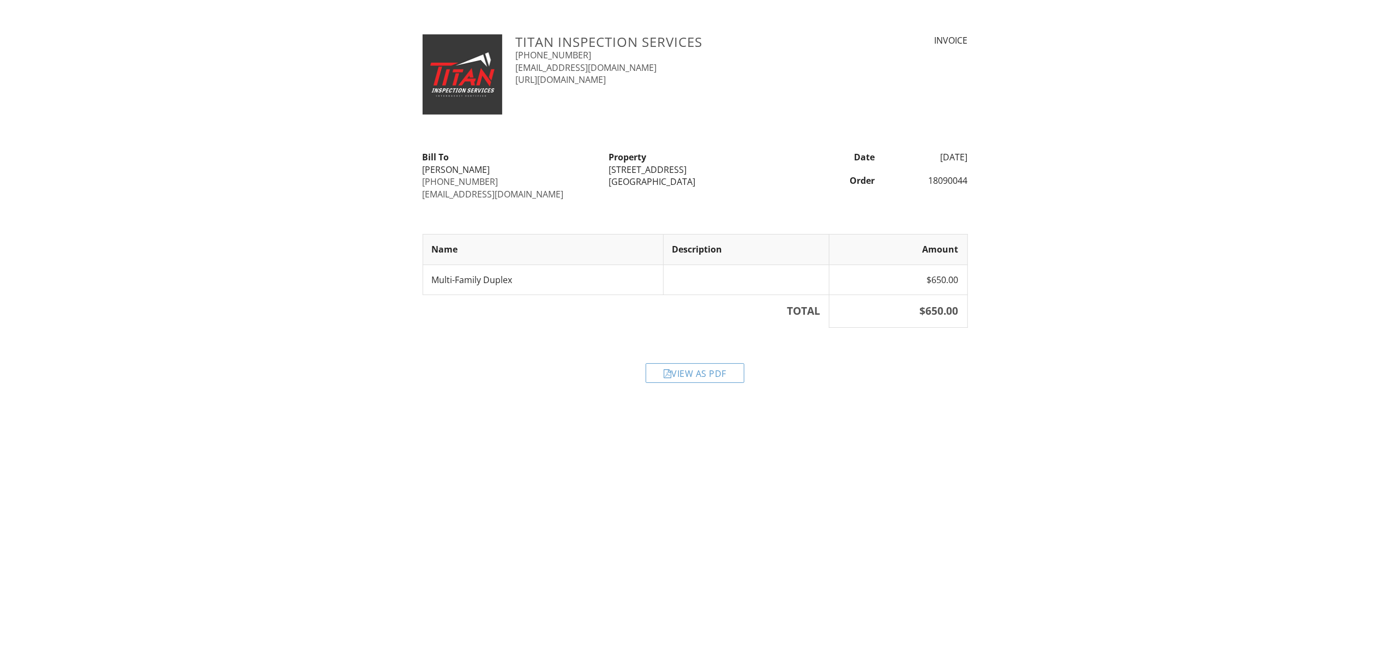
drag, startPoint x: 1070, startPoint y: 103, endPoint x: 720, endPoint y: 367, distance: 437.8
click at [720, 367] on div "View as PDF" at bounding box center [694, 373] width 99 height 20
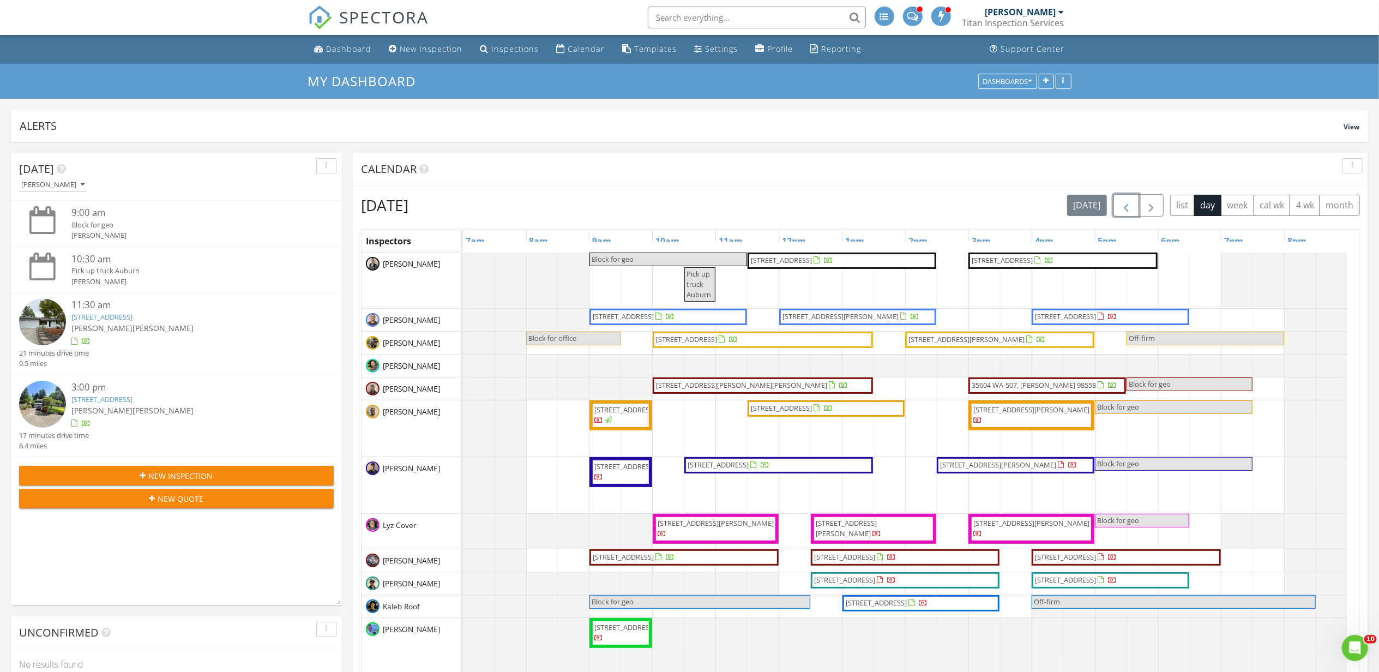
click at [1119, 203] on span "button" at bounding box center [1125, 205] width 13 height 13
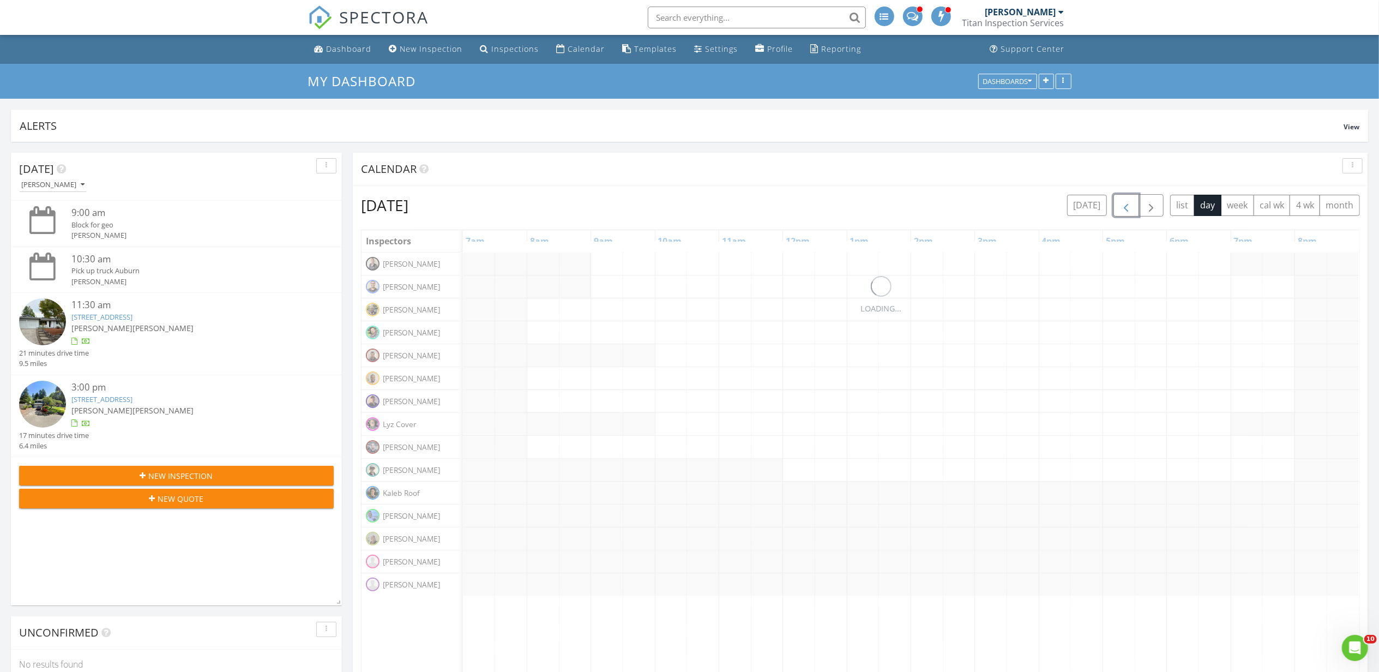
click at [1119, 203] on span "button" at bounding box center [1125, 205] width 13 height 13
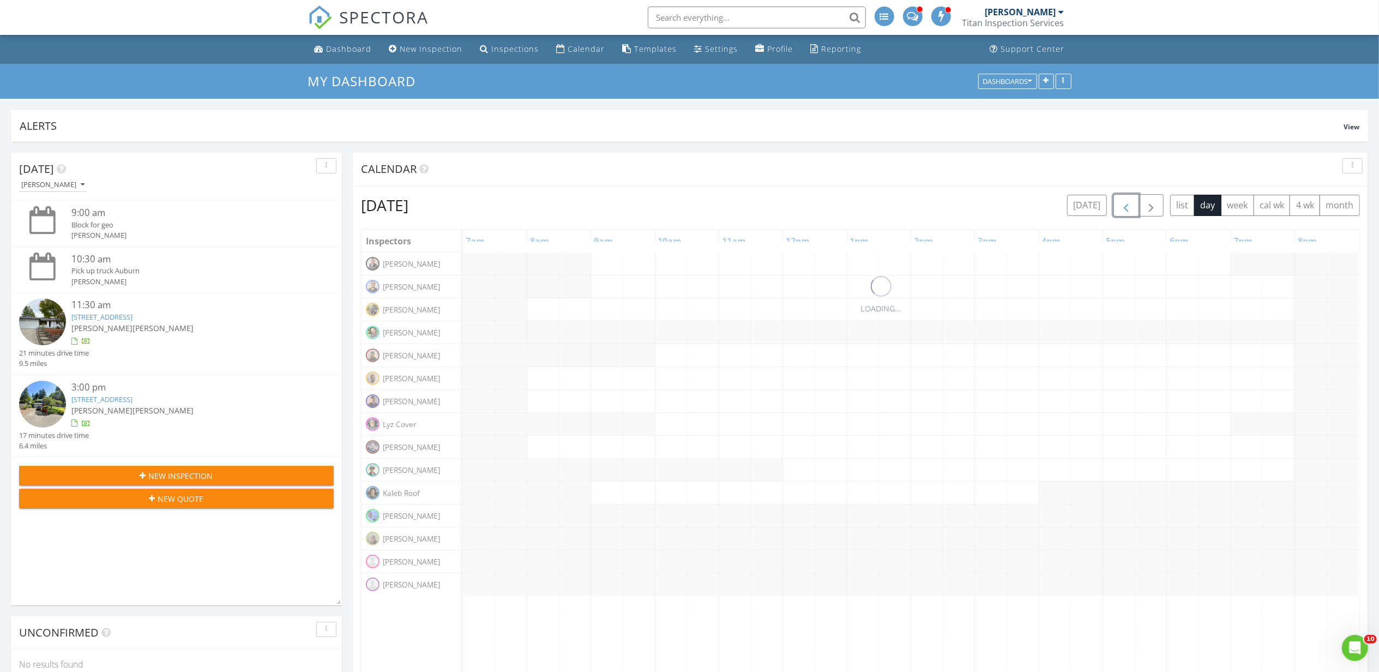
click at [1119, 203] on span "button" at bounding box center [1125, 205] width 13 height 13
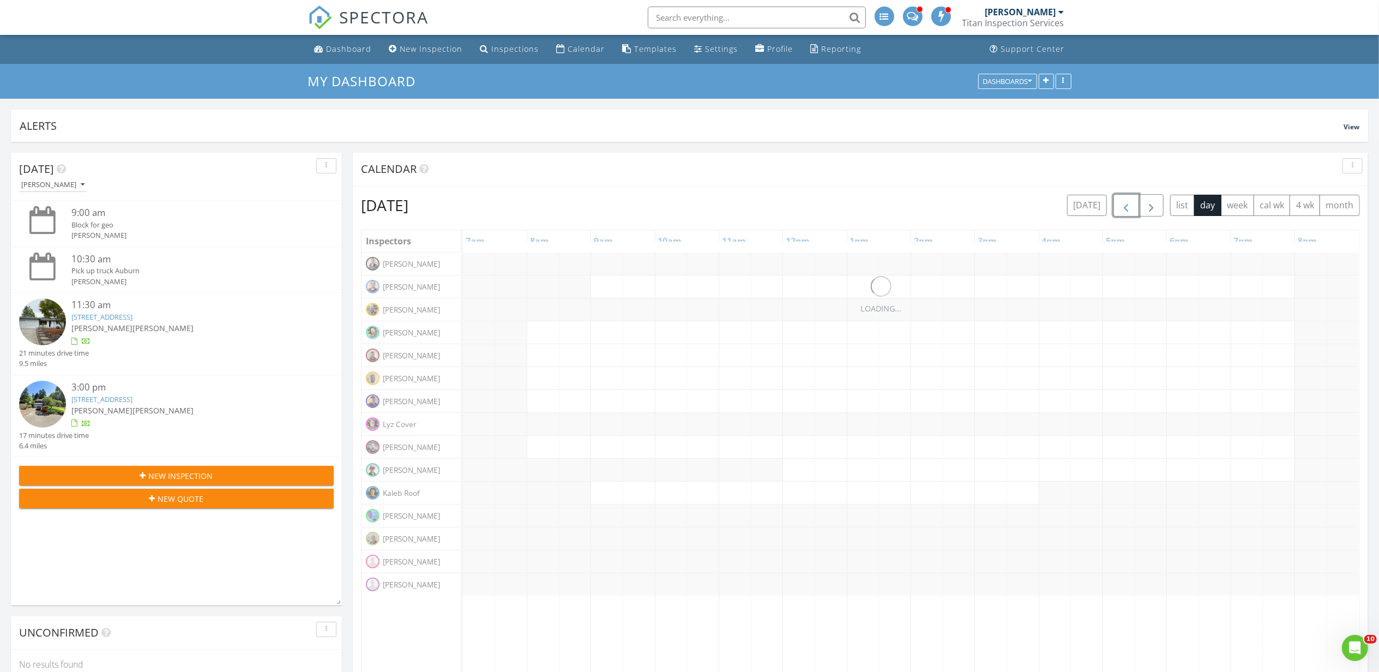
click at [1119, 203] on span "button" at bounding box center [1125, 205] width 13 height 13
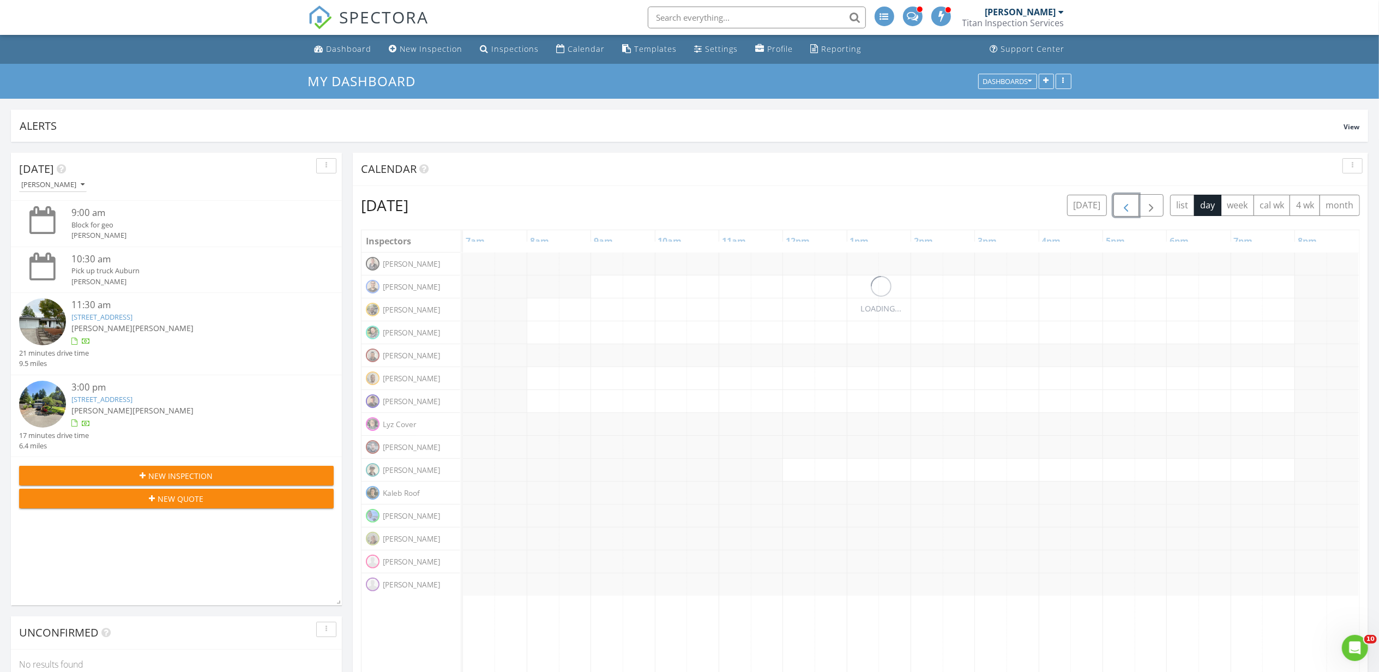
click at [1119, 203] on span "button" at bounding box center [1125, 205] width 13 height 13
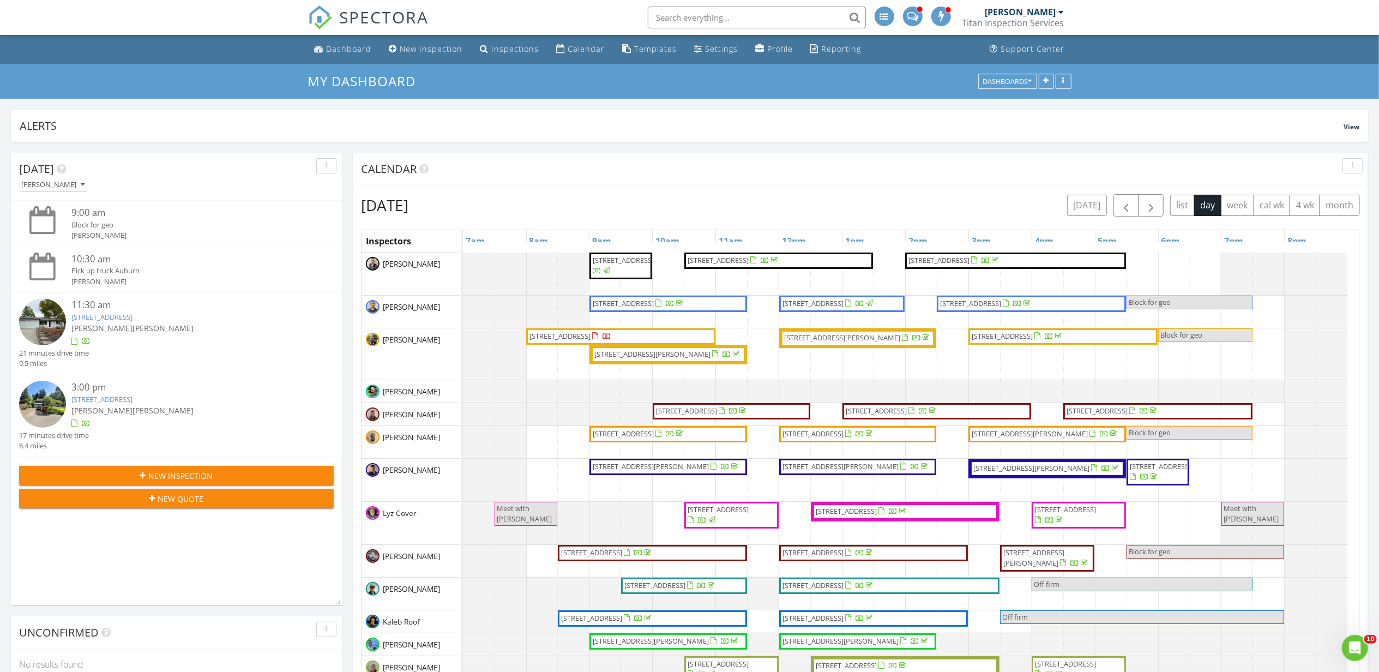
click at [1052, 170] on div "Calendar" at bounding box center [852, 169] width 982 height 16
click at [1126, 201] on span "button" at bounding box center [1125, 205] width 13 height 13
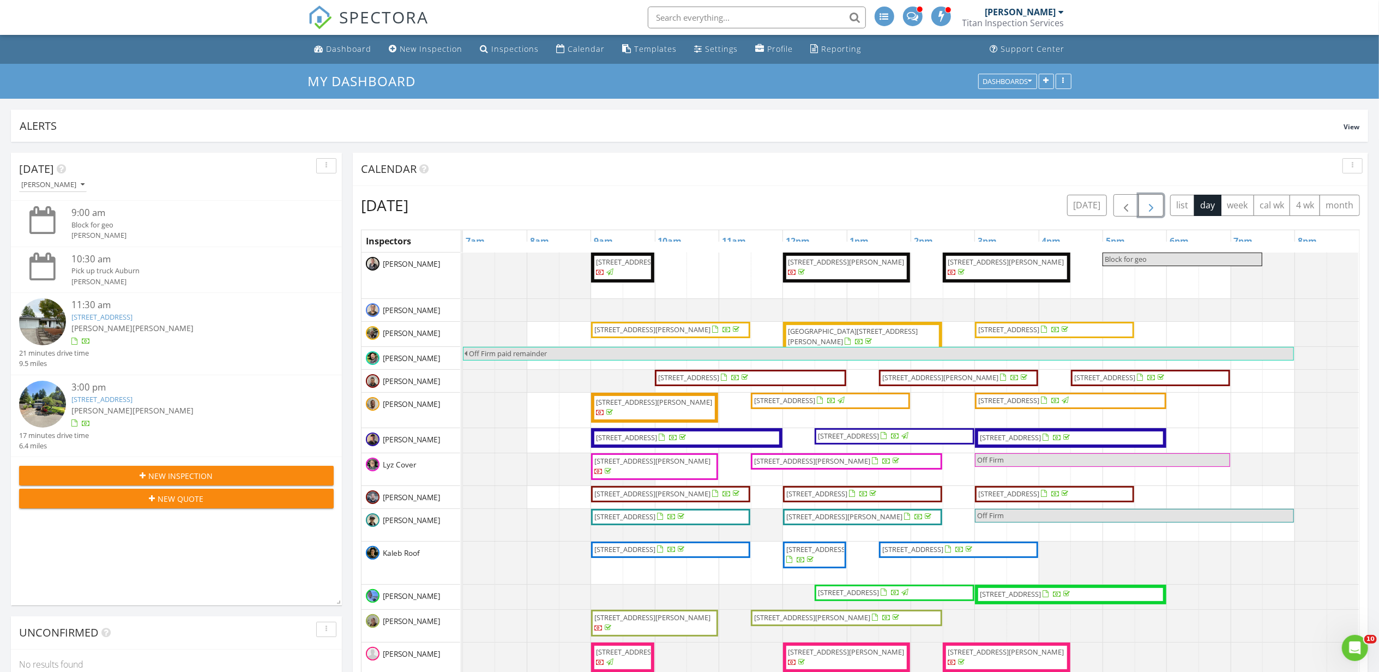
click at [1144, 201] on span "button" at bounding box center [1150, 205] width 13 height 13
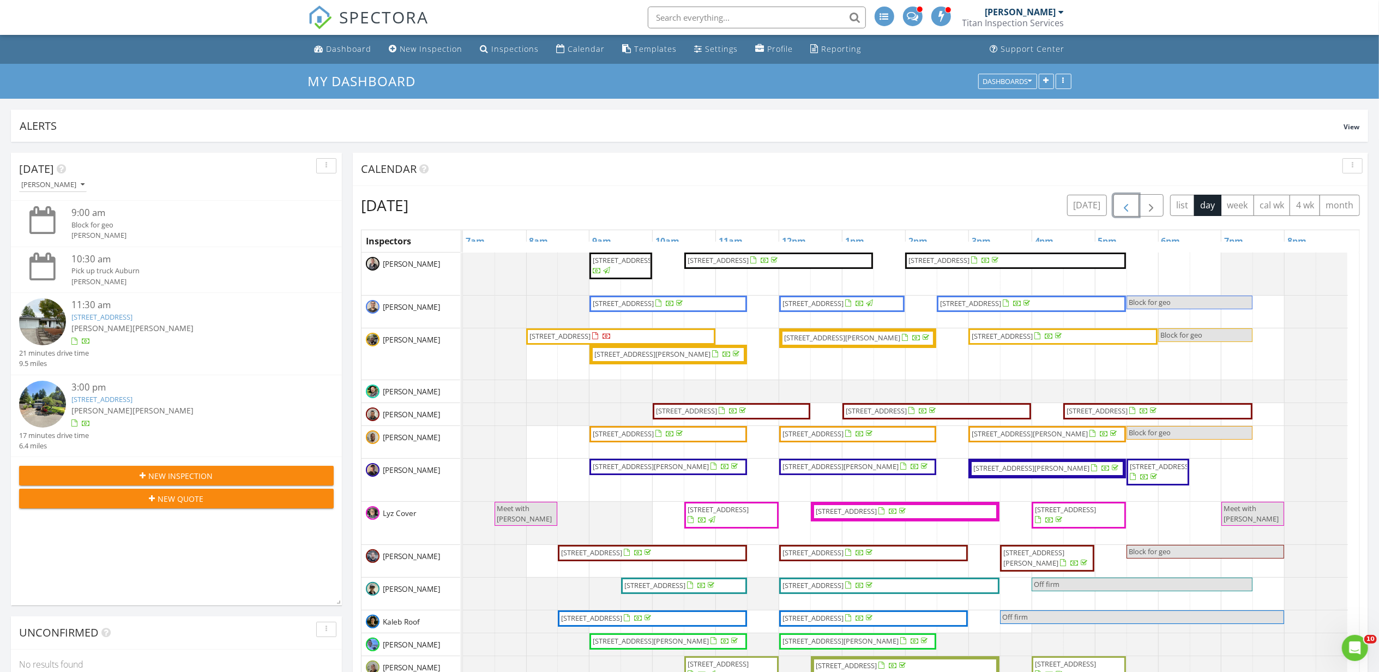
click at [1119, 206] on span "button" at bounding box center [1125, 205] width 13 height 13
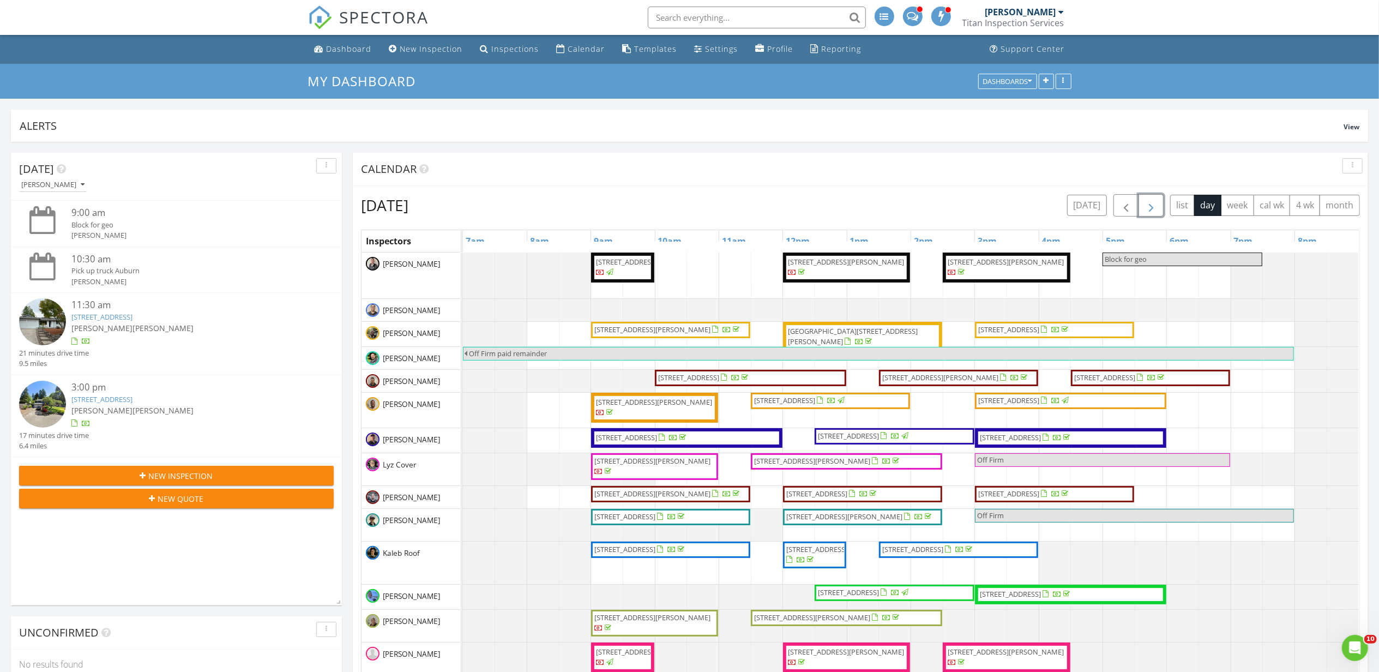
click at [1150, 202] on span "button" at bounding box center [1150, 205] width 13 height 13
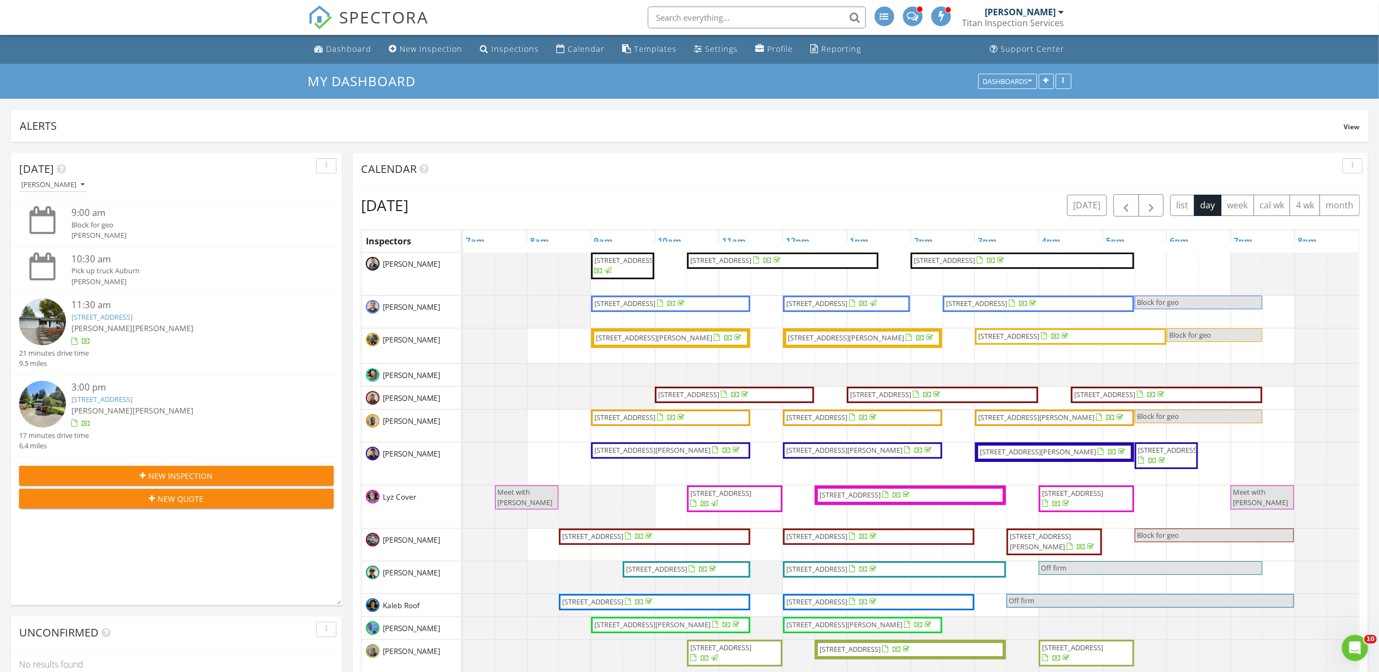
click at [340, 23] on span "SPECTORA" at bounding box center [384, 16] width 89 height 23
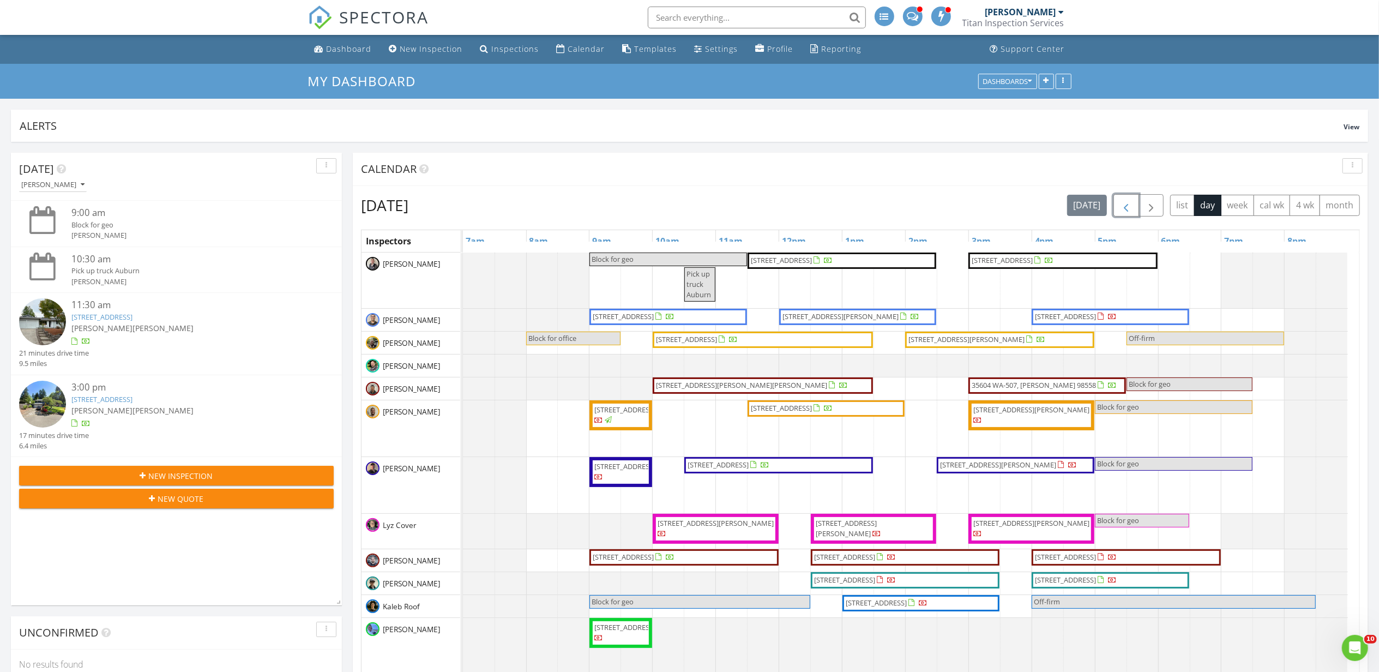
click at [1128, 205] on span "button" at bounding box center [1125, 205] width 13 height 13
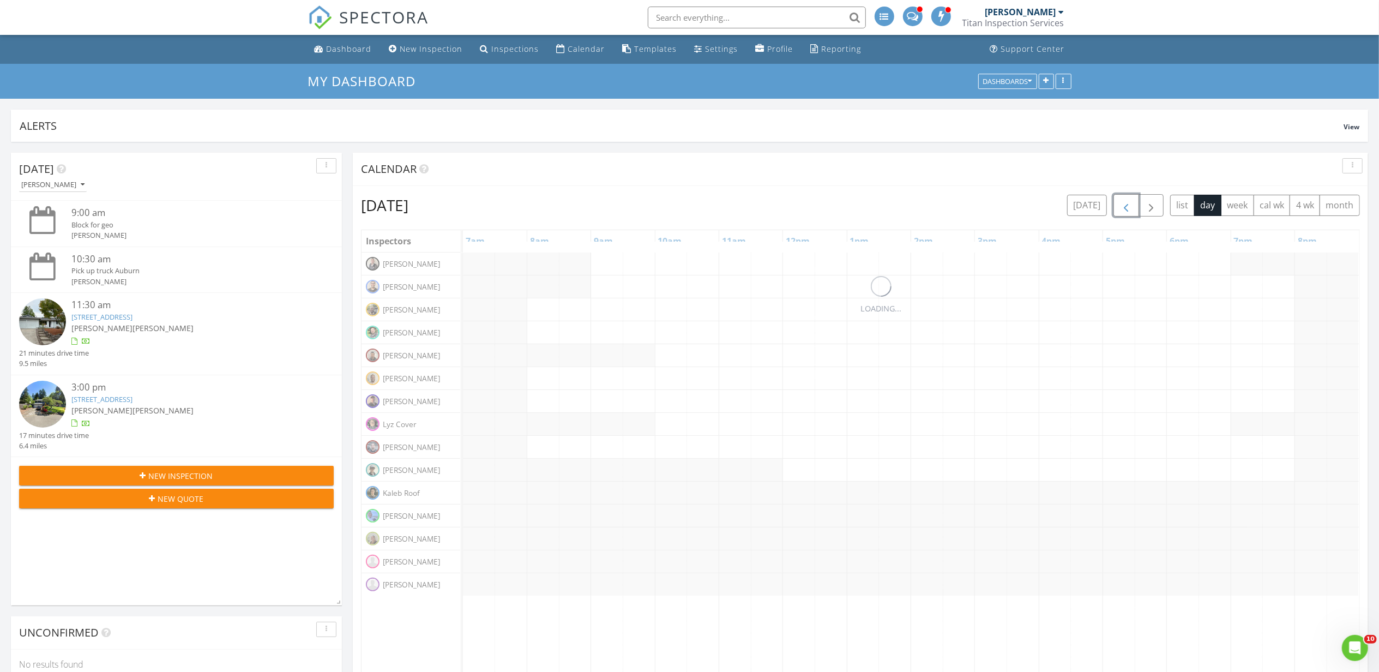
click at [1128, 205] on span "button" at bounding box center [1125, 205] width 13 height 13
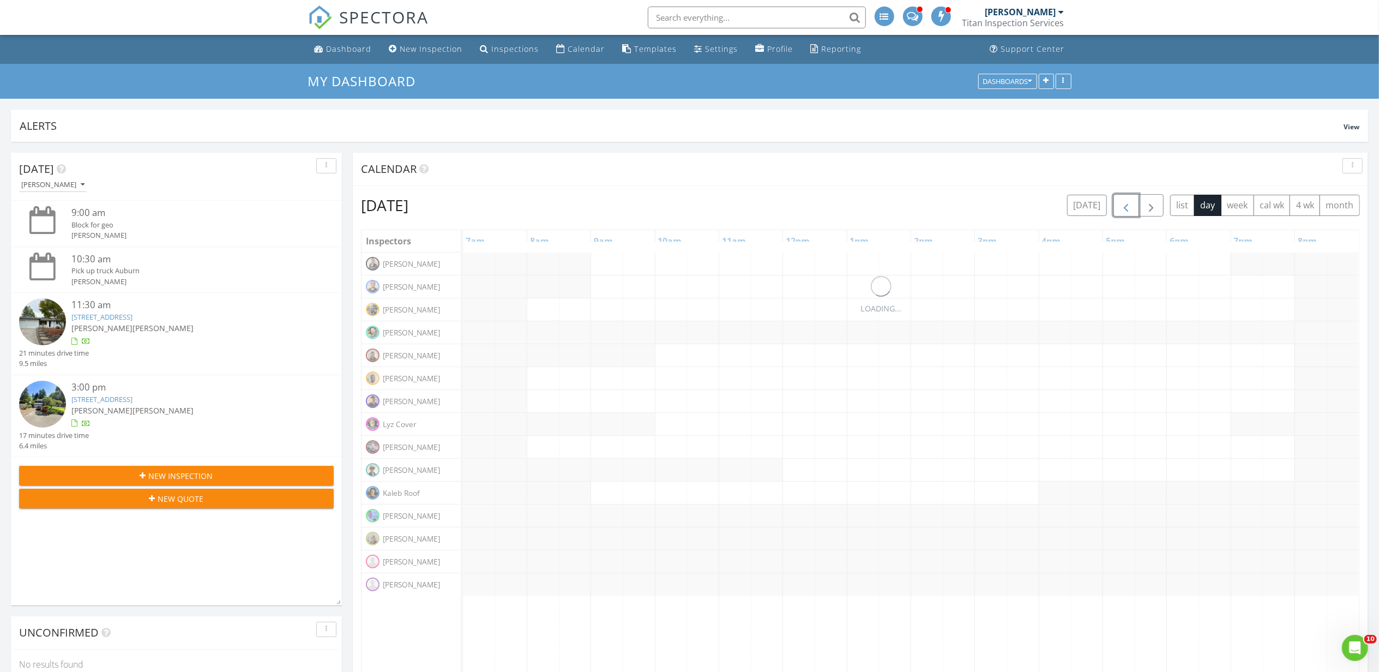
click at [1128, 205] on span "button" at bounding box center [1125, 205] width 13 height 13
click at [1126, 205] on span "button" at bounding box center [1125, 205] width 13 height 13
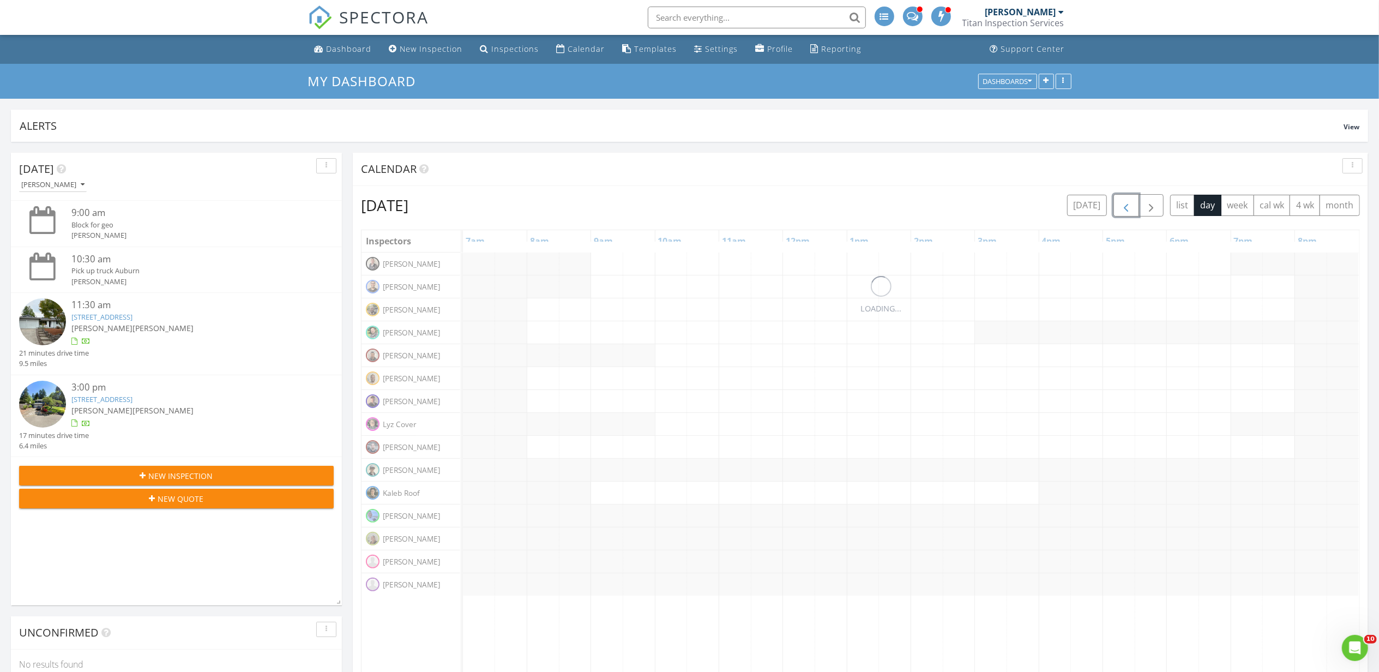
click at [1126, 205] on span "button" at bounding box center [1125, 205] width 13 height 13
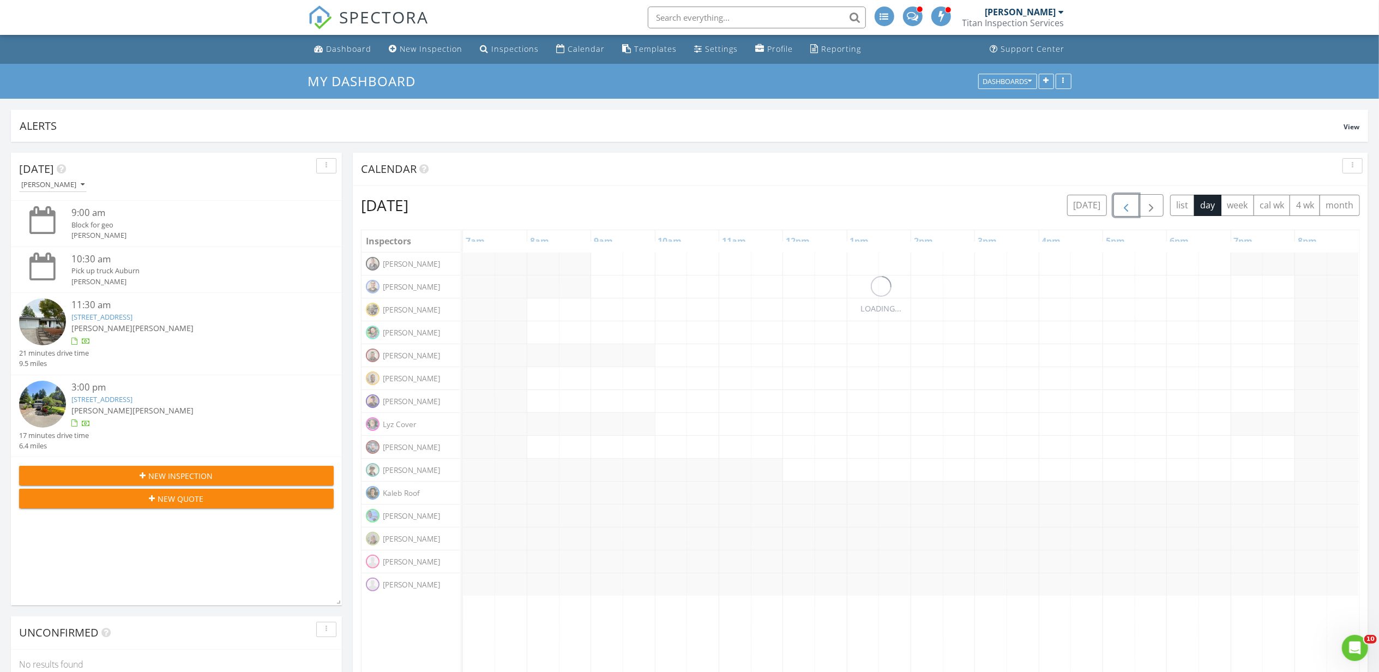
click at [1126, 205] on span "button" at bounding box center [1125, 205] width 13 height 13
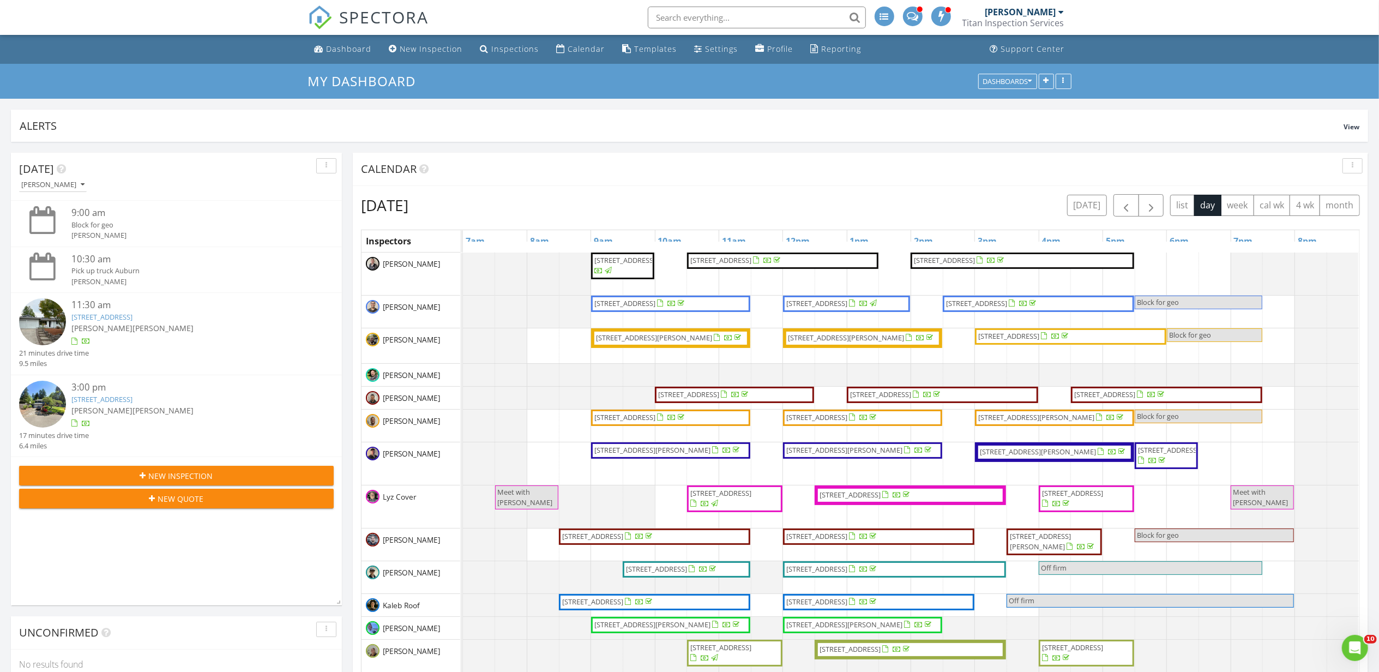
click at [783, 202] on div "[DATE] [DATE] list day week cal wk 4 wk month" at bounding box center [860, 205] width 999 height 22
click at [1024, 333] on span "17003 16th Ave E, Spanaway 98387" at bounding box center [1008, 336] width 61 height 10
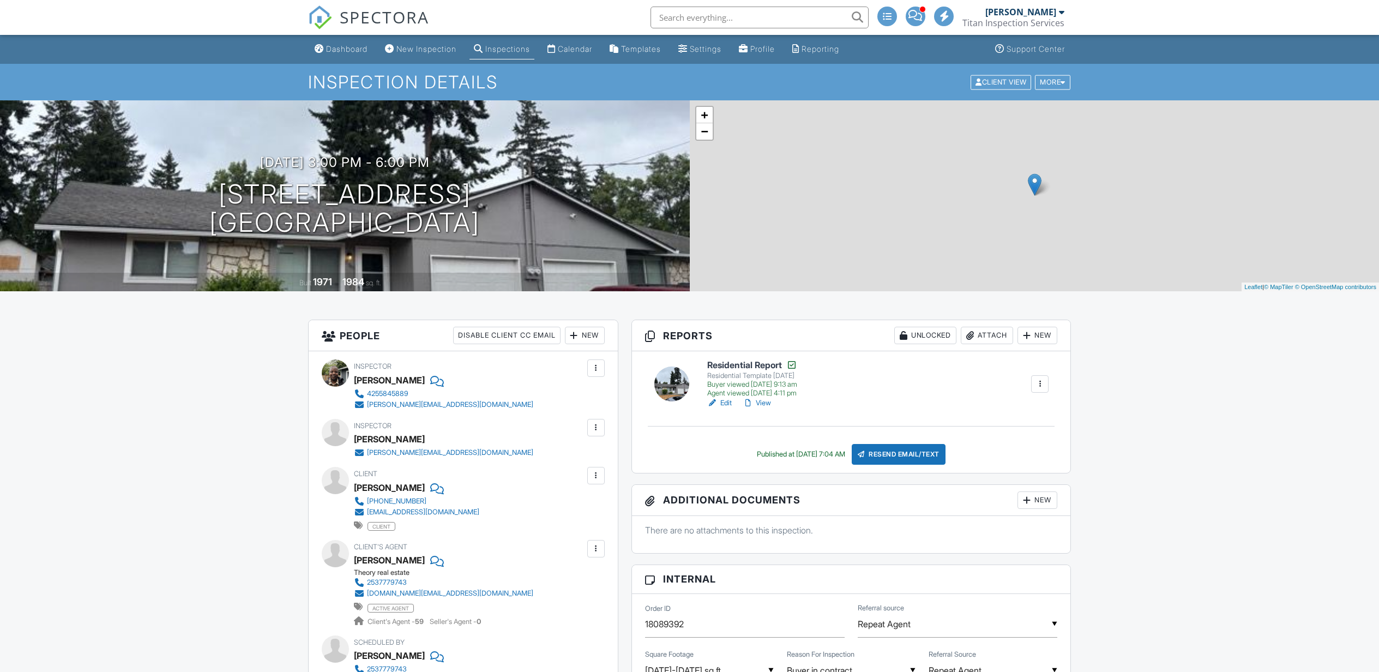
scroll to position [799, 0]
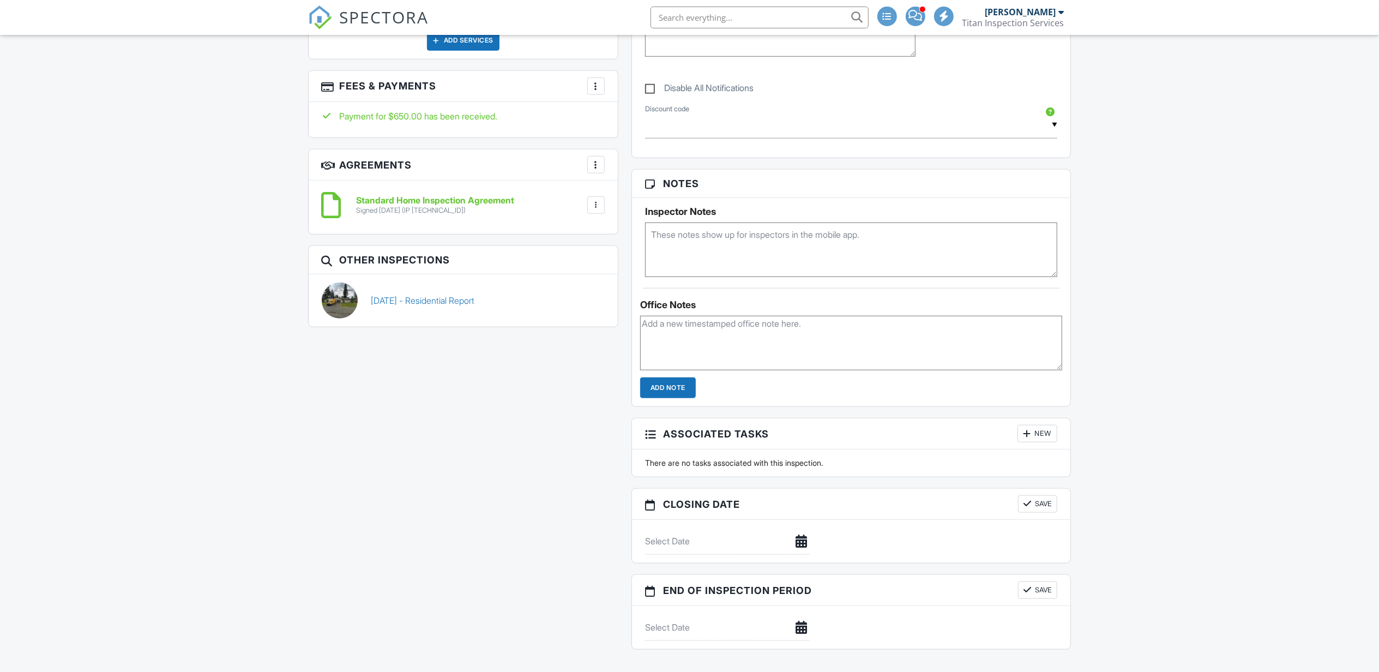
click at [744, 349] on textarea at bounding box center [851, 343] width 422 height 55
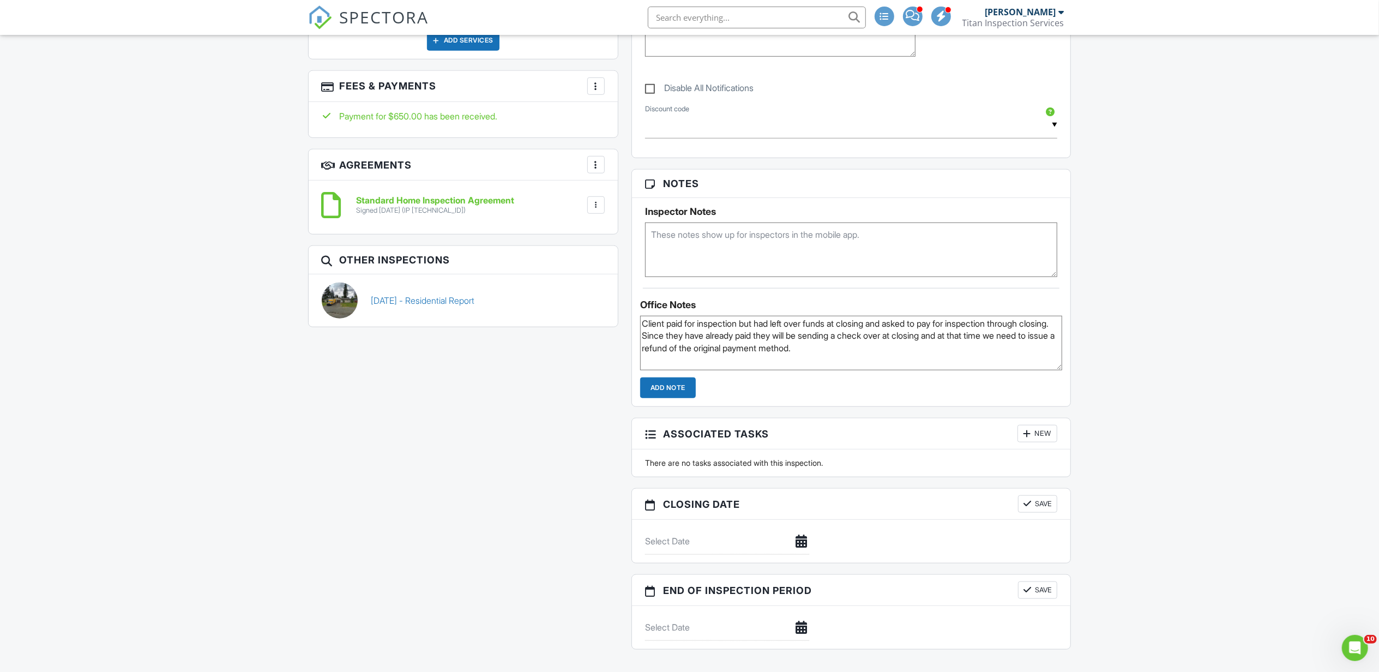
scroll to position [8, 0]
type textarea "Client paid for inspection but had left over funds at closing and asked to pay …"
click at [679, 391] on input "Add Note" at bounding box center [668, 387] width 56 height 21
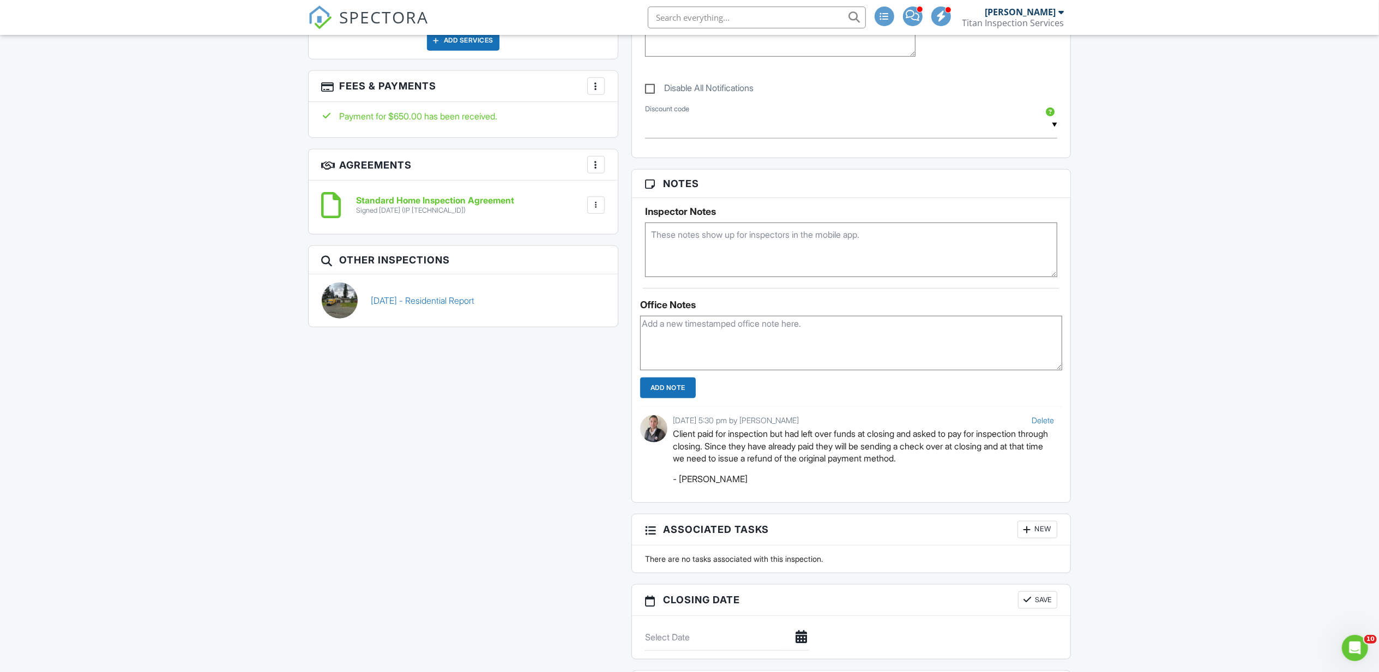
scroll to position [0, 0]
click at [1184, 409] on div "Dashboard New Inspection Inspections Calendar Templates Settings Profile Report…" at bounding box center [689, 575] width 1379 height 2679
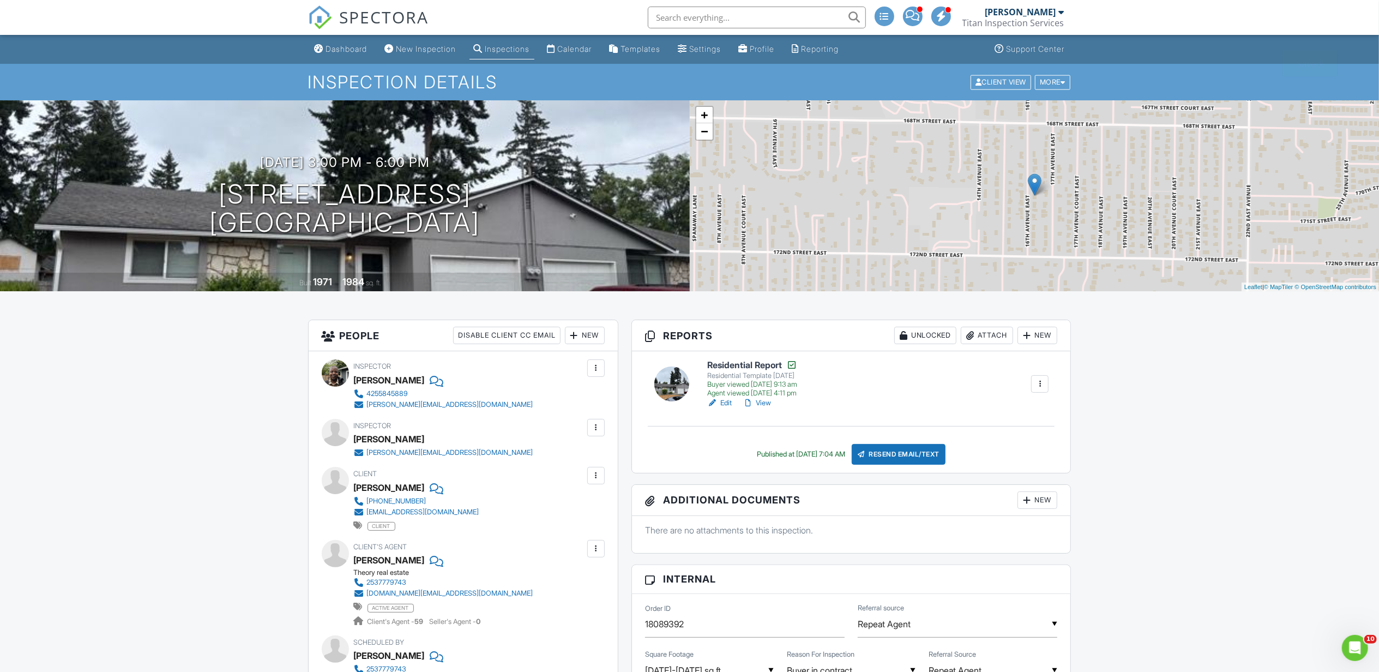
click at [382, 4] on div "SPECTORA" at bounding box center [368, 17] width 121 height 35
click at [372, 25] on span "SPECTORA" at bounding box center [384, 16] width 89 height 23
